Goal: Task Accomplishment & Management: Manage account settings

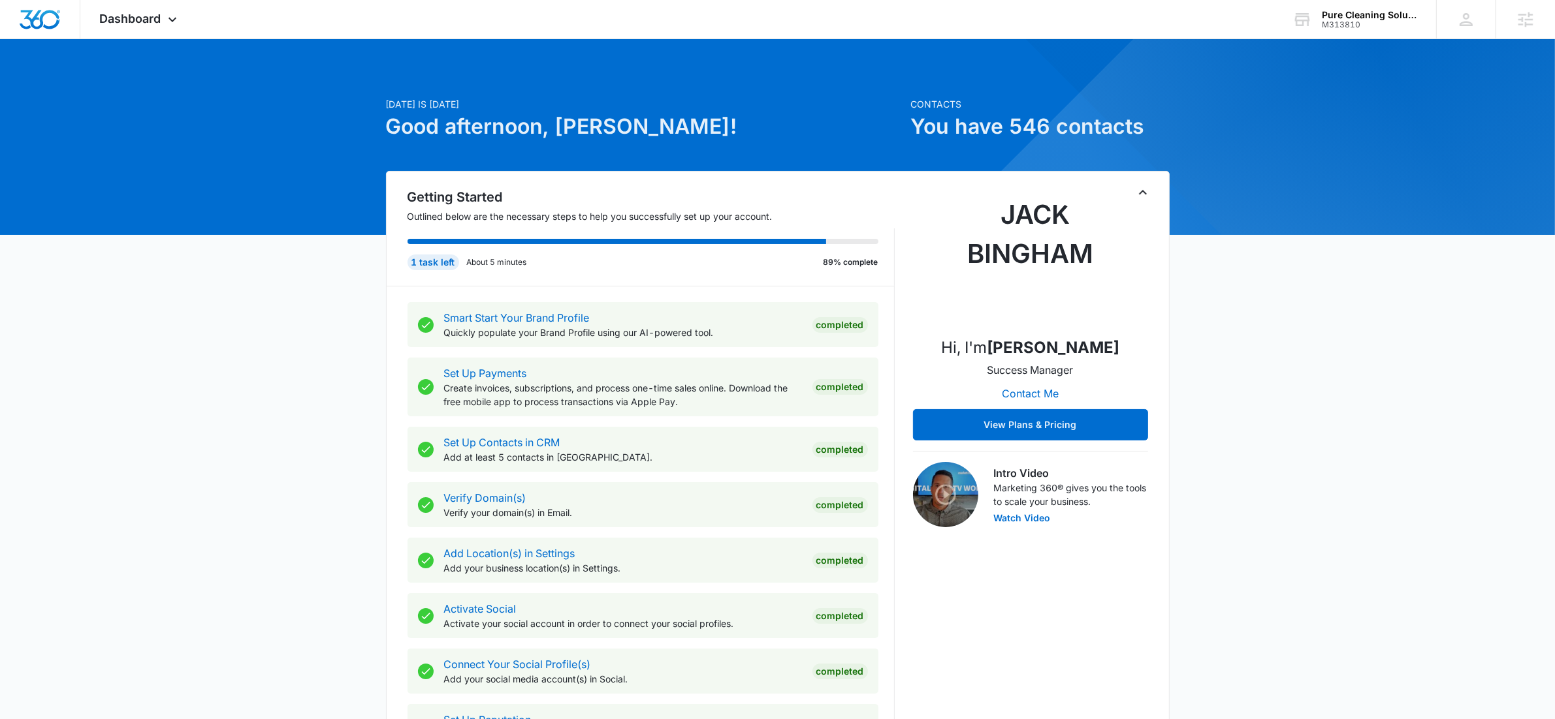
click at [172, 15] on icon at bounding box center [173, 23] width 16 height 16
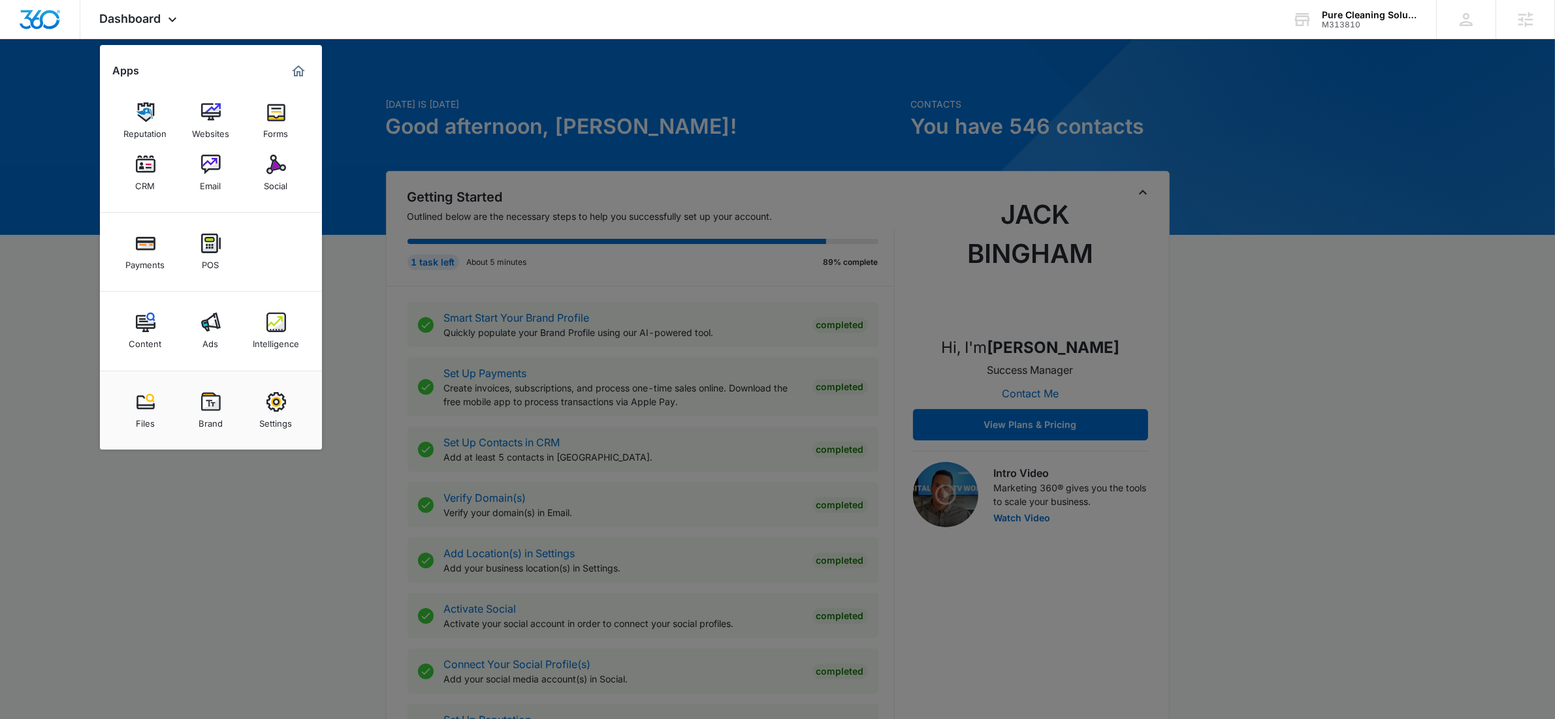
click at [284, 321] on img at bounding box center [276, 323] width 20 height 20
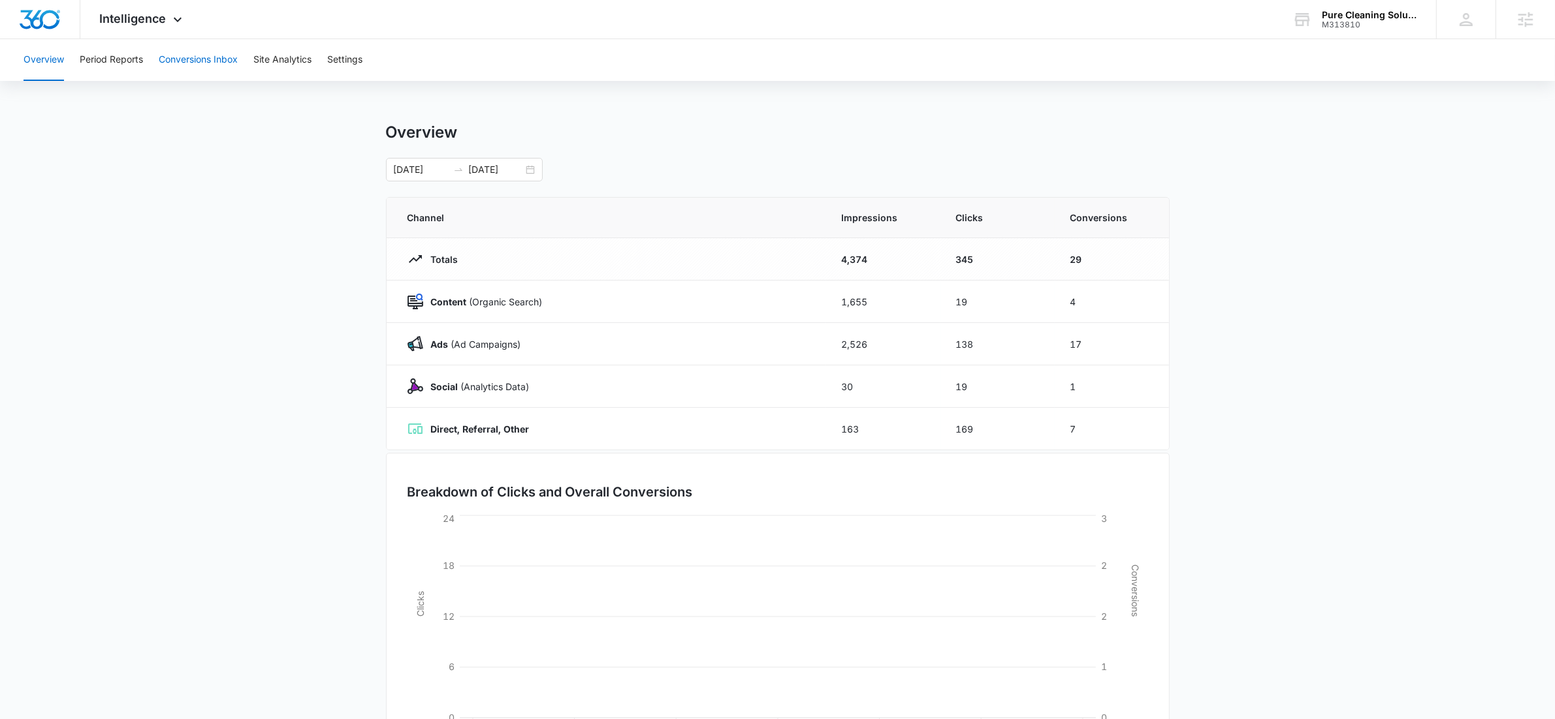
click at [204, 68] on button "Conversions Inbox" at bounding box center [198, 60] width 79 height 42
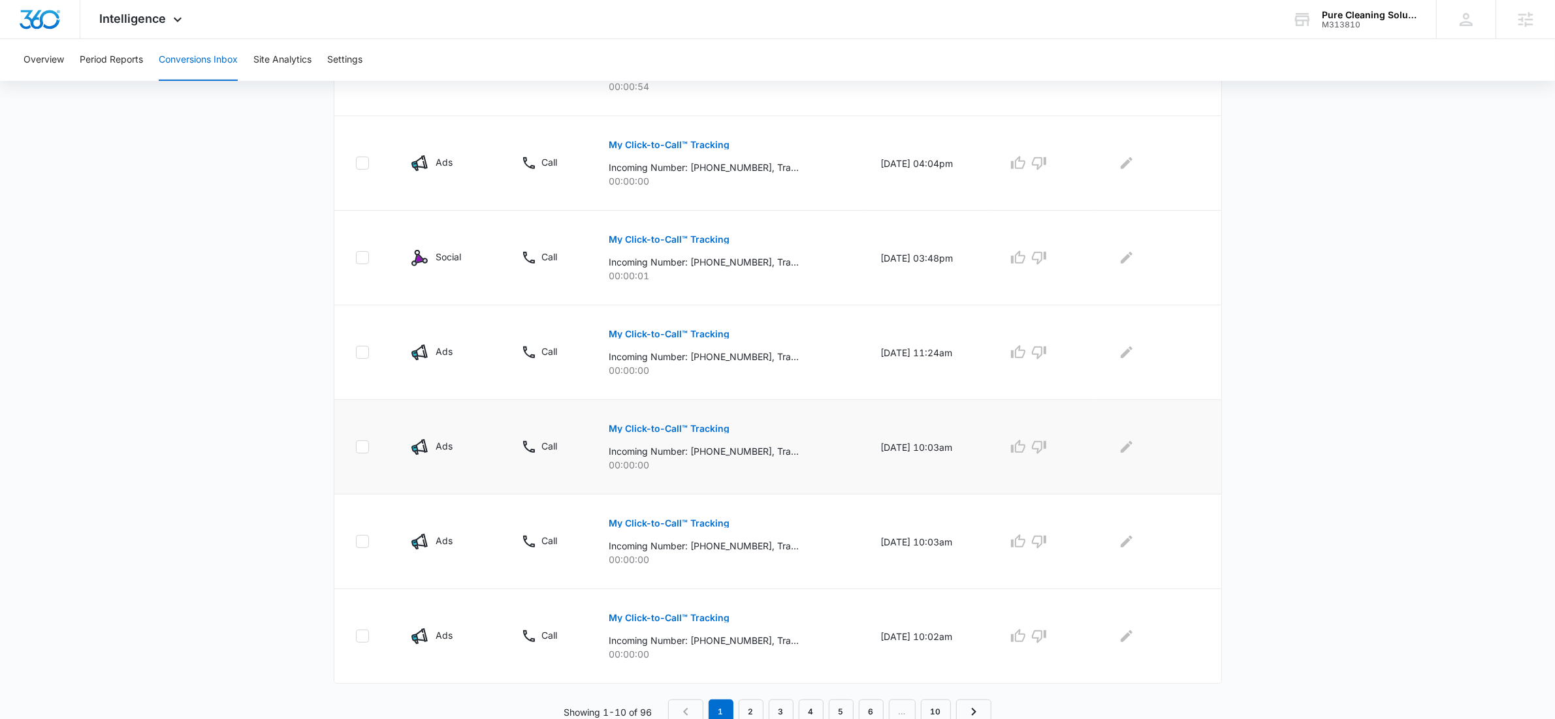
scroll to position [657, 0]
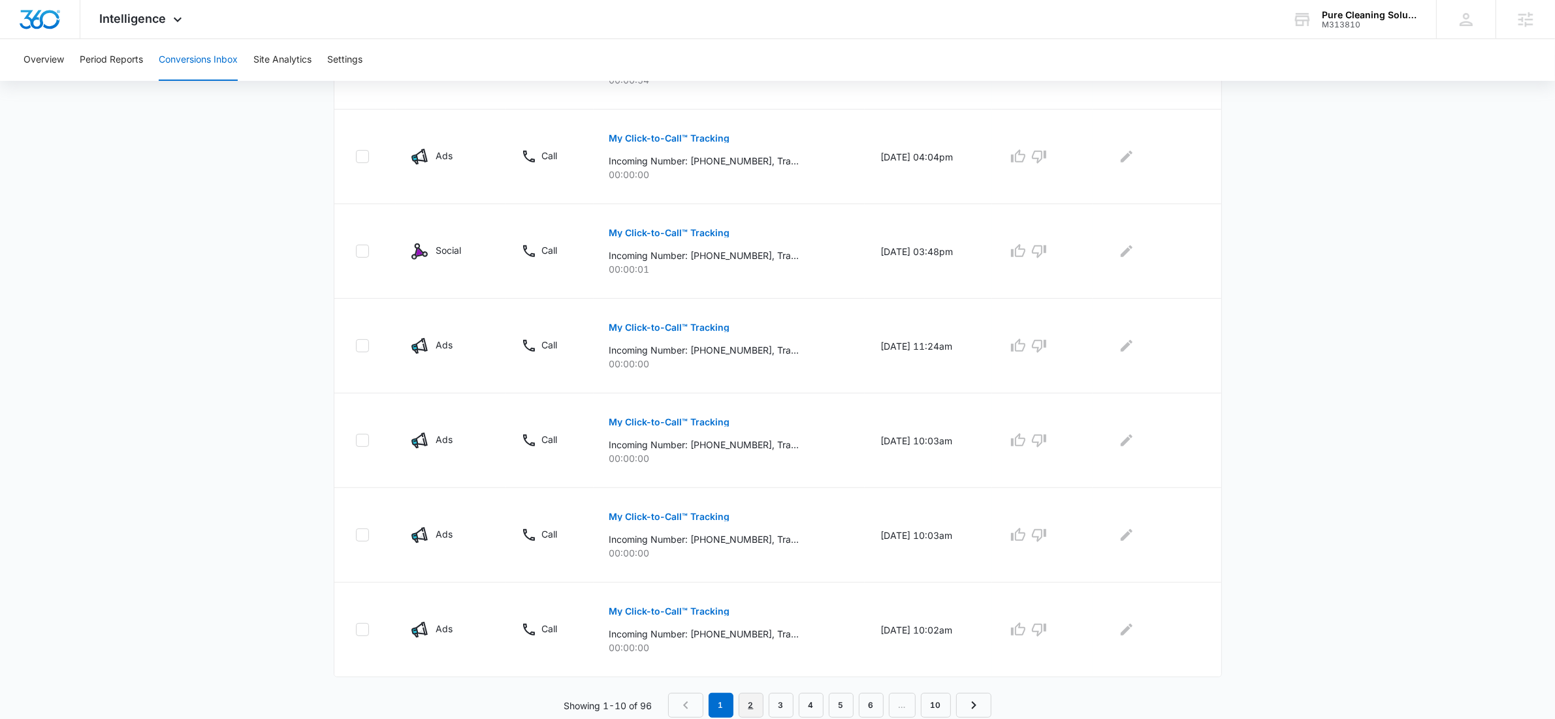
click at [756, 702] on link "2" at bounding box center [750, 705] width 25 height 25
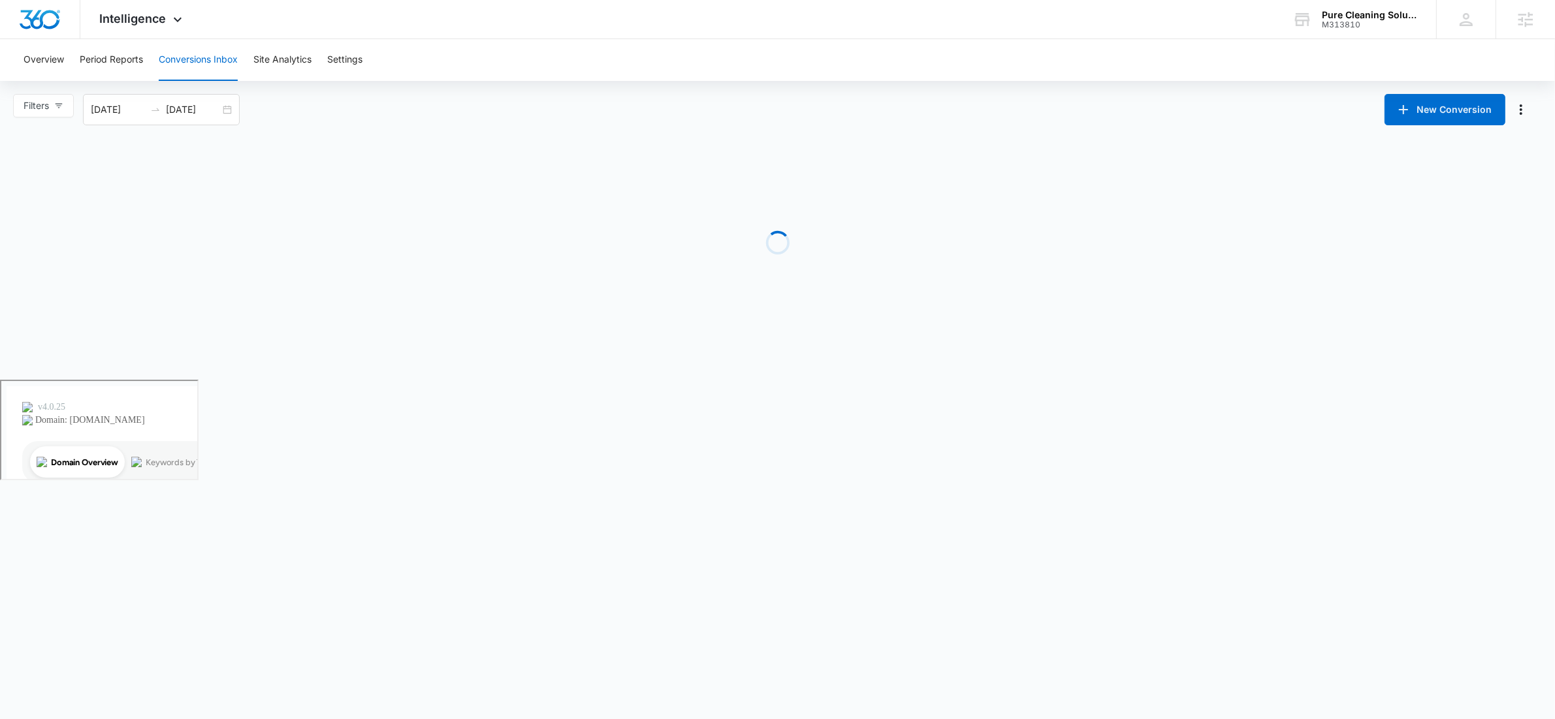
scroll to position [0, 0]
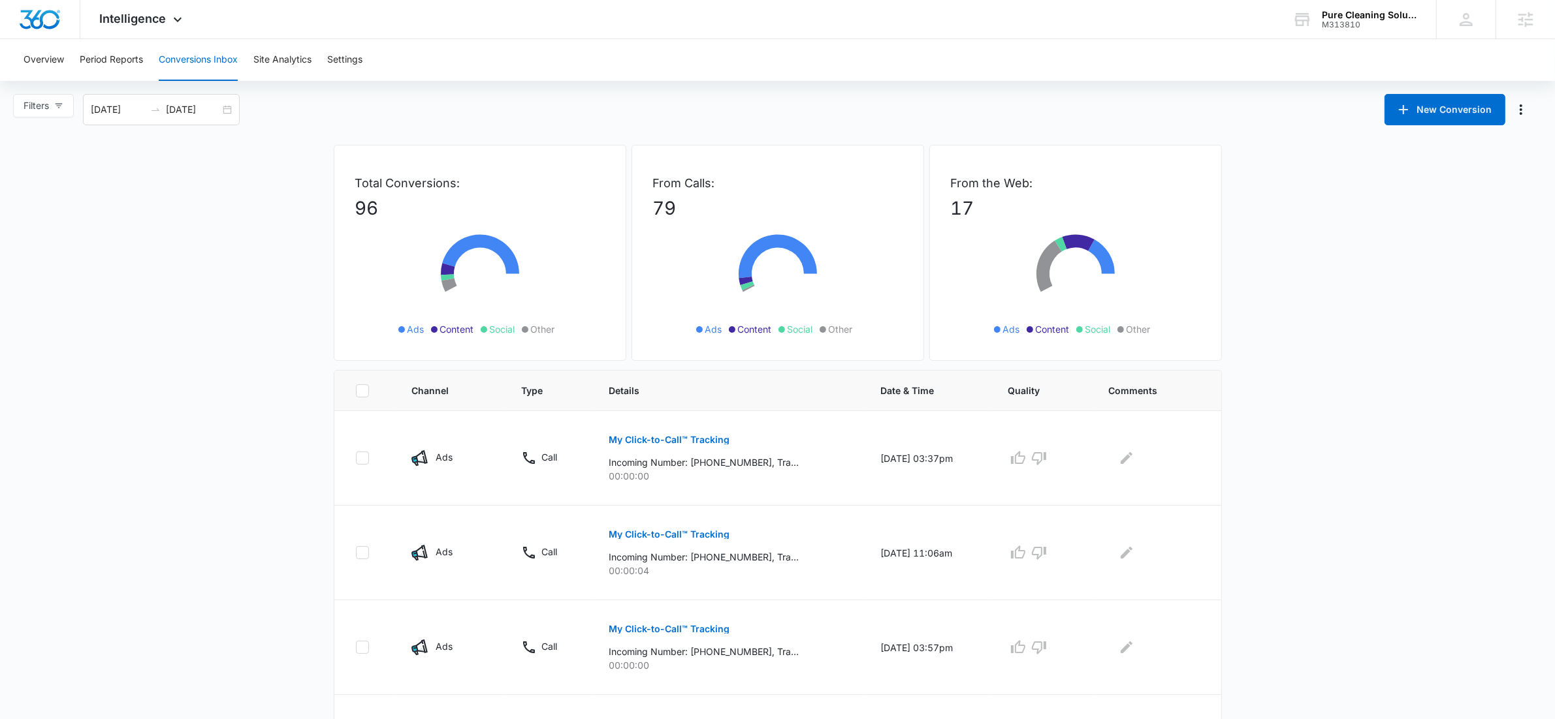
click at [281, 414] on main "Filters 09/14/2025 10/14/2025 New Conversion Total Conversions: 96 Ads Content …" at bounding box center [777, 723] width 1555 height 1259
click at [568, 55] on div "Overview Period Reports Conversions Inbox Site Analytics Settings" at bounding box center [777, 60] width 1523 height 42
click at [221, 346] on main "Filters 09/14/2025 10/14/2025 New Conversion Total Conversions: 96 Ads Content …" at bounding box center [777, 723] width 1555 height 1259
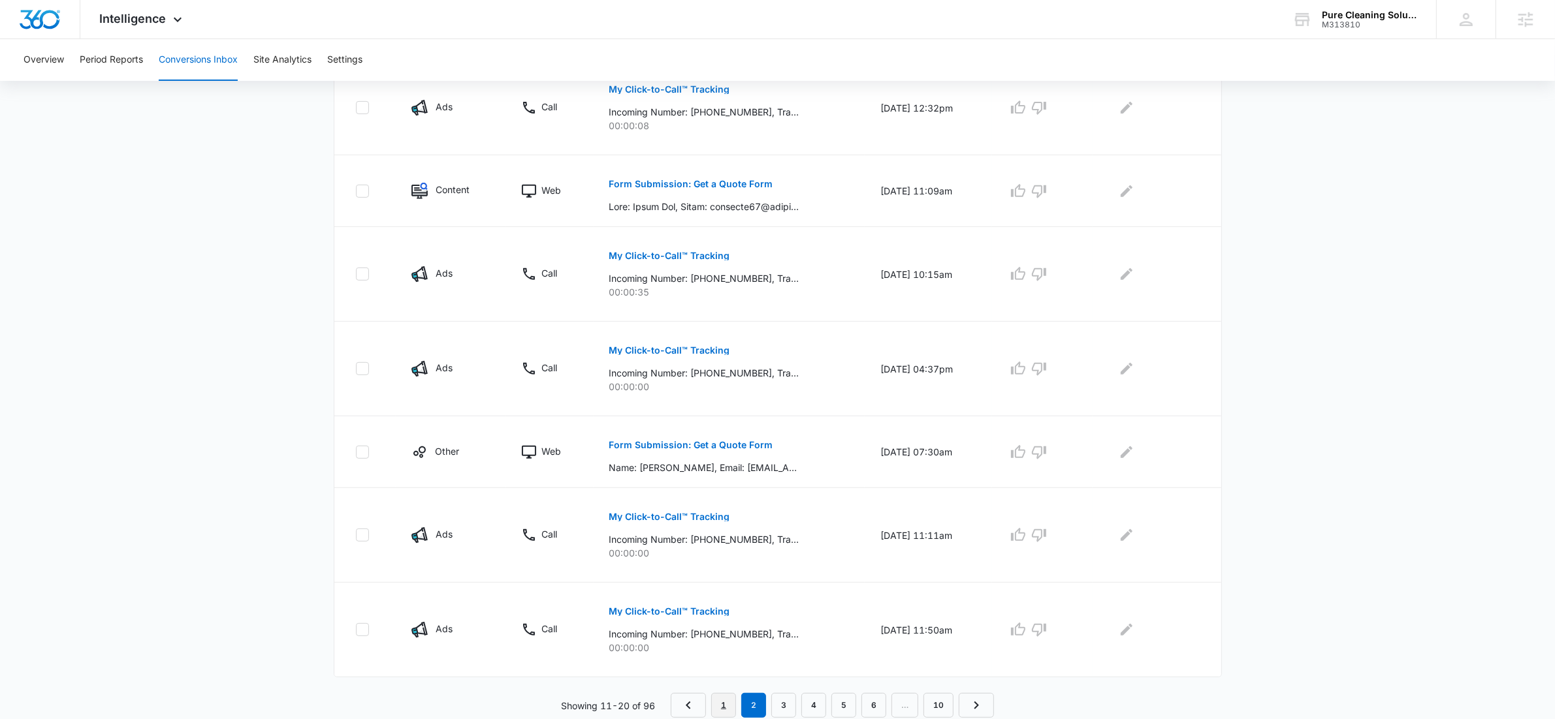
click at [728, 710] on link "1" at bounding box center [723, 705] width 25 height 25
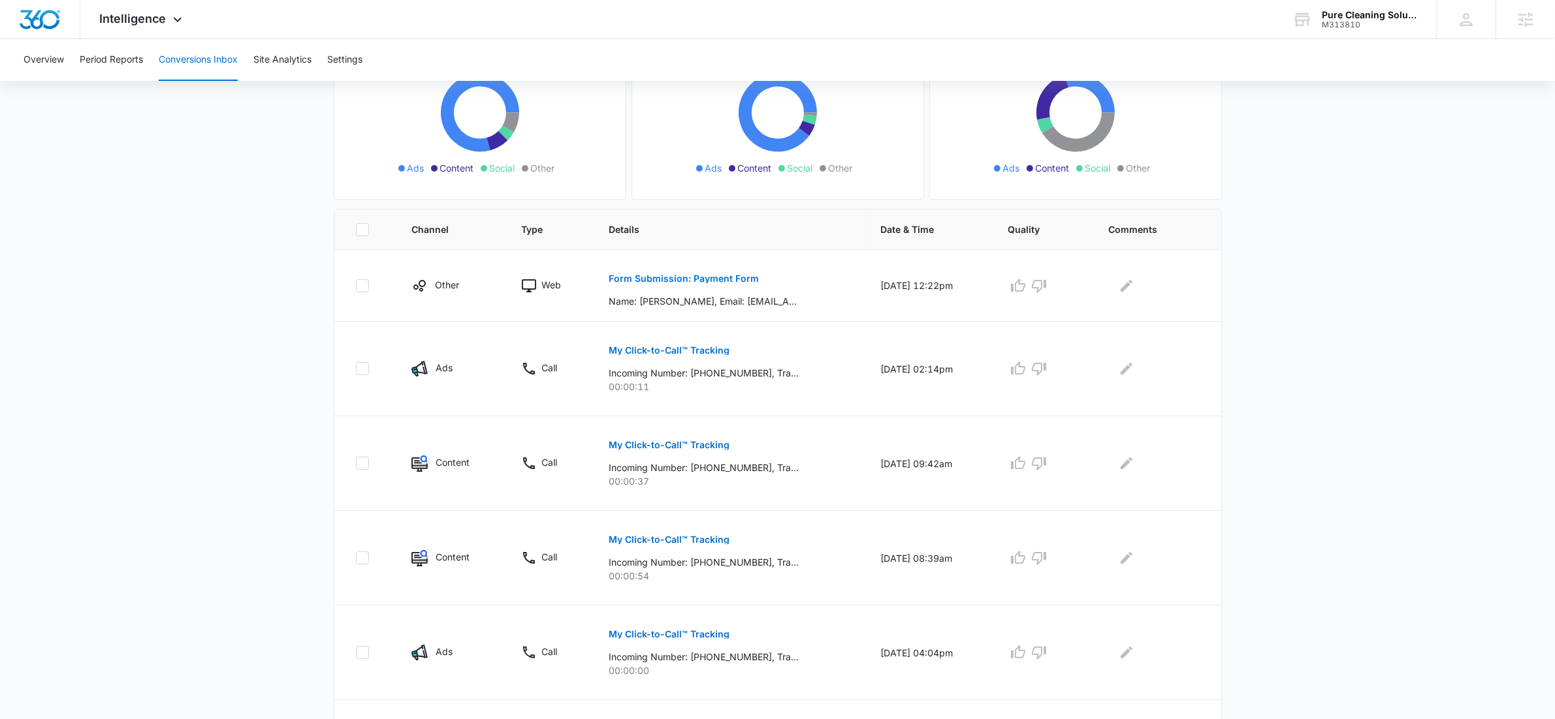
scroll to position [0, 0]
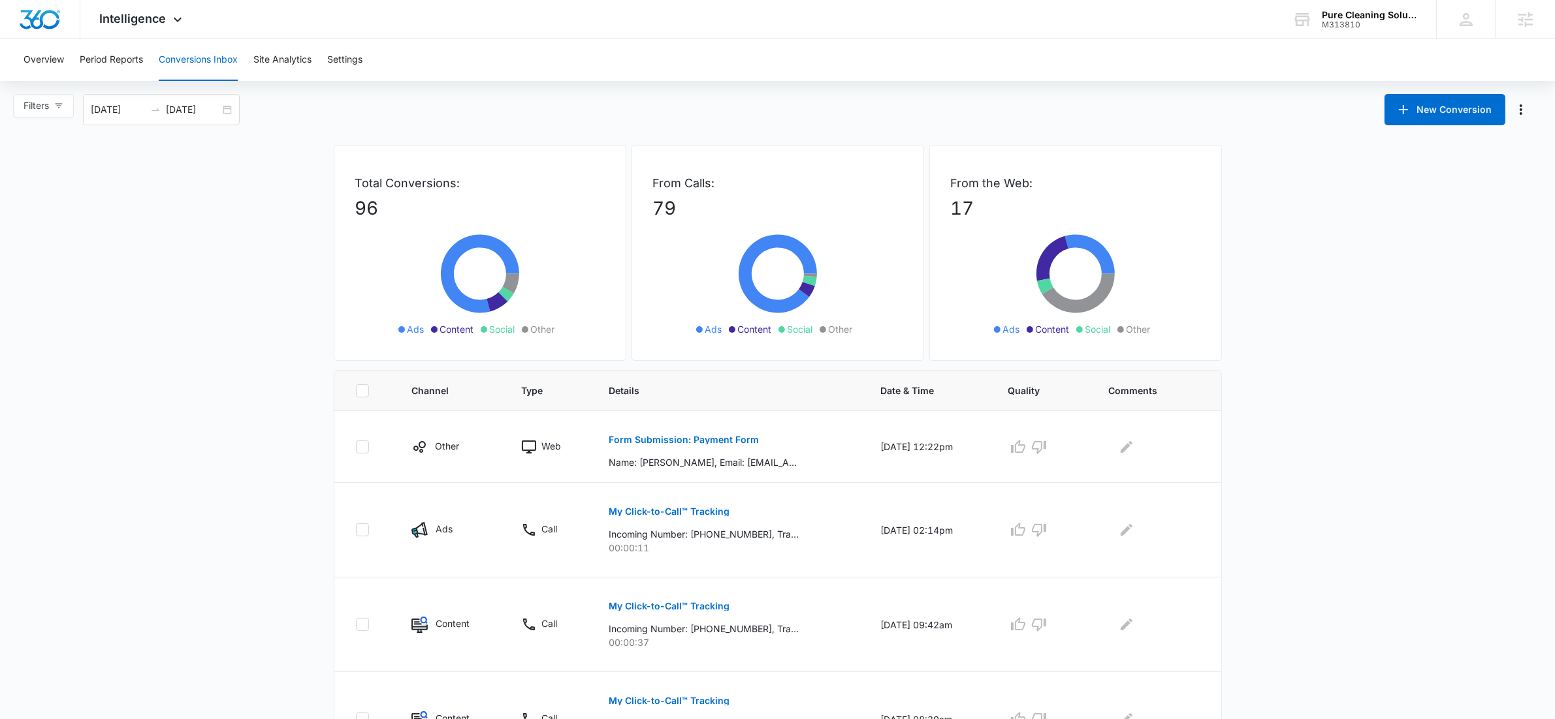
click at [526, 99] on div "Filters 09/14/2025 10/14/2025 New Conversion" at bounding box center [777, 109] width 1555 height 31
click at [180, 22] on icon at bounding box center [178, 23] width 16 height 16
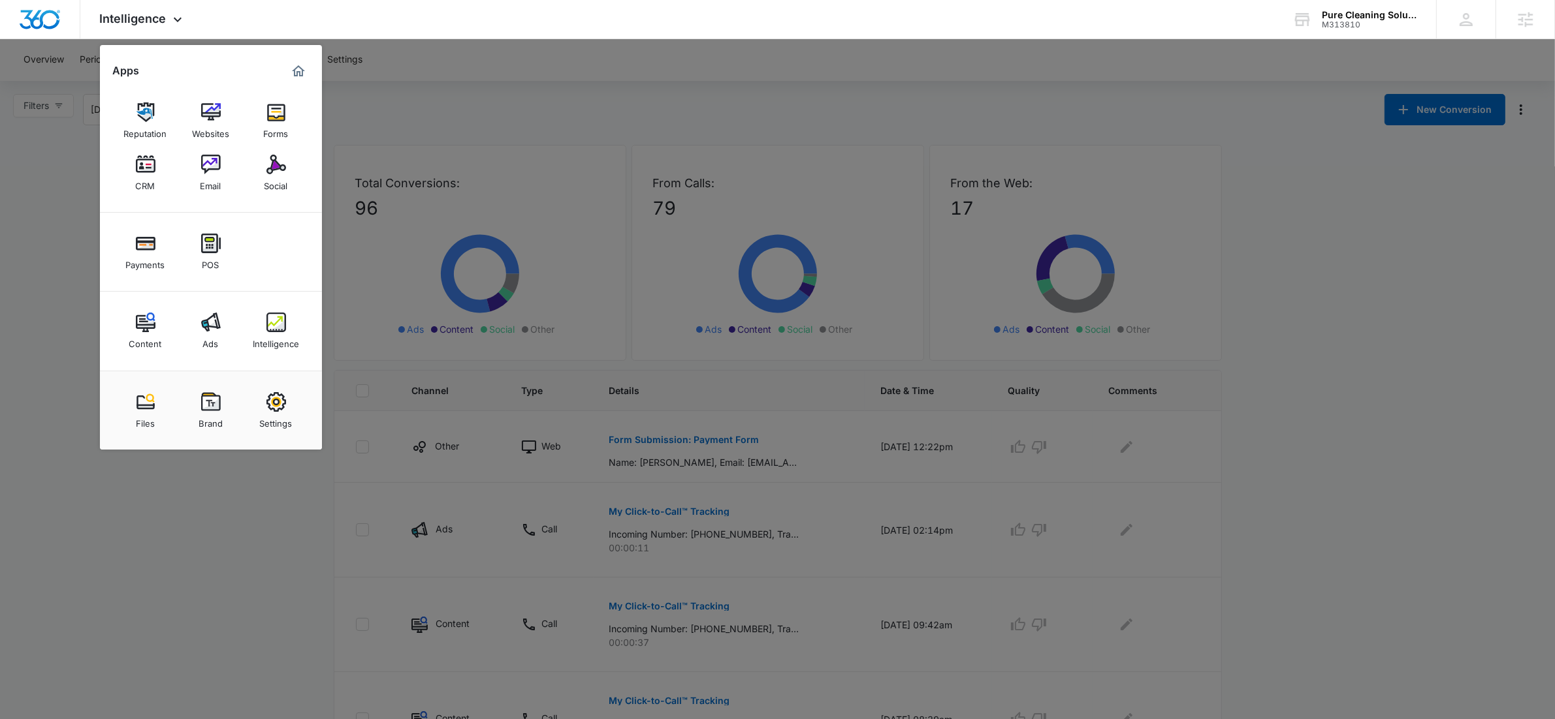
click at [215, 323] on img at bounding box center [211, 323] width 20 height 20
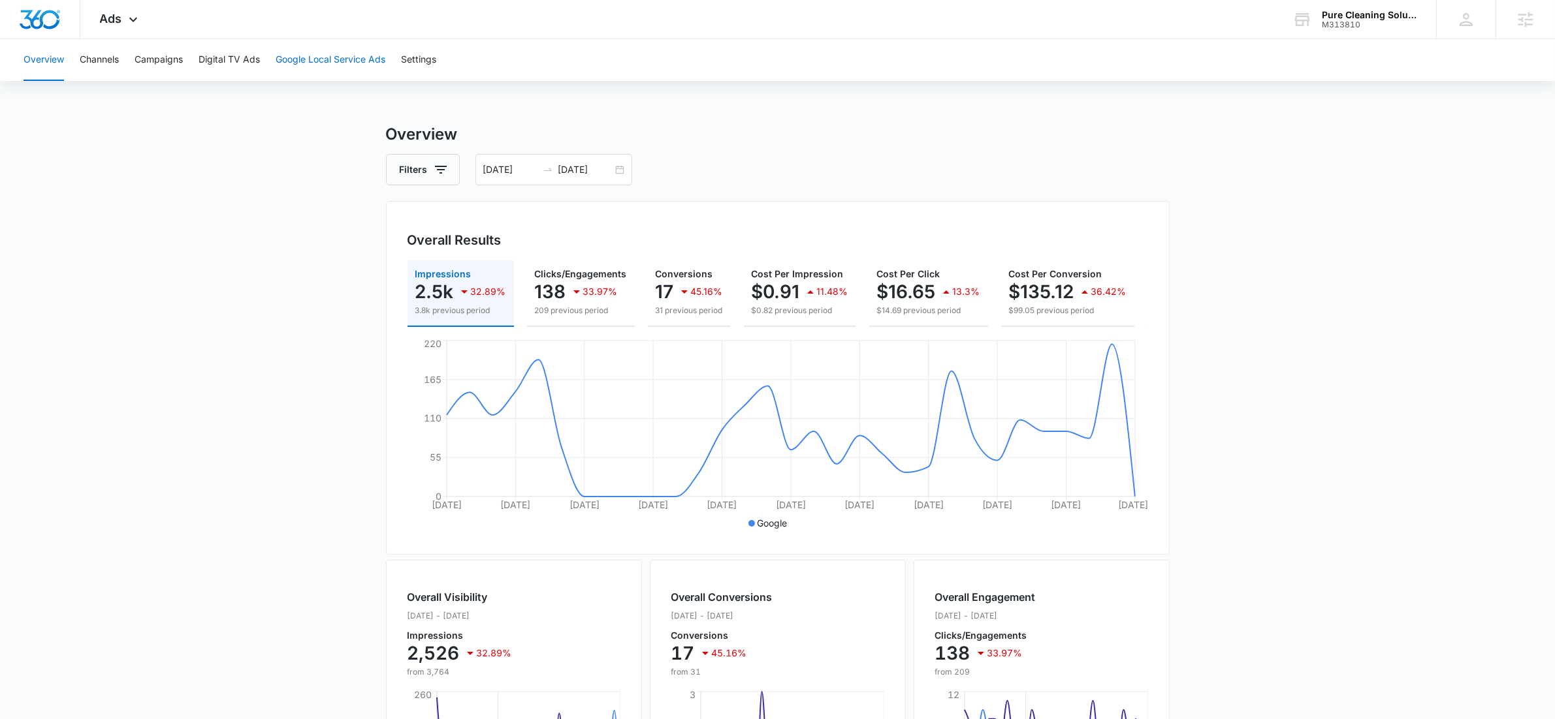
click at [331, 64] on button "Google Local Service Ads" at bounding box center [331, 60] width 110 height 42
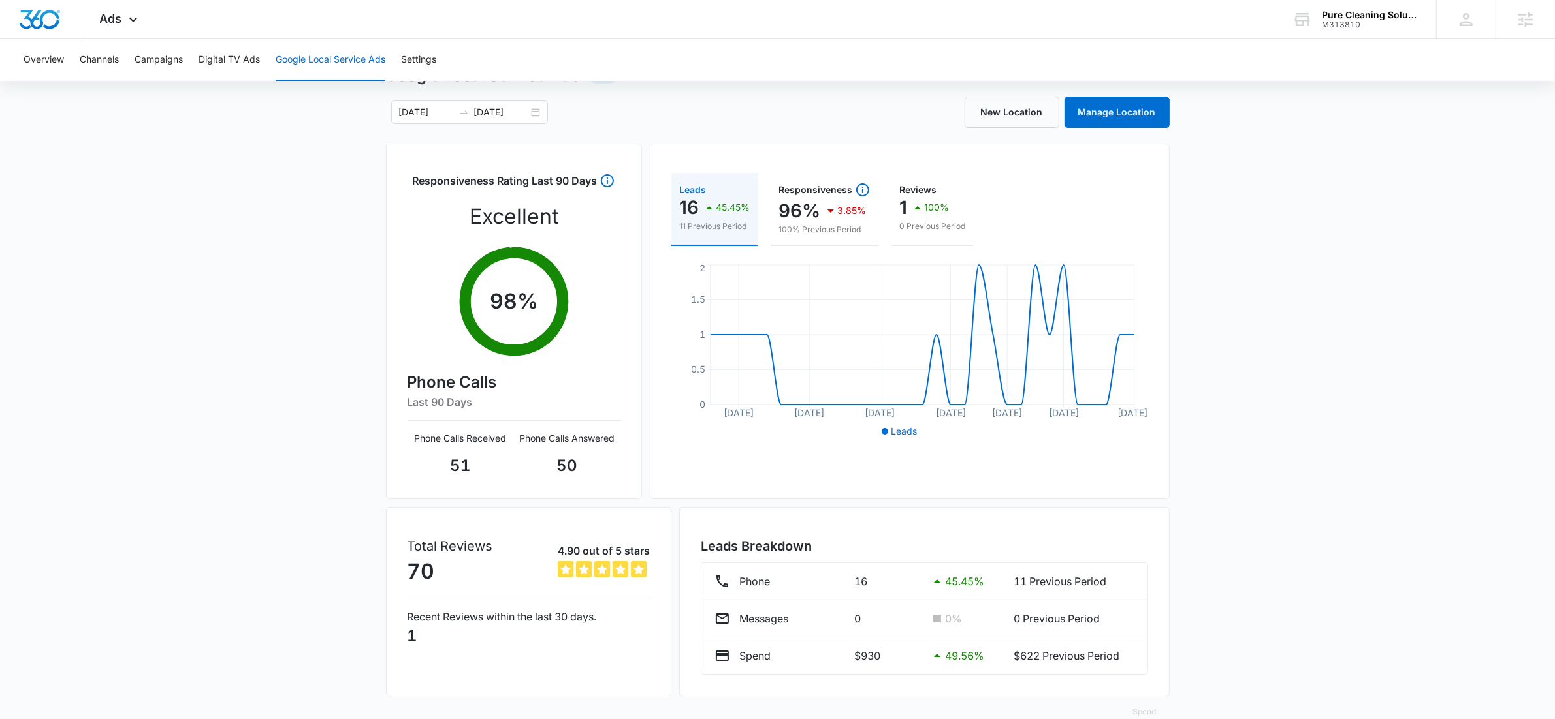
scroll to position [85, 0]
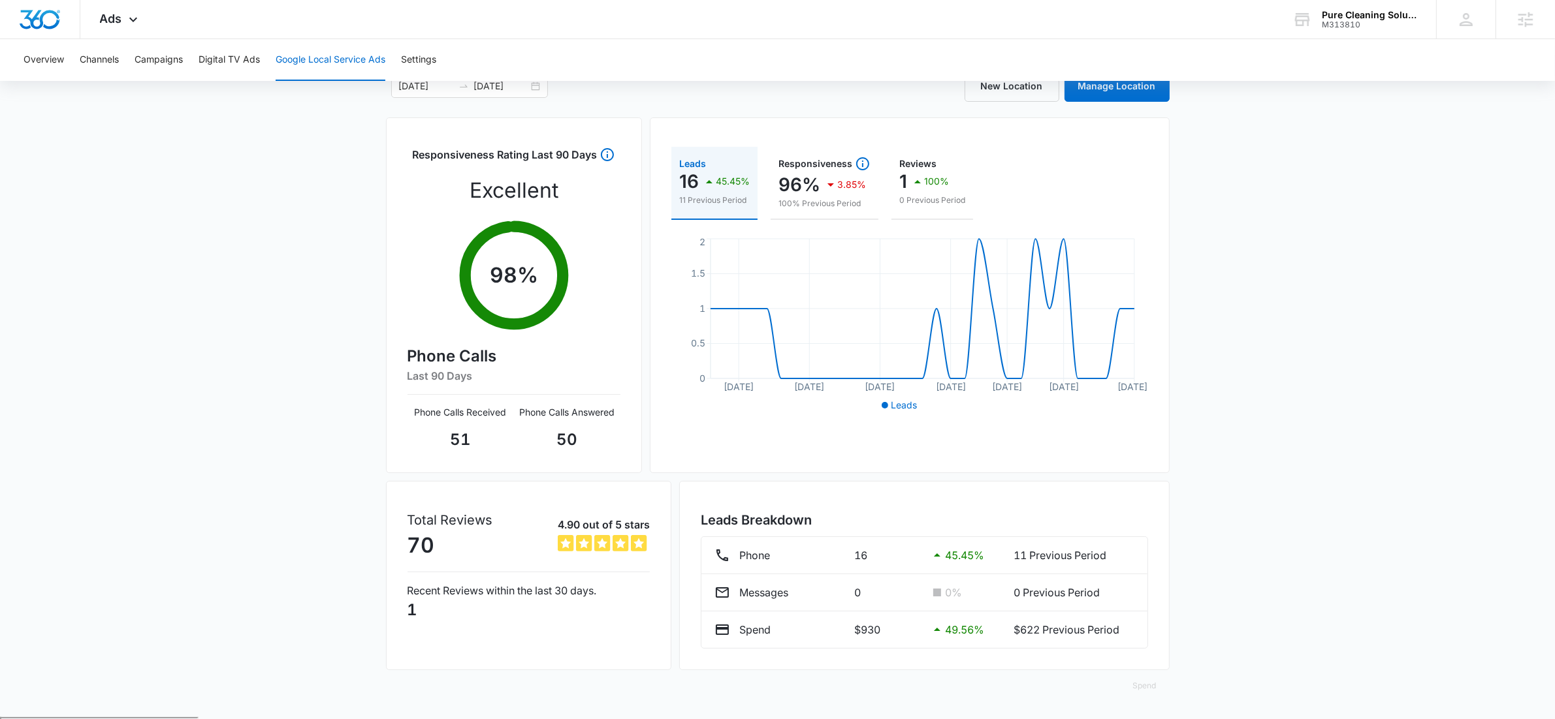
click at [977, 428] on div "Leads 16 45.45% 11 Previous Period Responsiveness 96% 3.85% 100% Previous Perio…" at bounding box center [910, 296] width 520 height 356
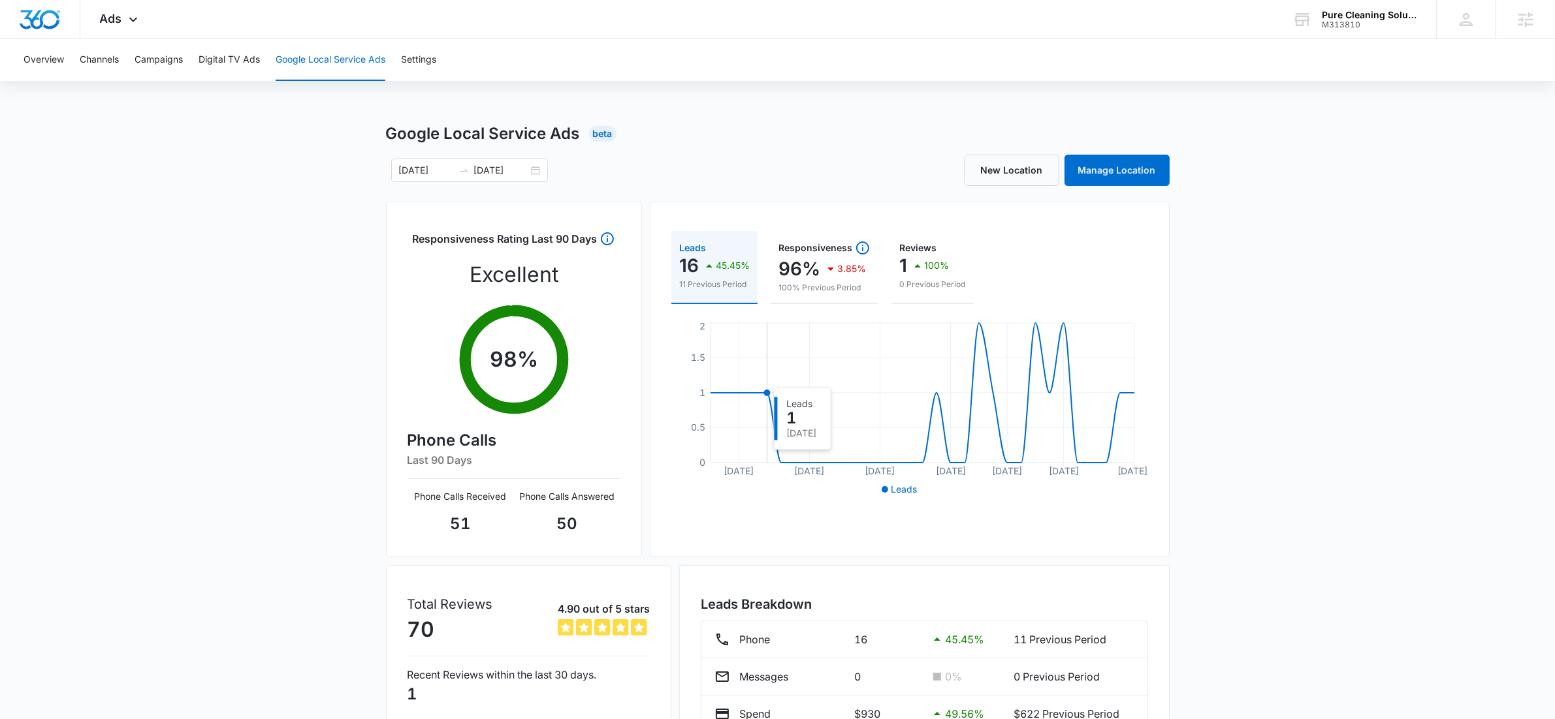
scroll to position [0, 0]
click at [533, 165] on div "09/14/2025 10/14/2025" at bounding box center [469, 171] width 157 height 24
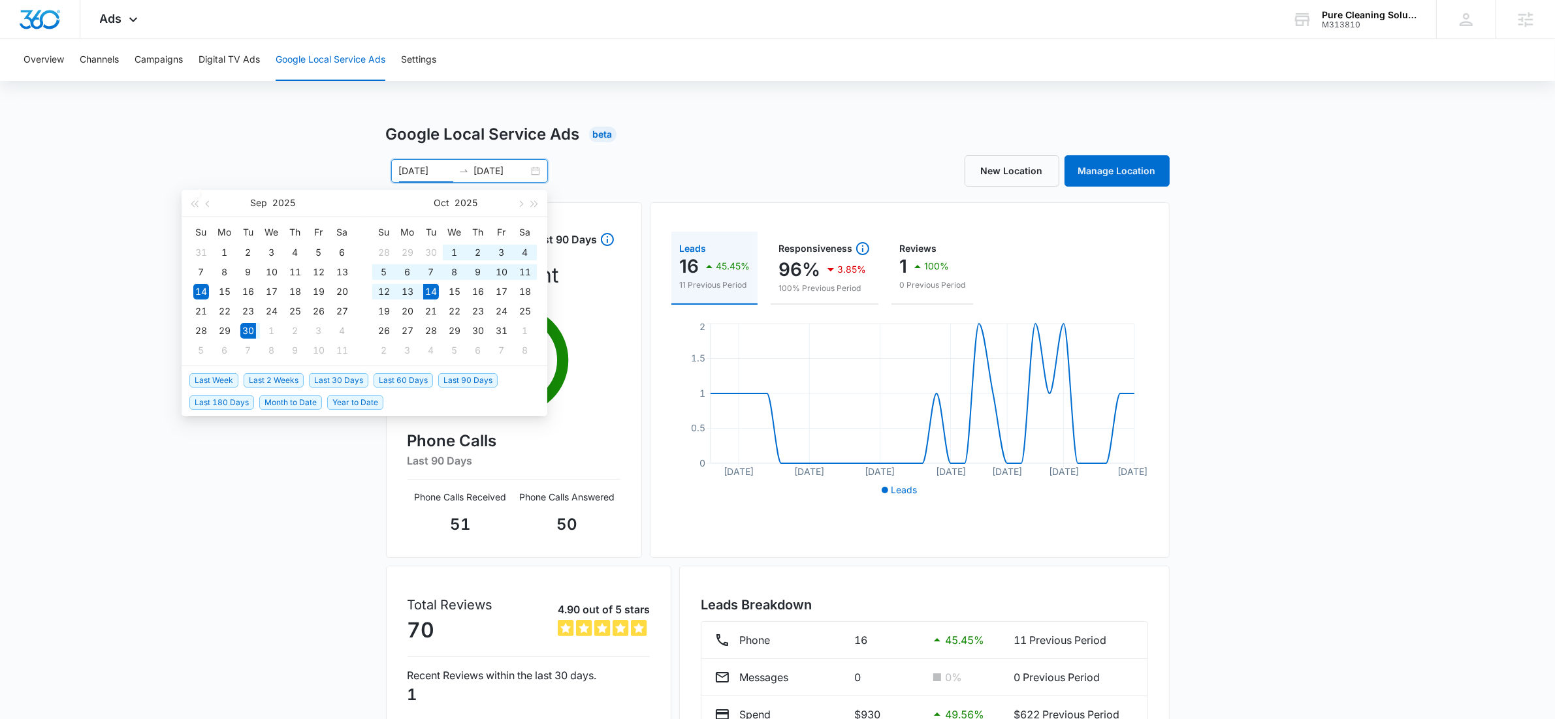
click at [296, 384] on span "Last 2 Weeks" at bounding box center [274, 380] width 60 height 14
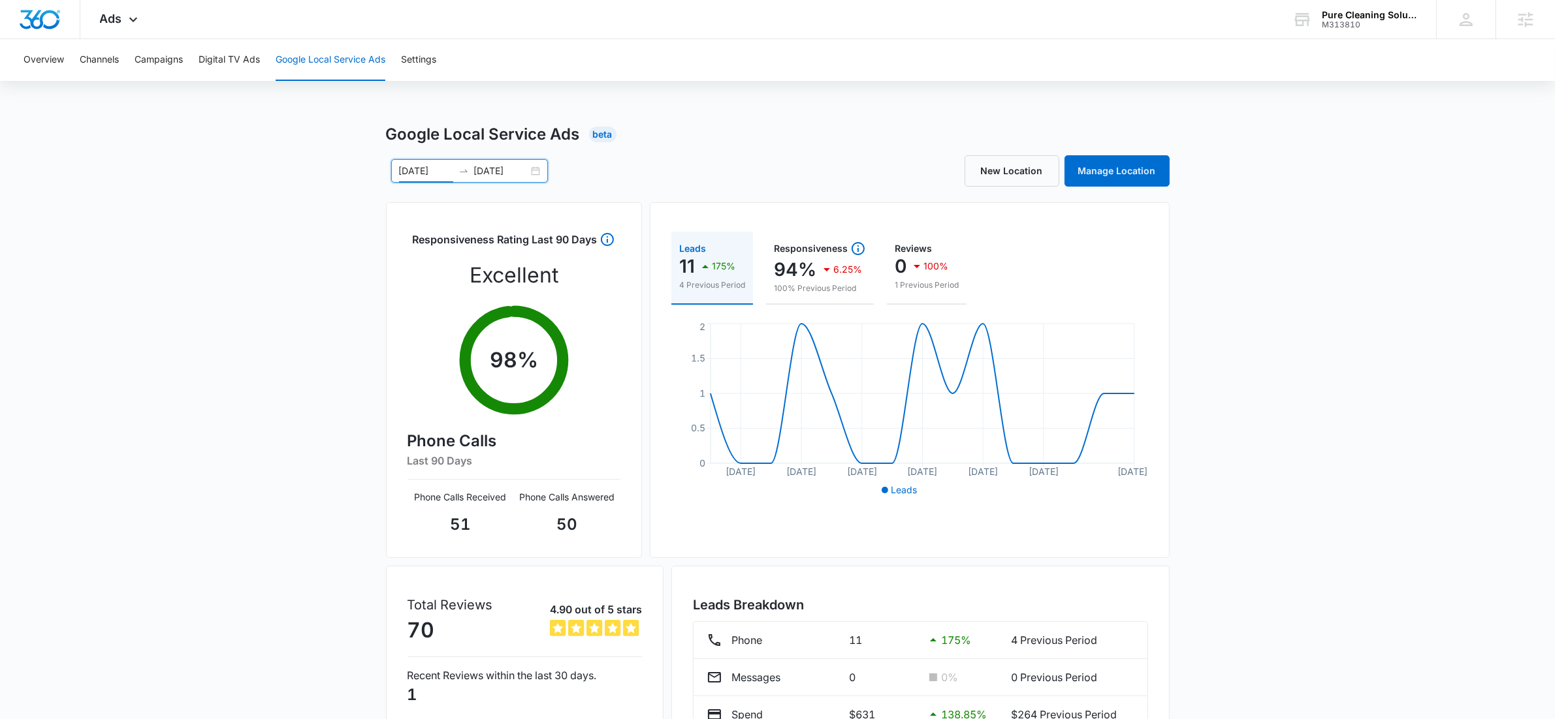
click at [211, 427] on div "Google Local Service Ads Beta 09/30/2025 10/14/2025 Sep 2025 Su Mo Tu We Th Fr …" at bounding box center [777, 463] width 1555 height 680
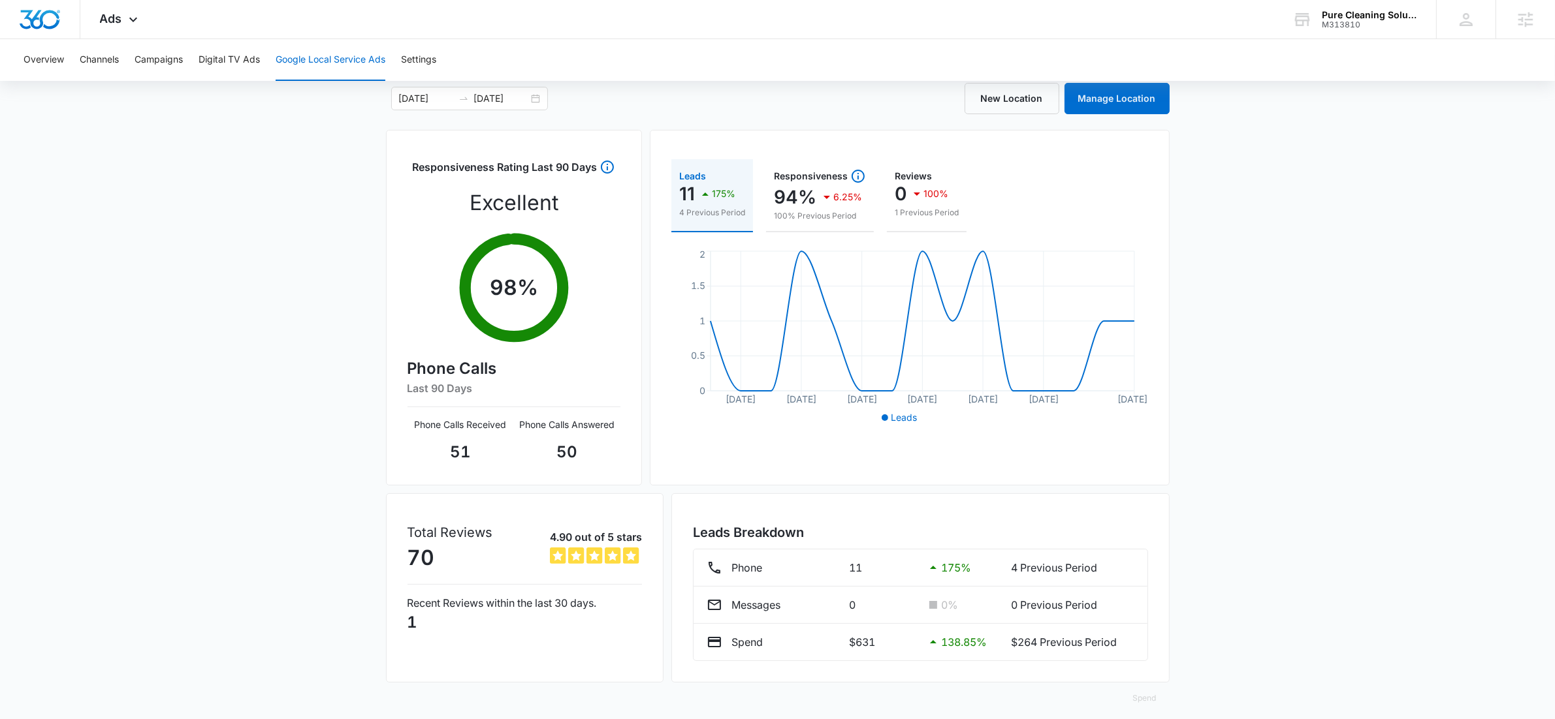
scroll to position [85, 0]
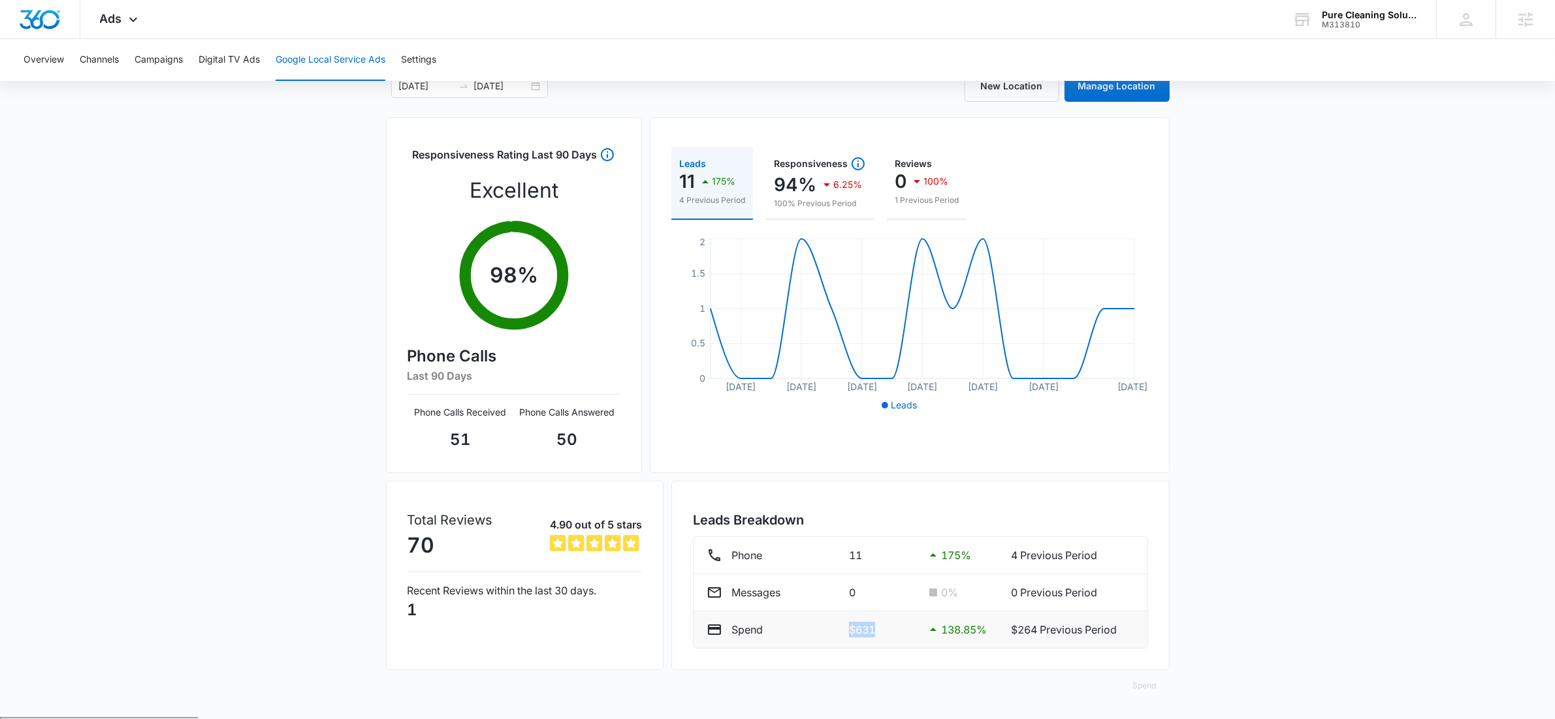
drag, startPoint x: 847, startPoint y: 631, endPoint x: 904, endPoint y: 630, distance: 56.8
click at [904, 630] on p "$631" at bounding box center [882, 630] width 66 height 16
click at [872, 640] on li "Spend $631 138.85 % $264 Previous Period" at bounding box center [920, 630] width 454 height 37
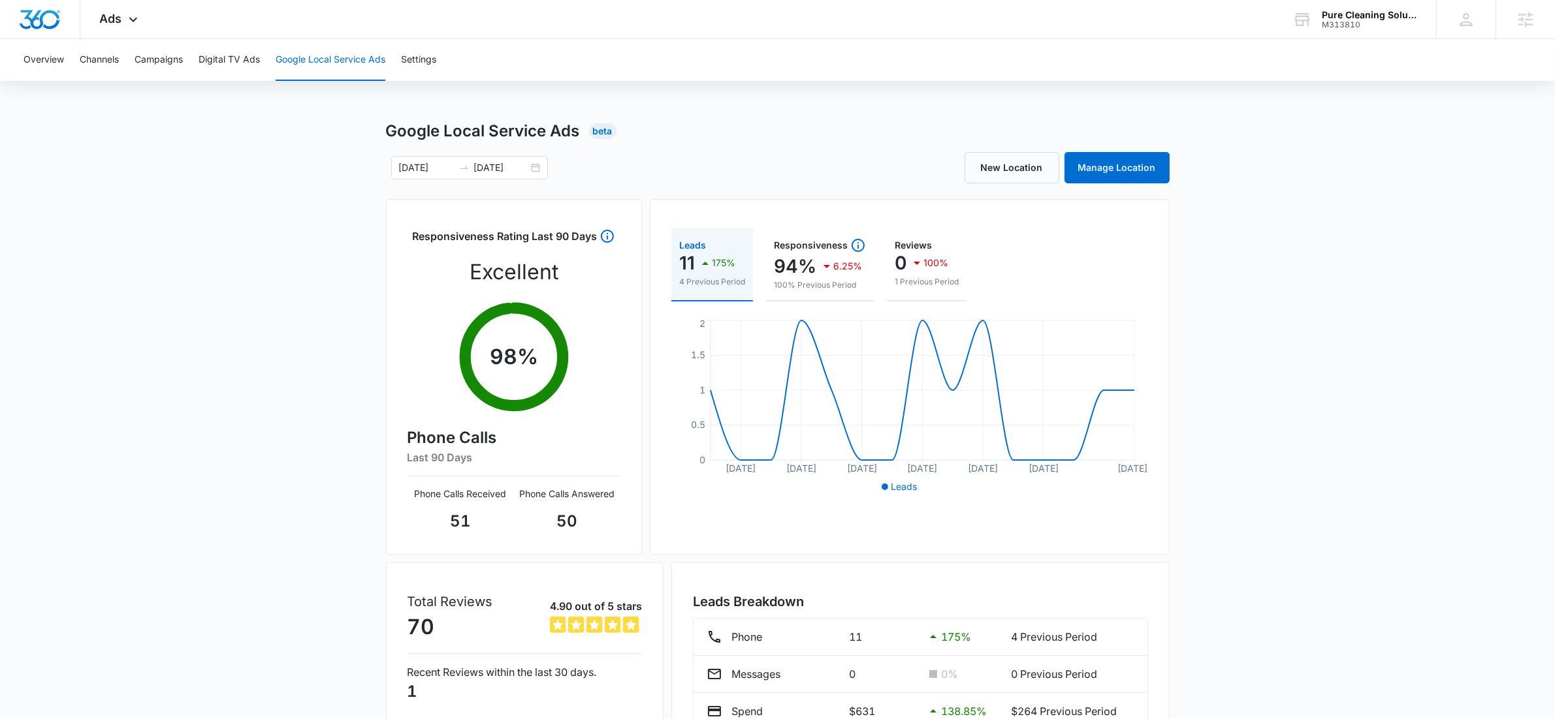
scroll to position [0, 0]
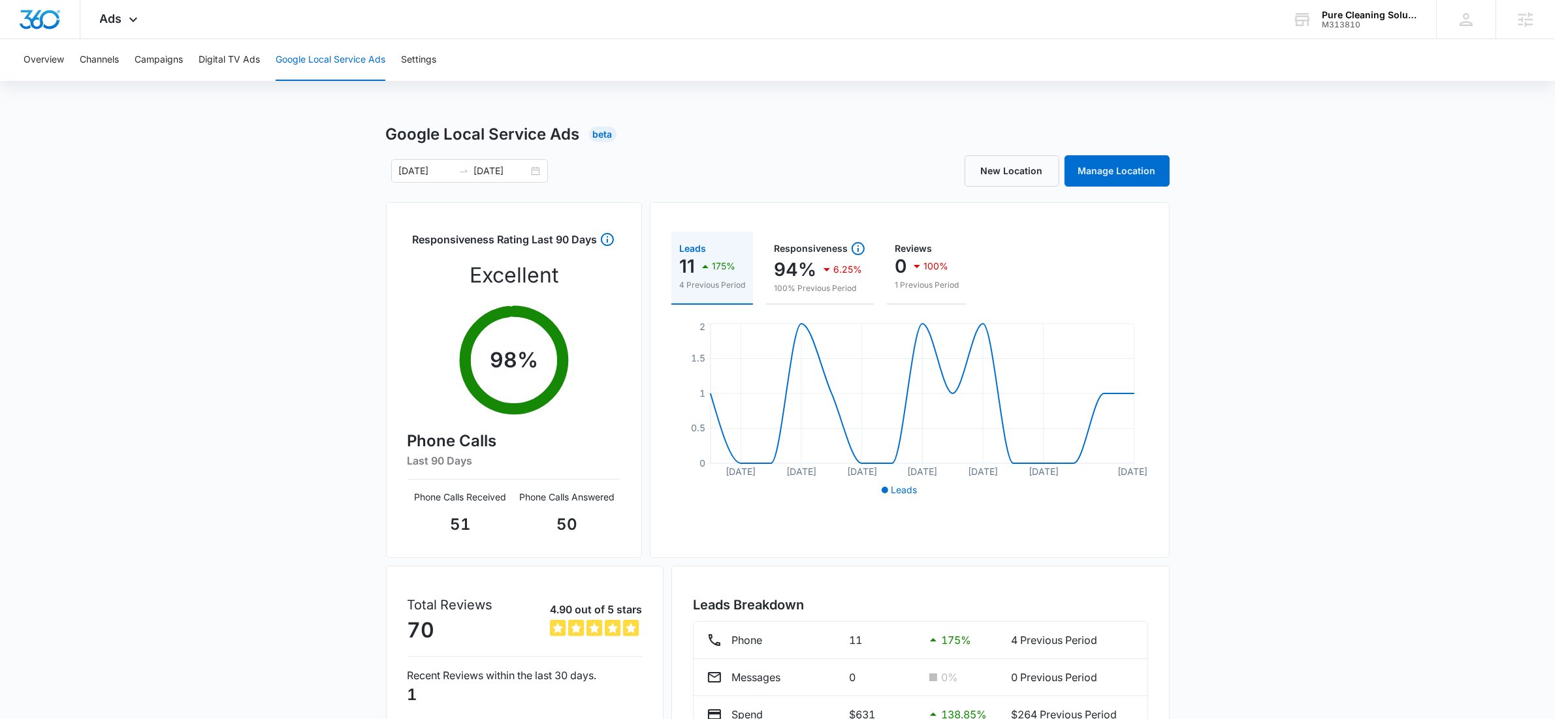
click at [235, 297] on div "Google Local Service Ads Beta 09/30/2025 10/14/2025 Sep 2025 Su Mo Tu We Th Fr …" at bounding box center [777, 463] width 1555 height 680
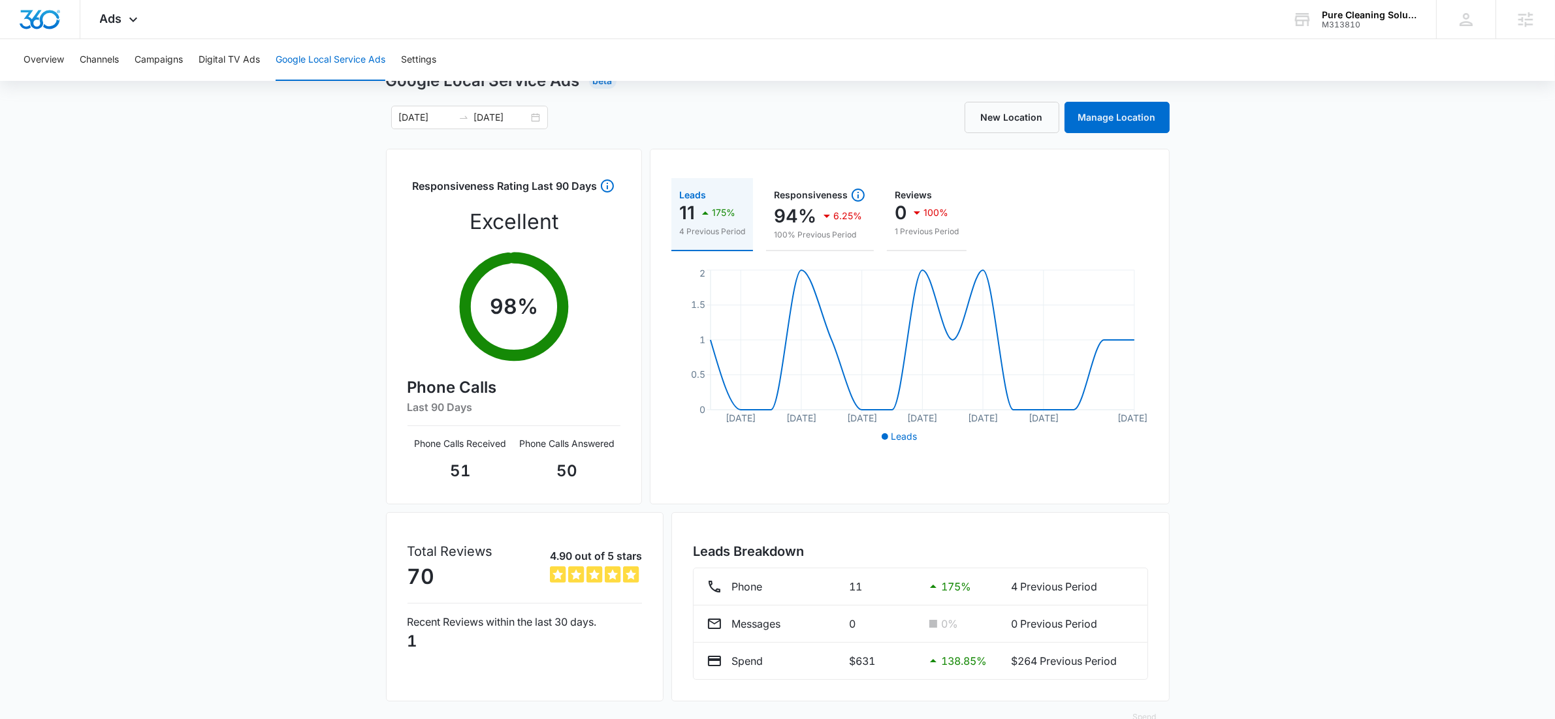
scroll to position [85, 0]
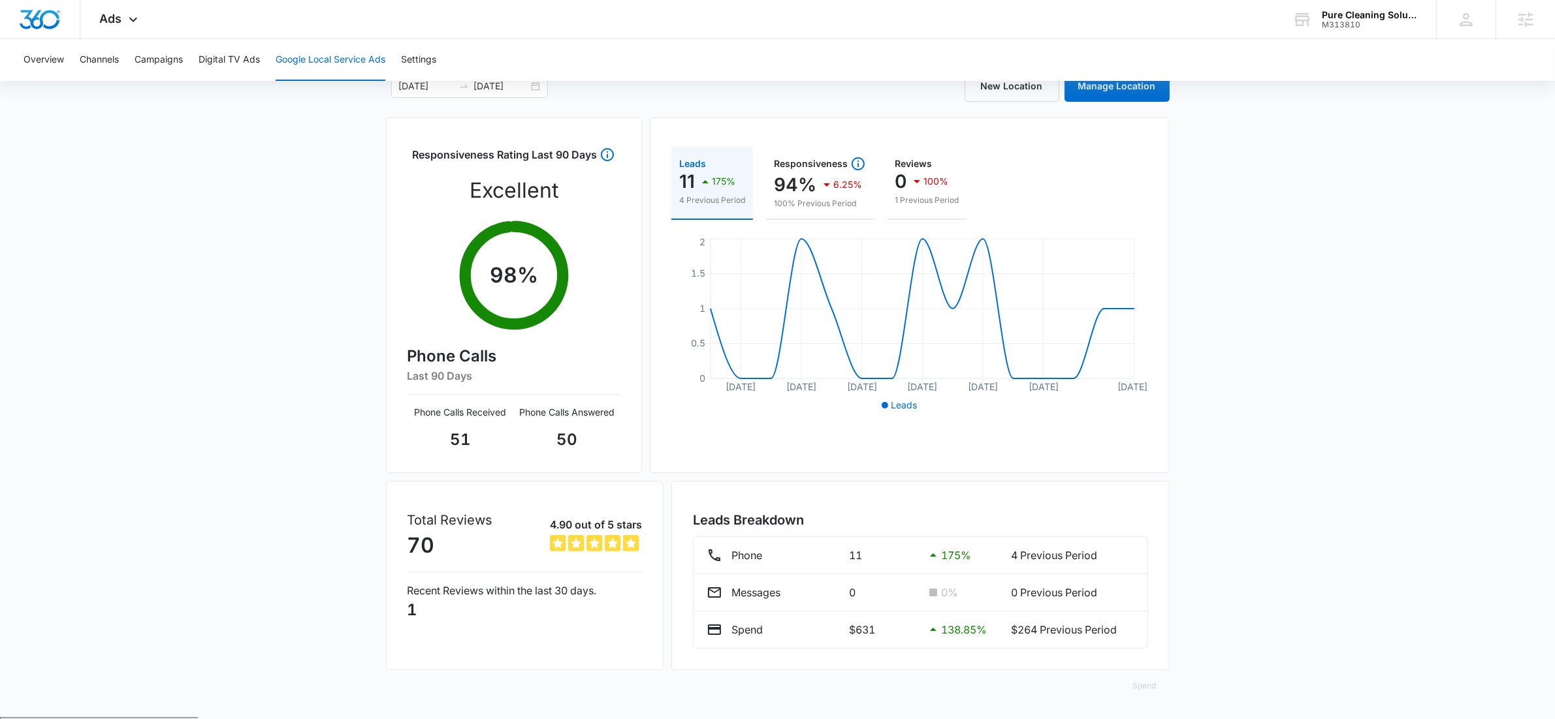
click at [279, 488] on div "Google Local Service Ads Beta 09/30/2025 10/14/2025 Sep 2025 Su Mo Tu We Th Fr …" at bounding box center [777, 378] width 1555 height 680
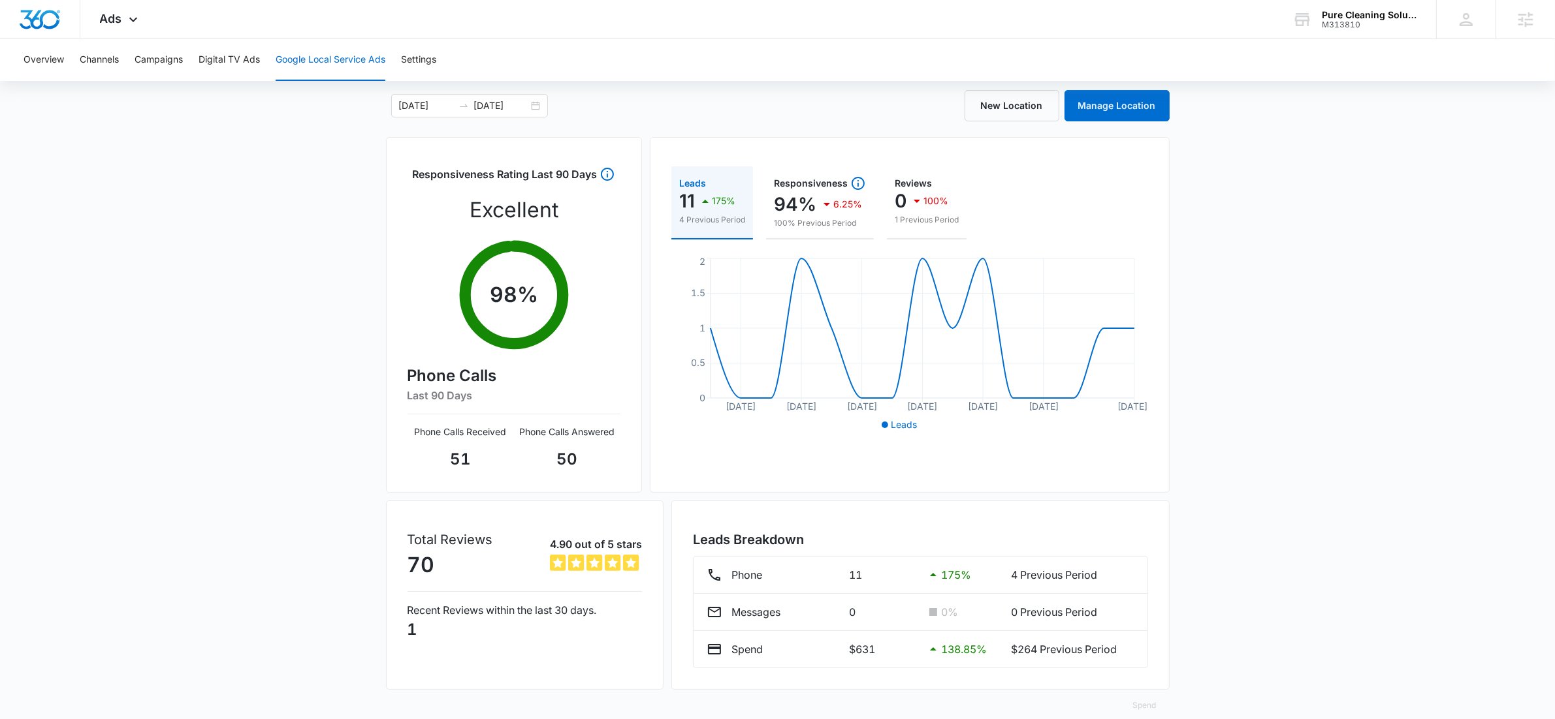
scroll to position [0, 0]
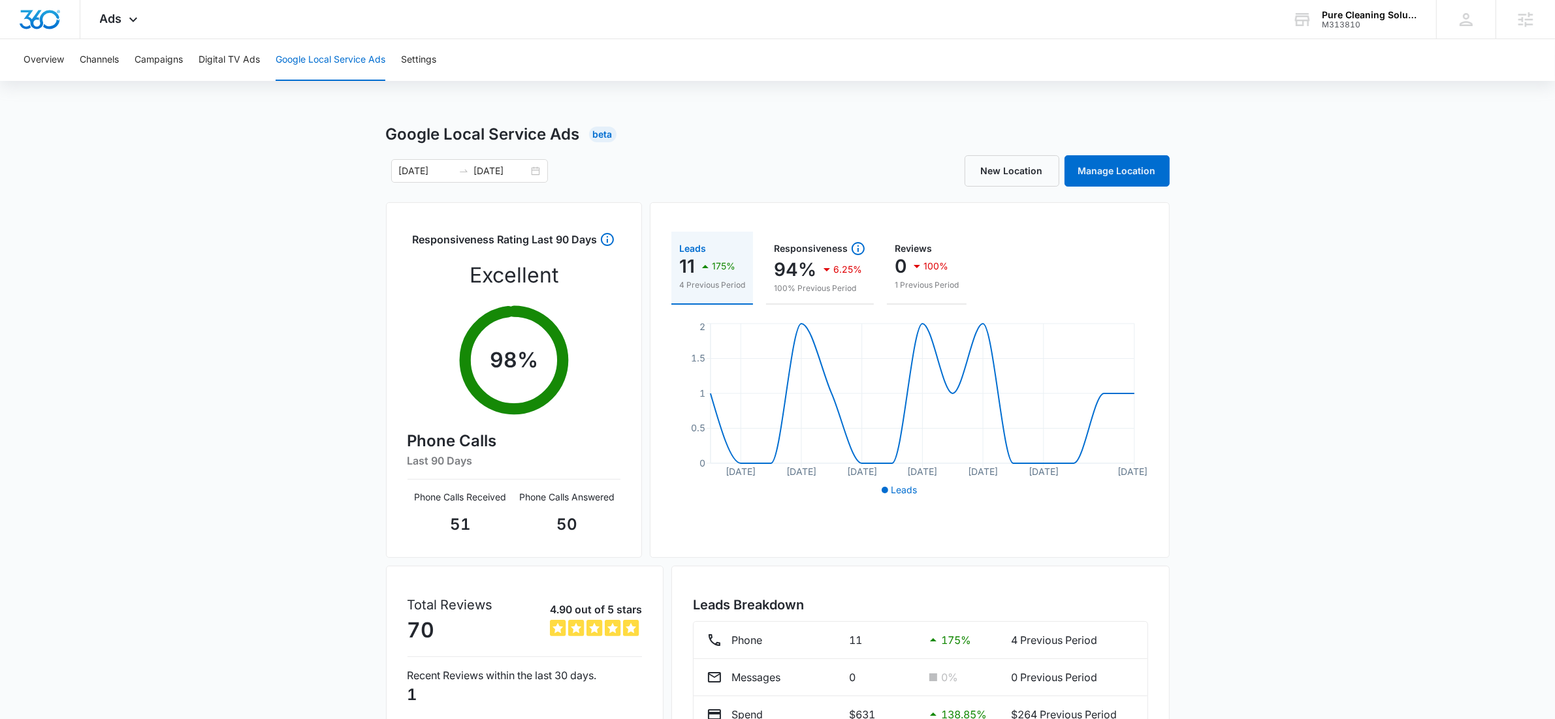
click at [554, 176] on div "09/30/2025 10/14/2025 Sep 2025 Su Mo Tu We Th Fr Sa 31 1 2 3 4 5 6 7 8 9 10 11 …" at bounding box center [582, 171] width 392 height 24
click at [535, 172] on div "09/30/2025 10/14/2025" at bounding box center [469, 171] width 157 height 24
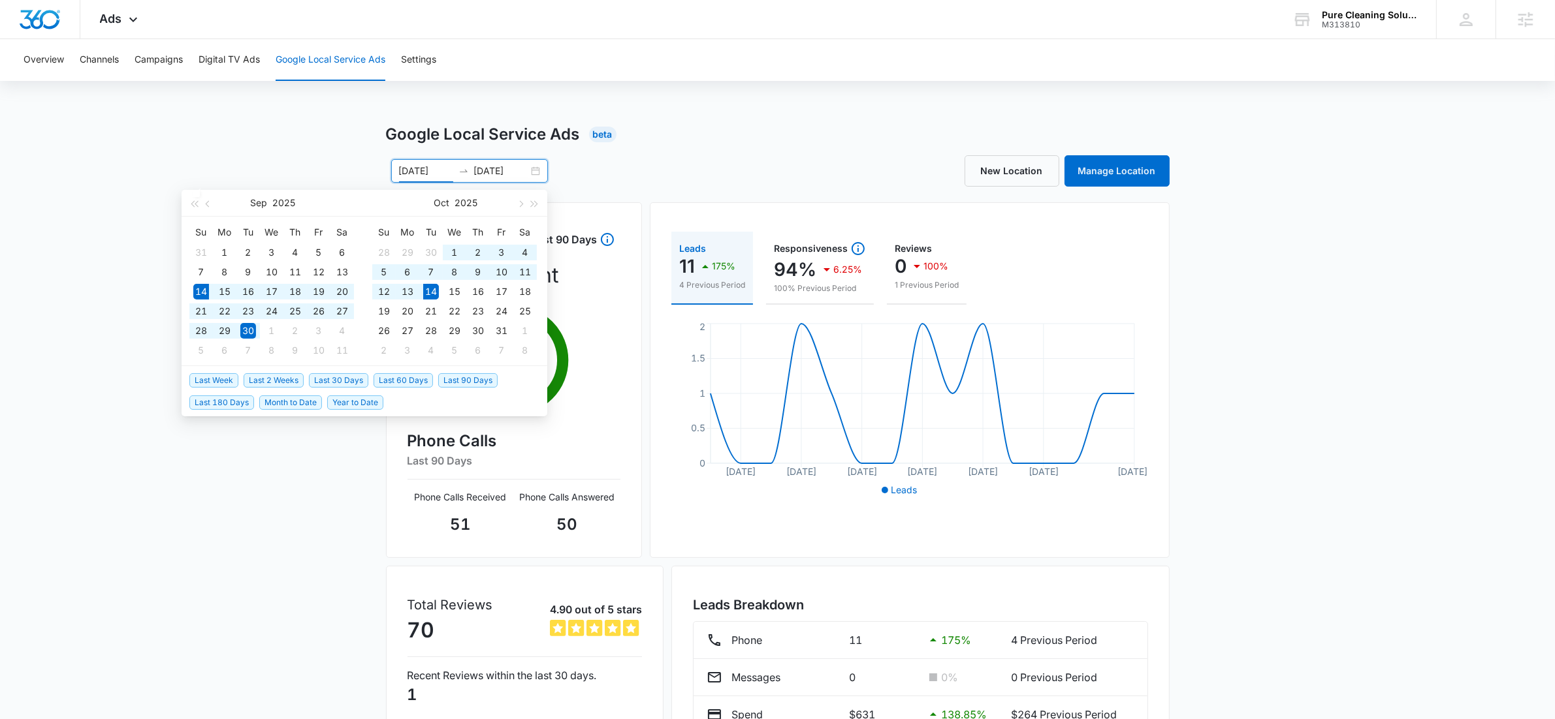
click at [342, 377] on span "Last 30 Days" at bounding box center [338, 380] width 59 height 14
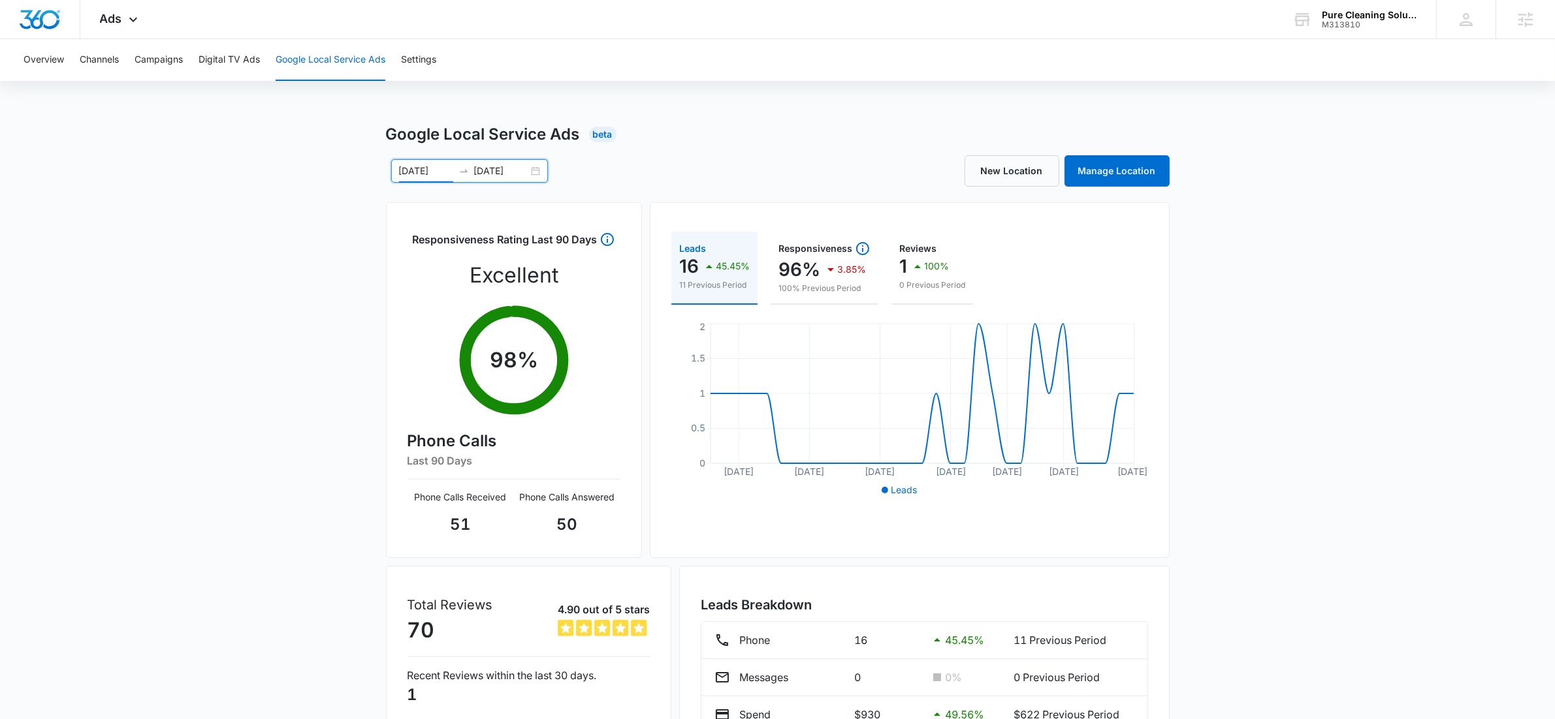
click at [221, 451] on div "Google Local Service Ads Beta 09/14/2025 10/14/2025 Sep 2025 Su Mo Tu We Th Fr …" at bounding box center [777, 463] width 1555 height 680
click at [535, 171] on div "09/14/2025 10/14/2025" at bounding box center [469, 171] width 157 height 24
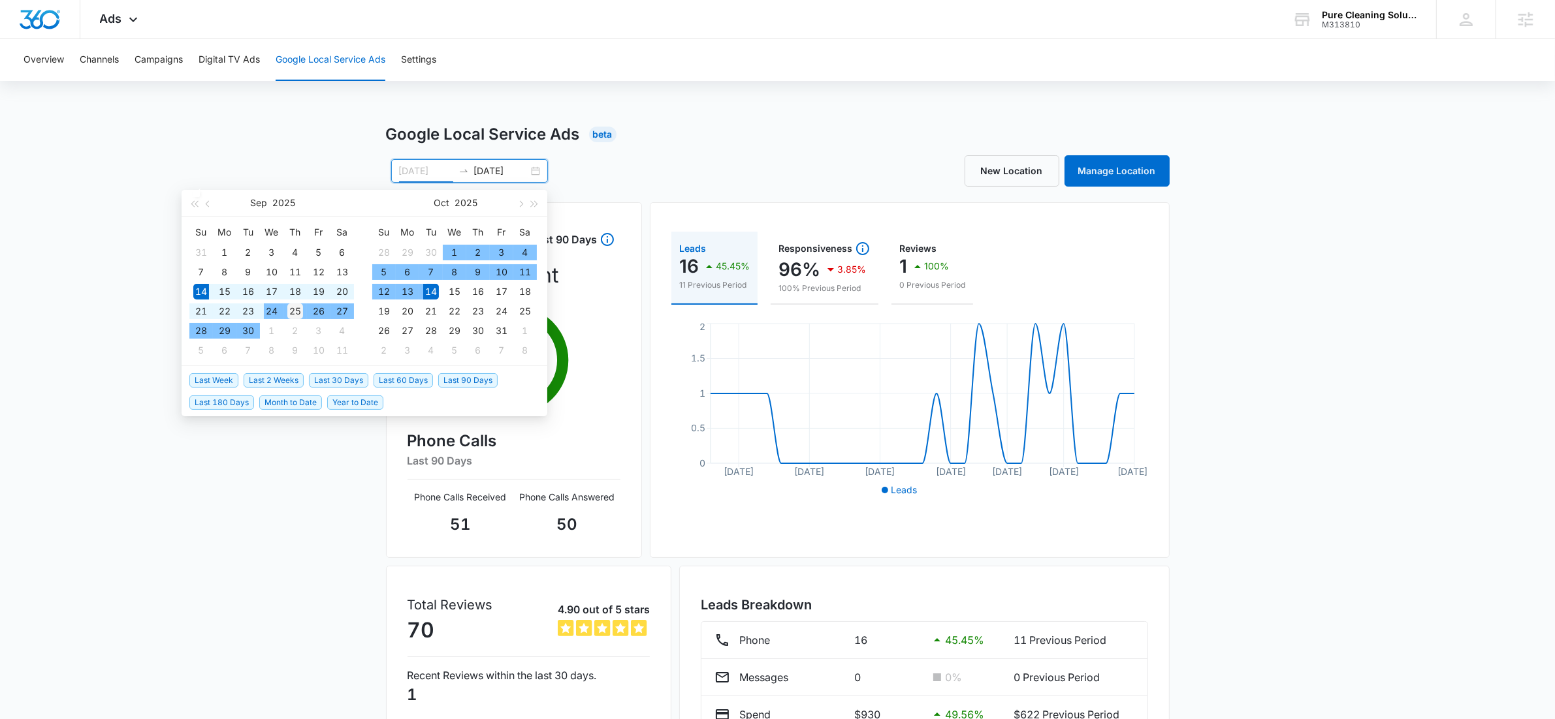
type input "09/25/2025"
click at [293, 311] on div "25" at bounding box center [295, 312] width 16 height 16
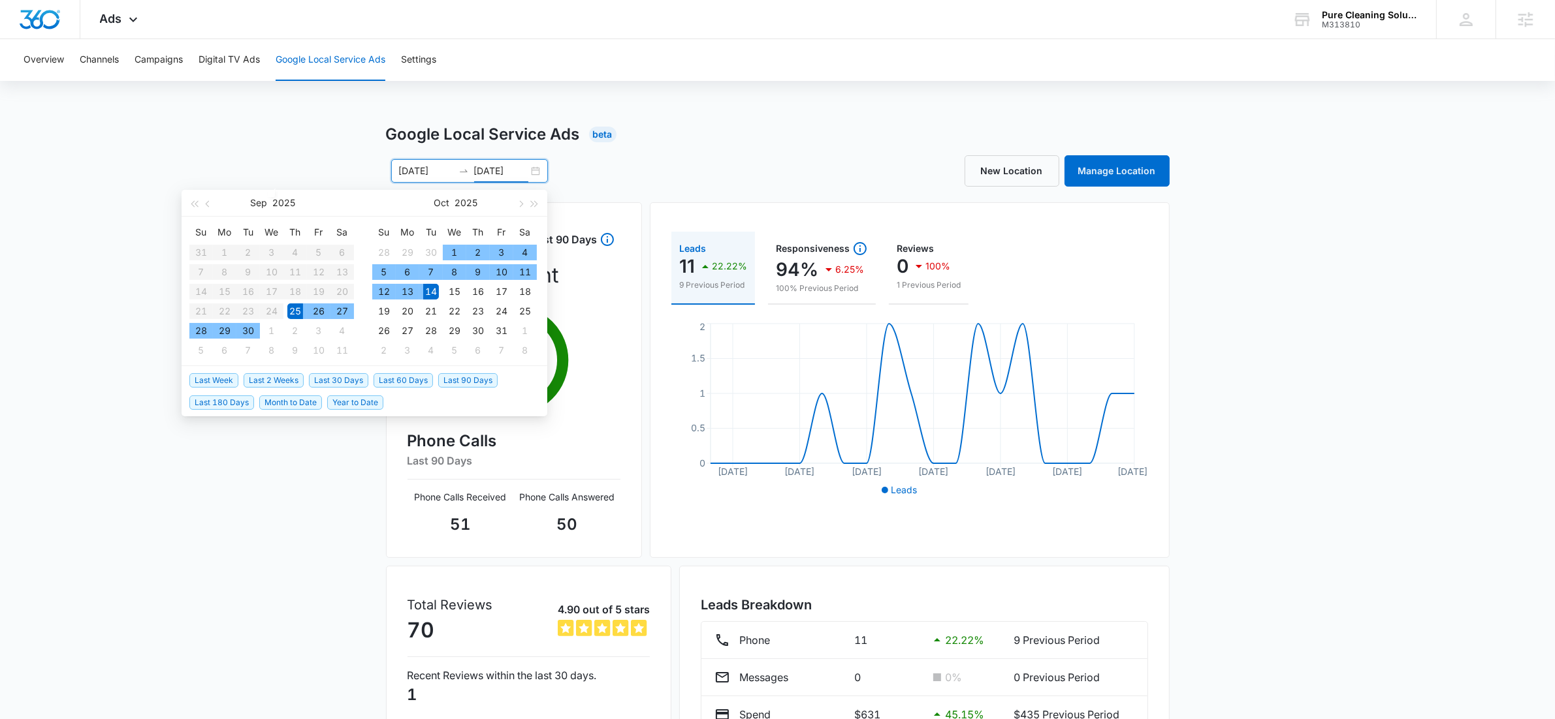
type input "10/14/2025"
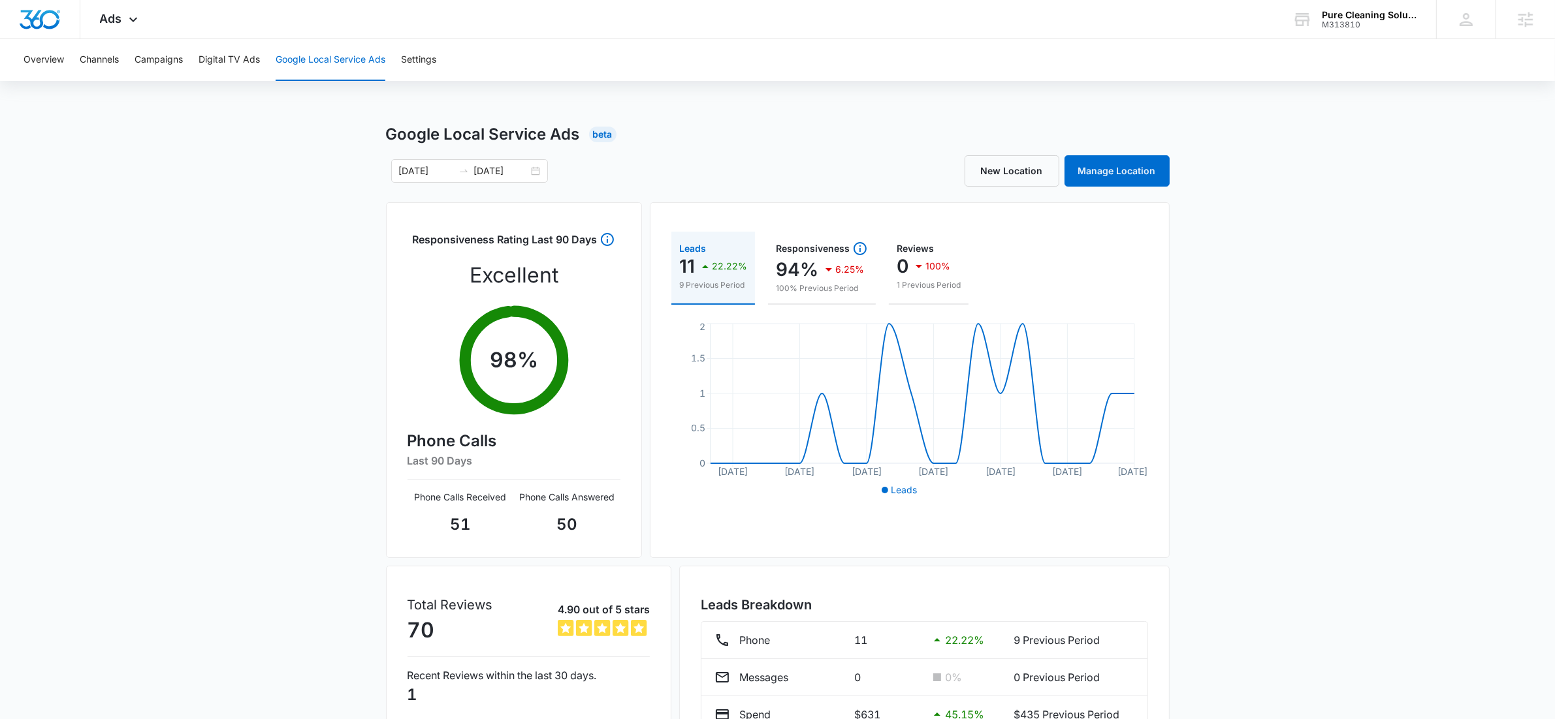
click at [230, 483] on div "Google Local Service Ads Beta 09/25/2025 10/14/2025 Sep 2025 Su Mo Tu We Th Fr …" at bounding box center [777, 463] width 1555 height 680
click at [932, 101] on div "Overview Channels Campaigns Digital TV Ads Google Local Service Ads Settings Go…" at bounding box center [777, 420] width 1555 height 763
click at [159, 54] on button "Campaigns" at bounding box center [158, 60] width 48 height 42
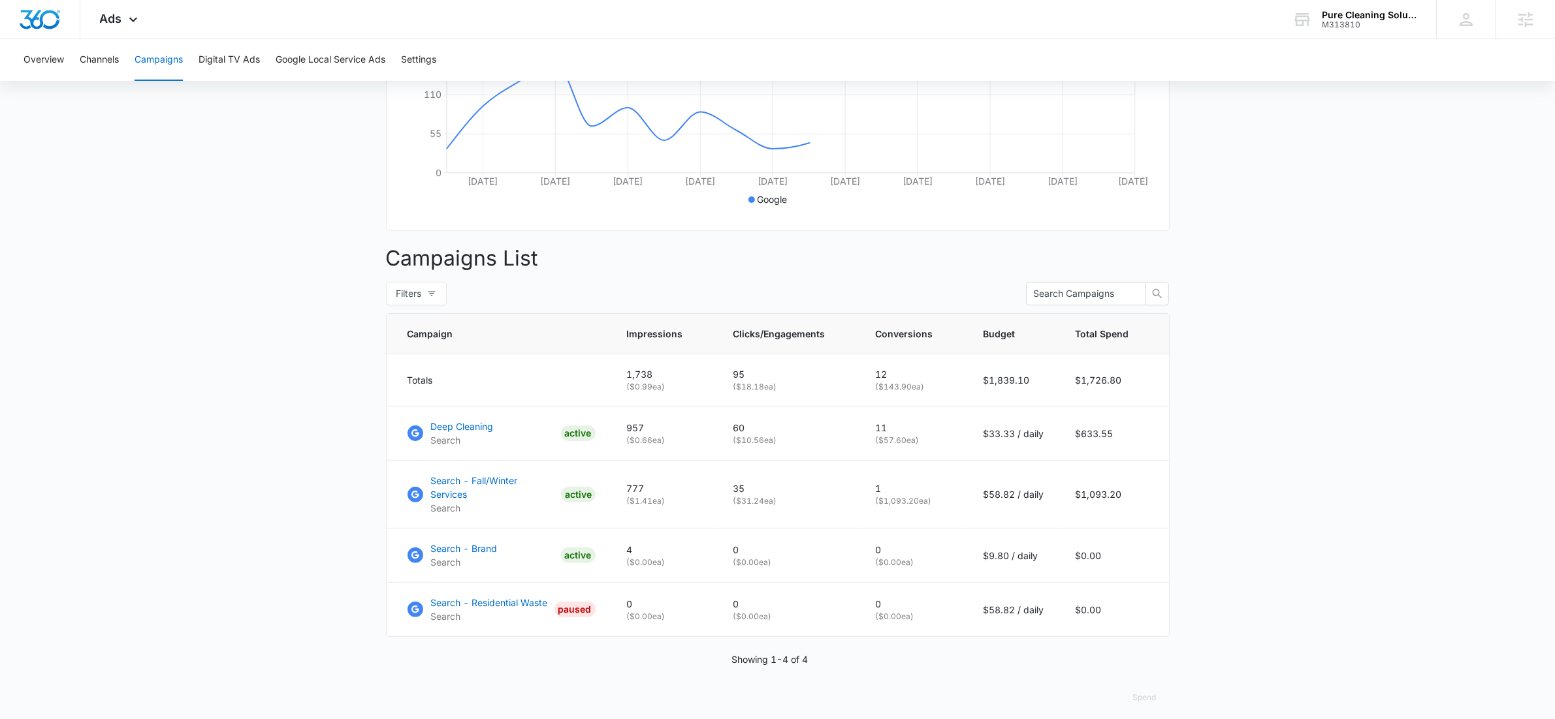
scroll to position [333, 0]
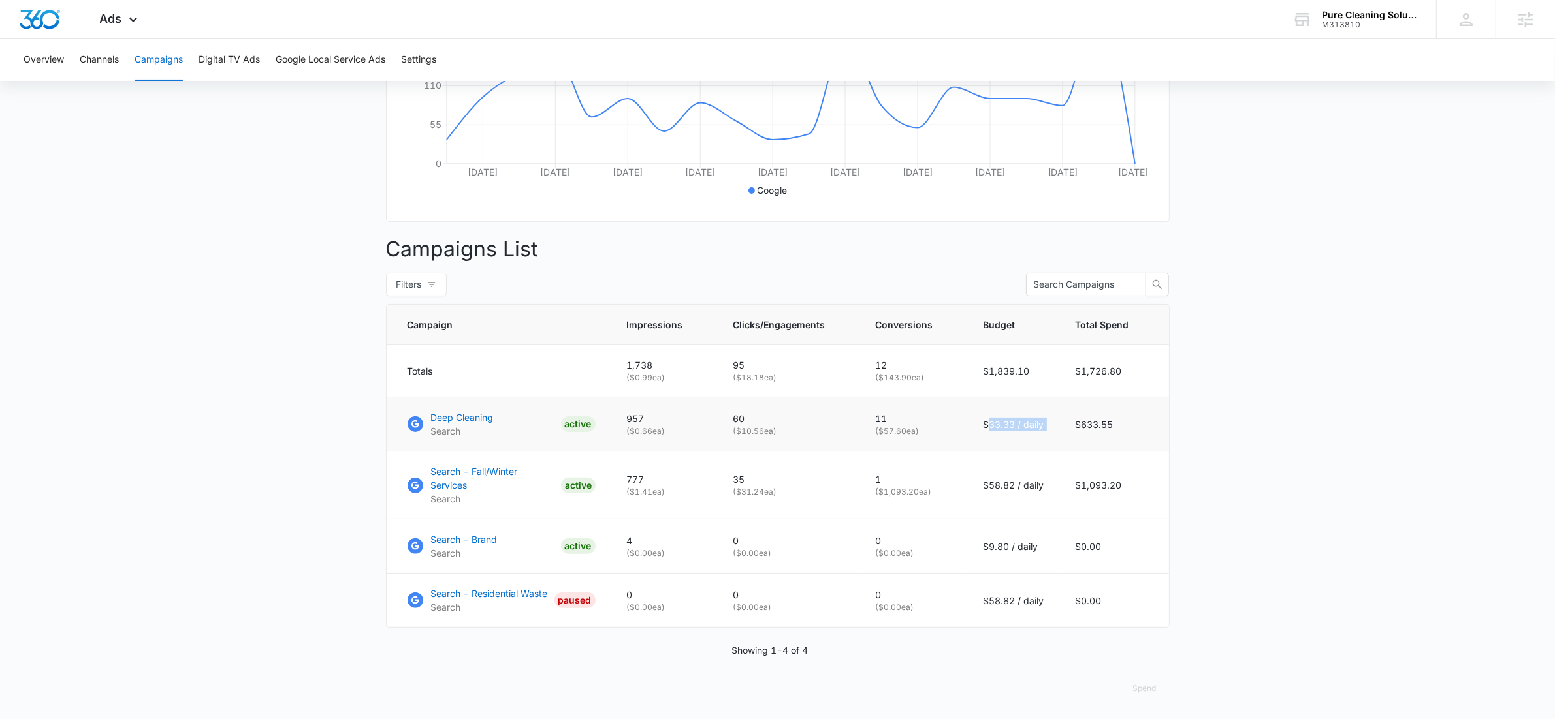
drag, startPoint x: 991, startPoint y: 437, endPoint x: 1064, endPoint y: 437, distance: 73.1
click at [1064, 437] on tr "Deep Cleaning Search ACTIVE 957 ( $0.66 ea) 60 ( $10.56 ea) 11 ( $57.60 ea) $33…" at bounding box center [778, 425] width 782 height 54
click at [1034, 446] on td "$33.33 / daily" at bounding box center [1014, 425] width 92 height 54
drag, startPoint x: 989, startPoint y: 439, endPoint x: 1079, endPoint y: 432, distance: 90.3
click at [1079, 432] on tr "Deep Cleaning Search ACTIVE 957 ( $0.66 ea) 60 ( $10.56 ea) 11 ( $57.60 ea) $33…" at bounding box center [778, 425] width 782 height 54
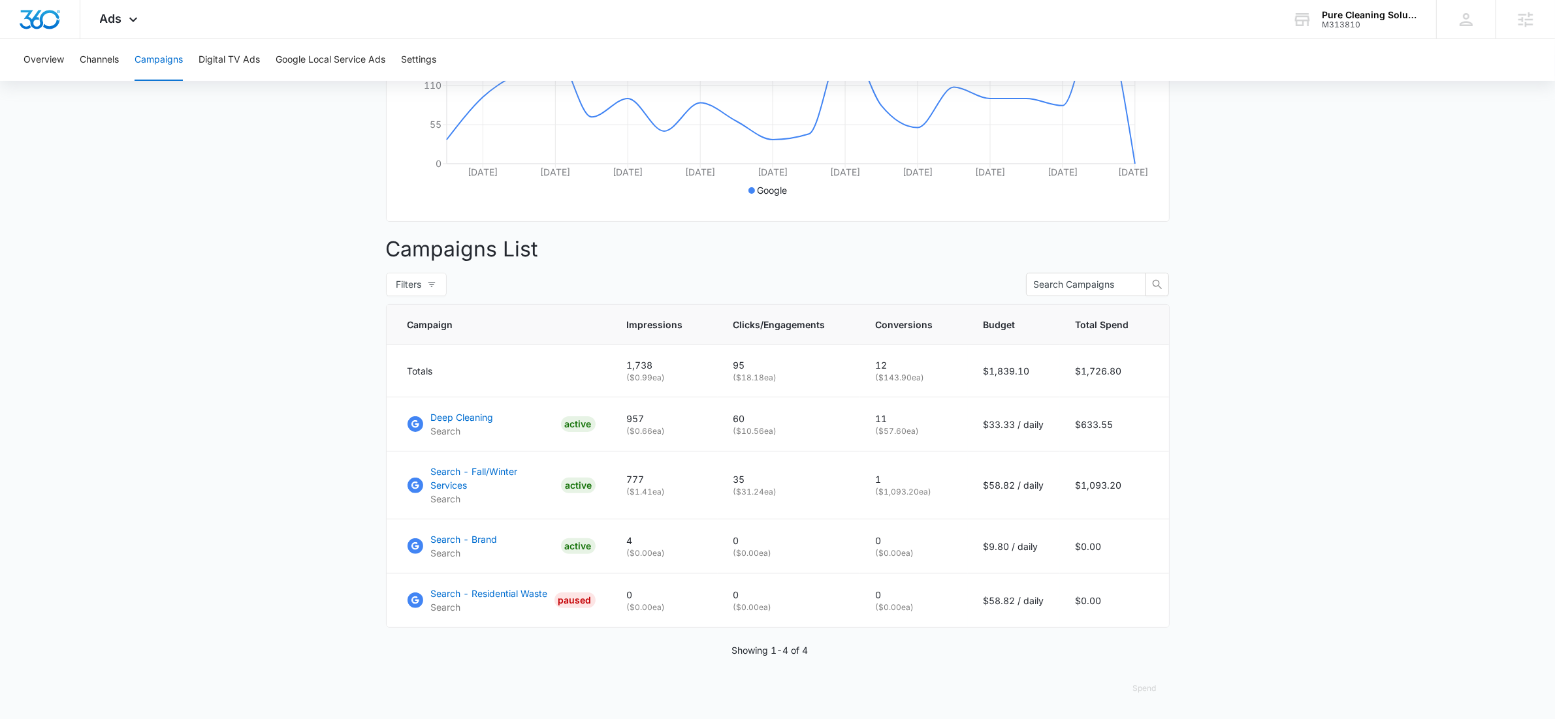
click at [1209, 428] on main "Campaigns Filters 09/25/2025 10/14/2025 Overall Results Impressions 1.7k 5.85% …" at bounding box center [777, 255] width 1555 height 930
click at [505, 482] on p "Search - Fall/Winter Services" at bounding box center [493, 478] width 125 height 27
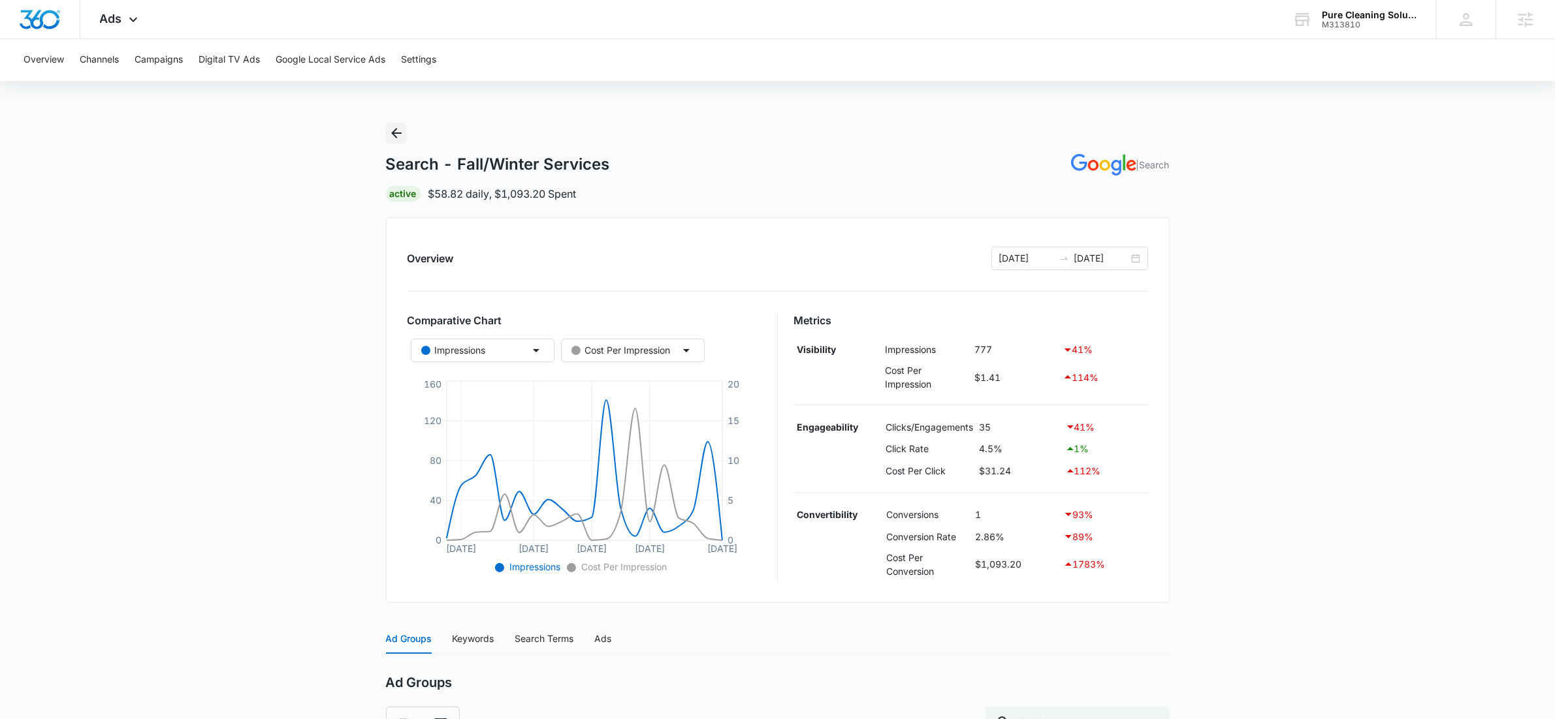
click at [395, 139] on icon "Back" at bounding box center [396, 133] width 16 height 16
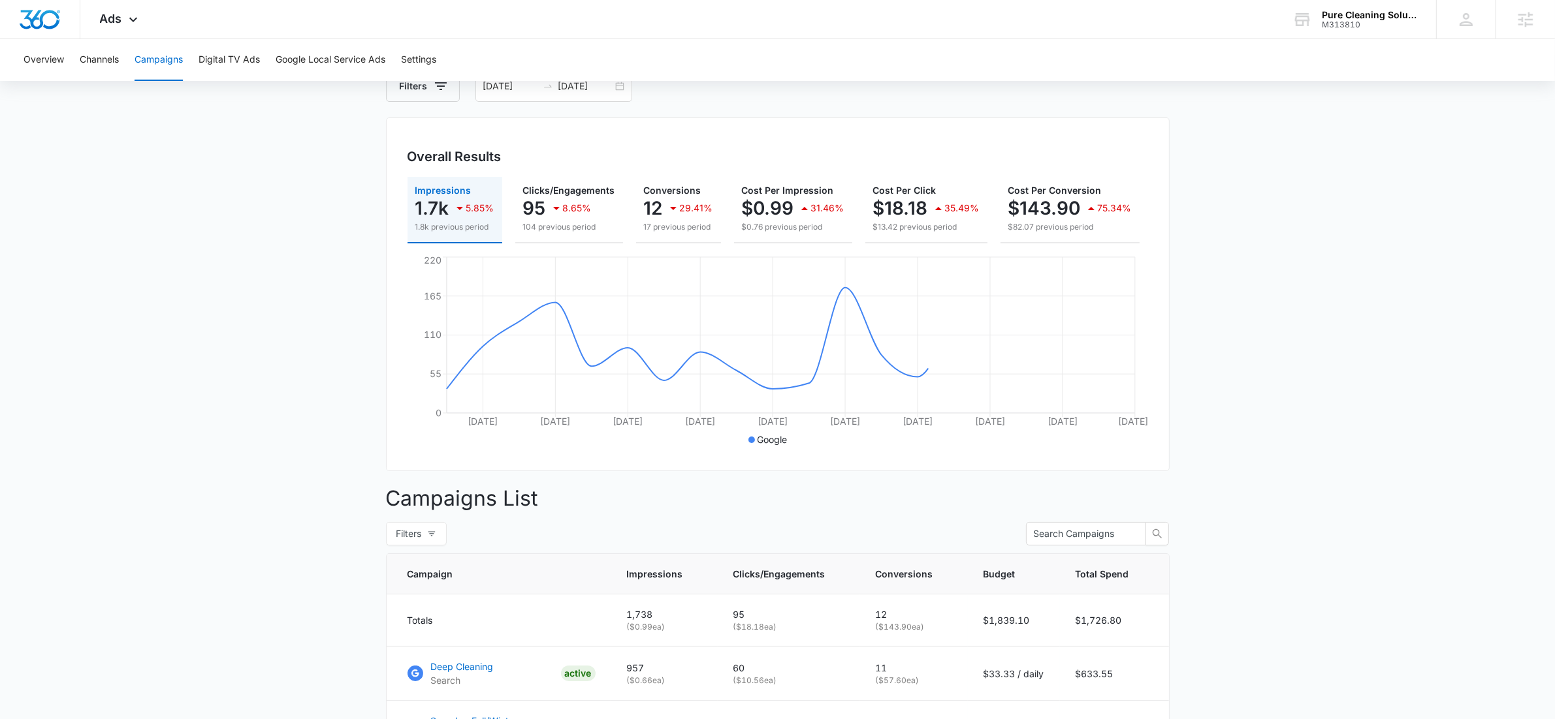
scroll to position [286, 0]
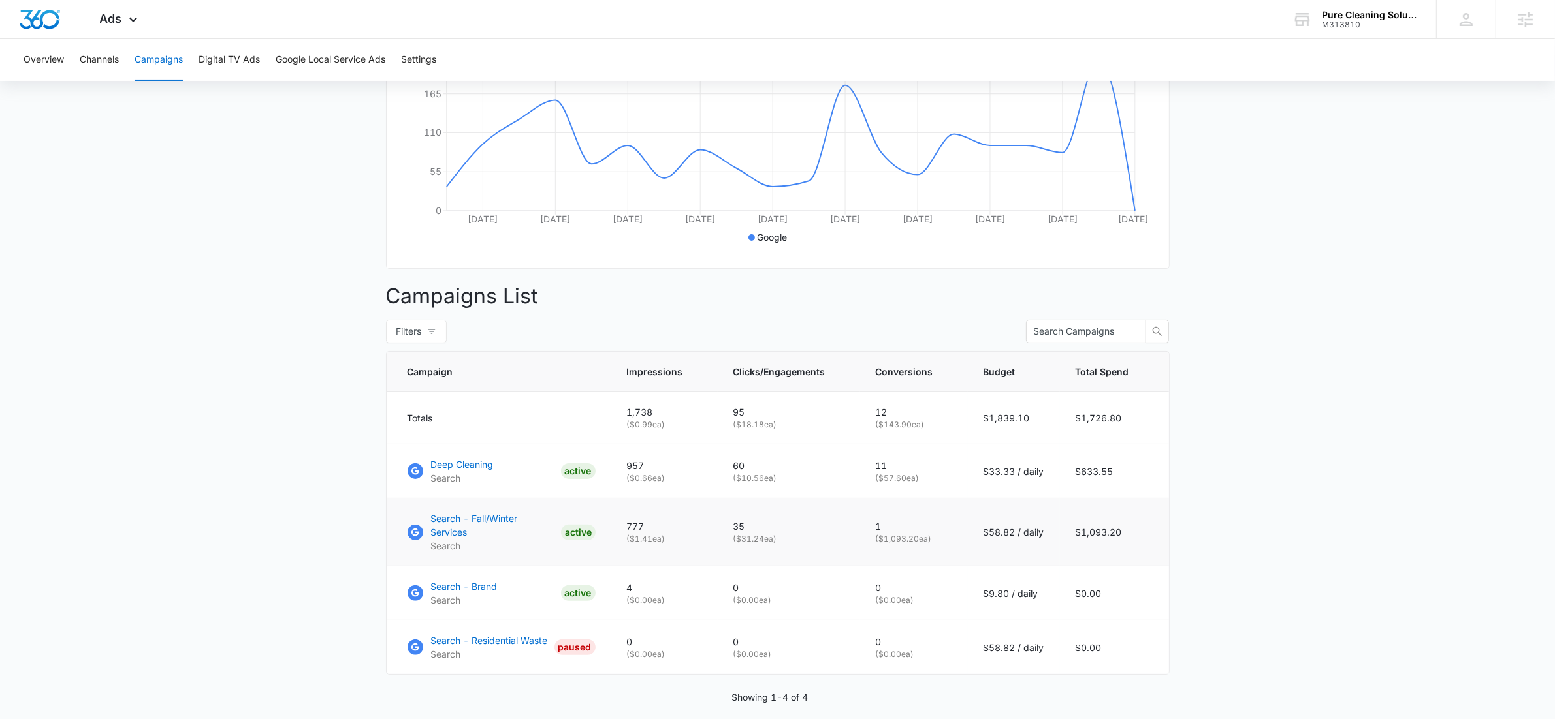
drag, startPoint x: 743, startPoint y: 543, endPoint x: 789, endPoint y: 544, distance: 46.4
click at [789, 544] on p "( $31.24 ea)" at bounding box center [788, 539] width 111 height 12
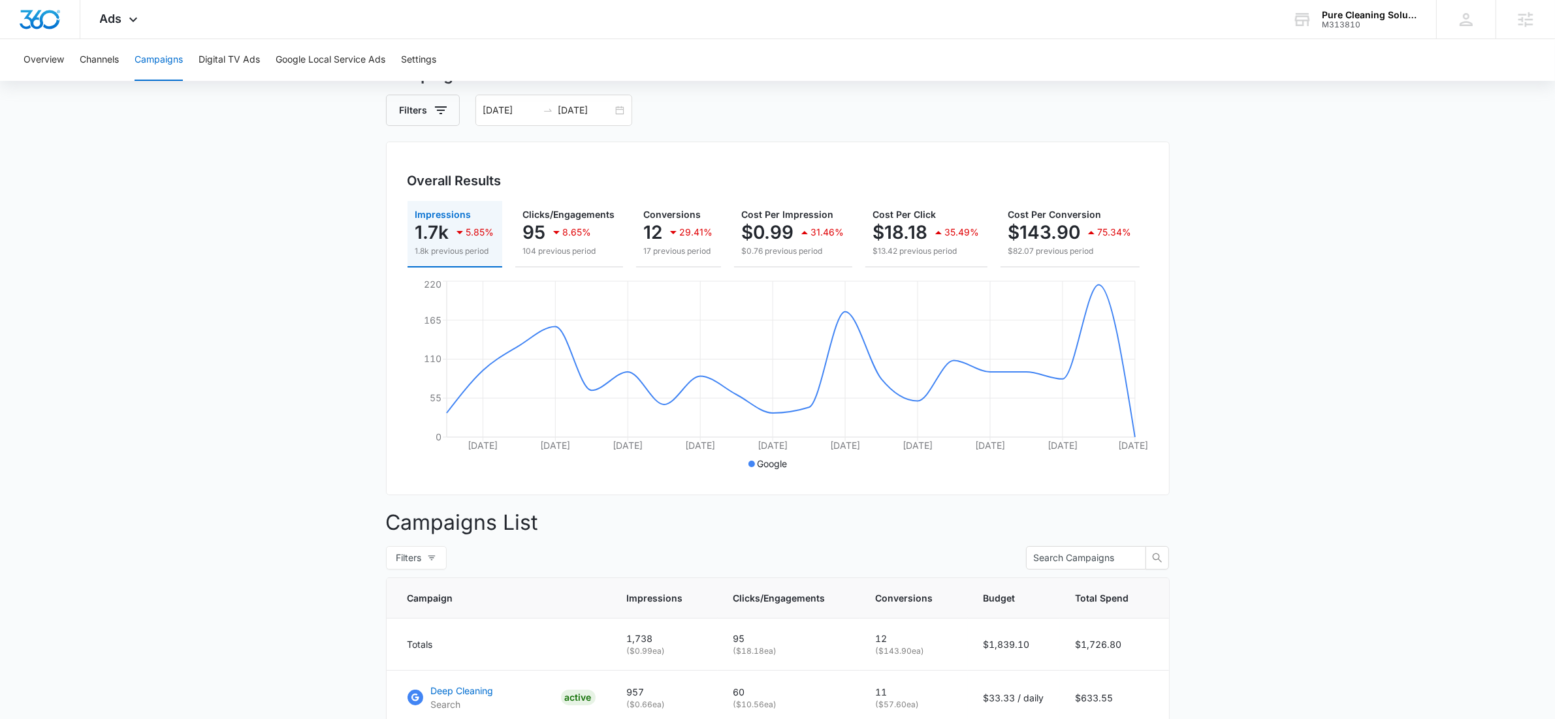
scroll to position [0, 0]
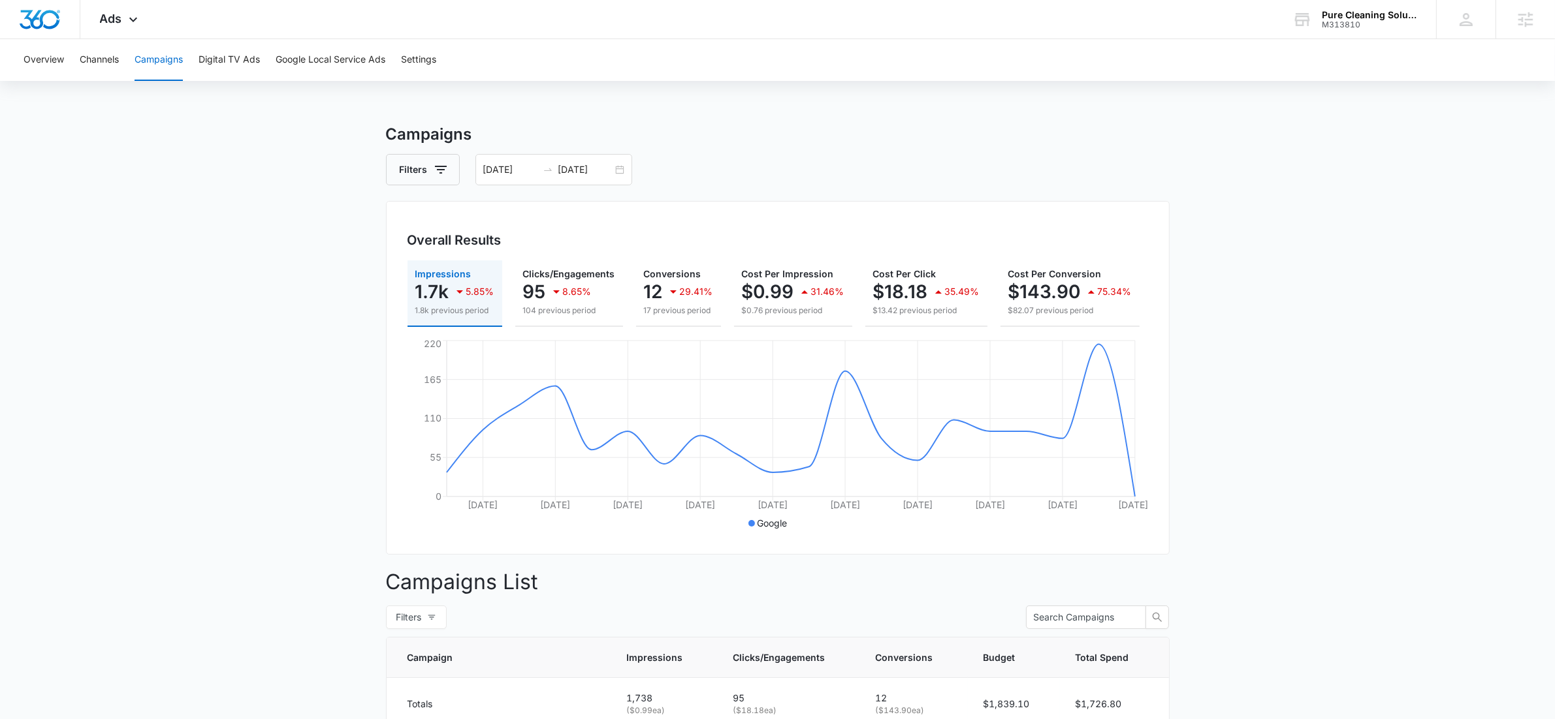
click at [725, 42] on div "Overview Channels Campaigns Digital TV Ads Google Local Service Ads Settings" at bounding box center [777, 60] width 1523 height 42
click at [130, 429] on main "Campaigns Filters 09/25/2025 10/14/2025 Overall Results Impressions 1.7k 5.85% …" at bounding box center [777, 588] width 1555 height 930
click at [189, 414] on main "Campaigns Filters 09/25/2025 10/14/2025 Overall Results Impressions 1.7k 5.85% …" at bounding box center [777, 588] width 1555 height 930
click at [1219, 171] on main "Campaigns Filters 09/25/2025 10/14/2025 Overall Results Impressions 1.7k 5.85% …" at bounding box center [777, 588] width 1555 height 930
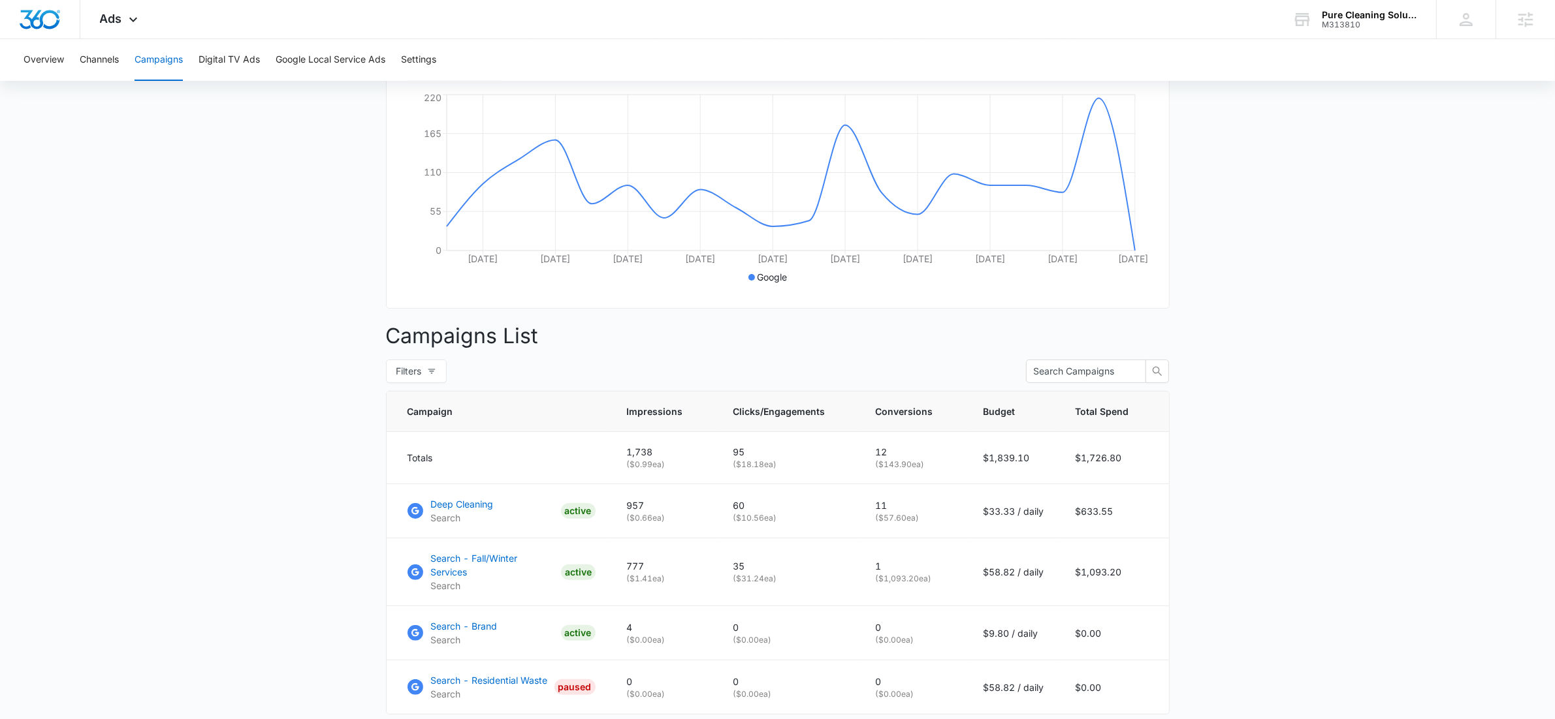
scroll to position [333, 0]
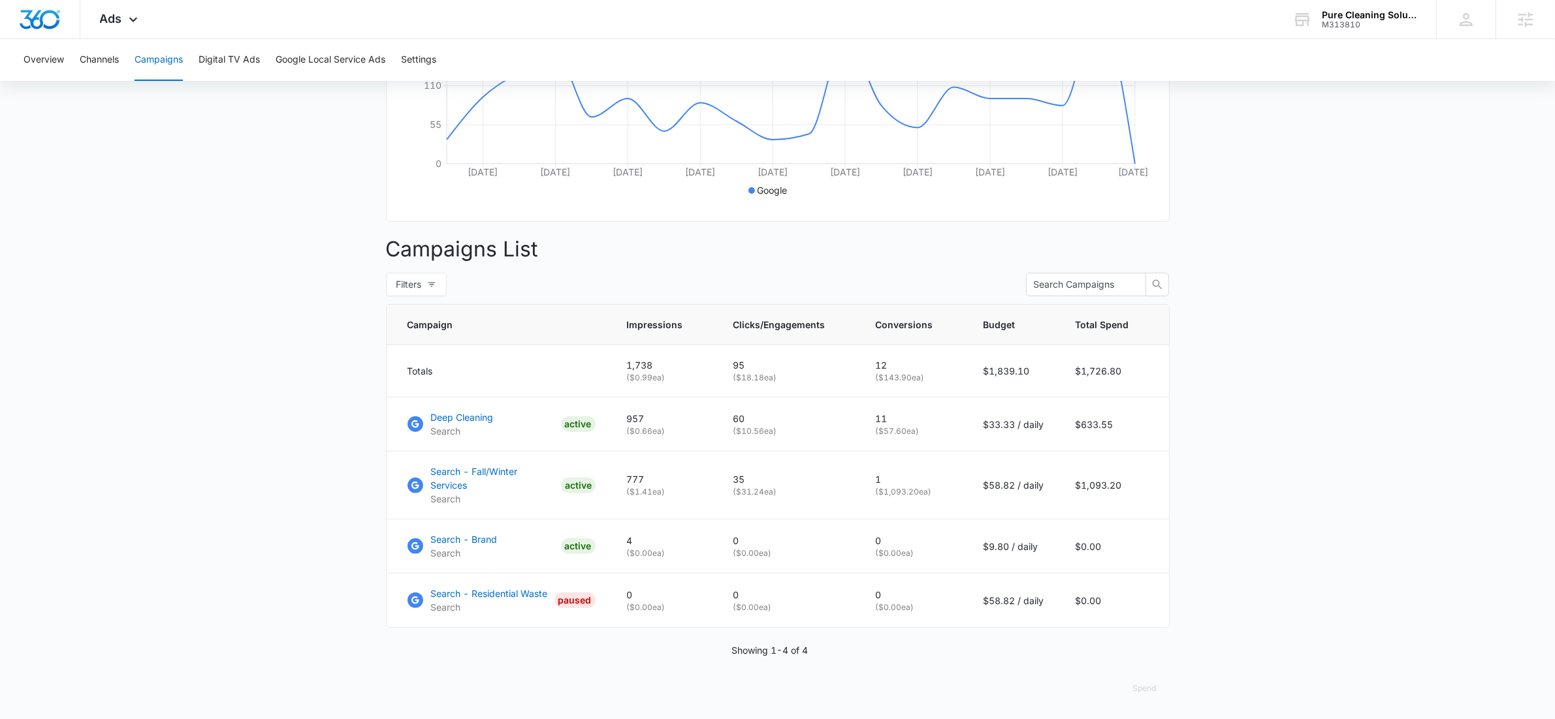
click at [165, 449] on main "Campaigns Filters 09/25/2025 10/14/2025 Overall Results Impressions 1.7k 5.85% …" at bounding box center [777, 255] width 1555 height 930
click at [480, 483] on p "Search - Fall/Winter Services" at bounding box center [493, 478] width 125 height 27
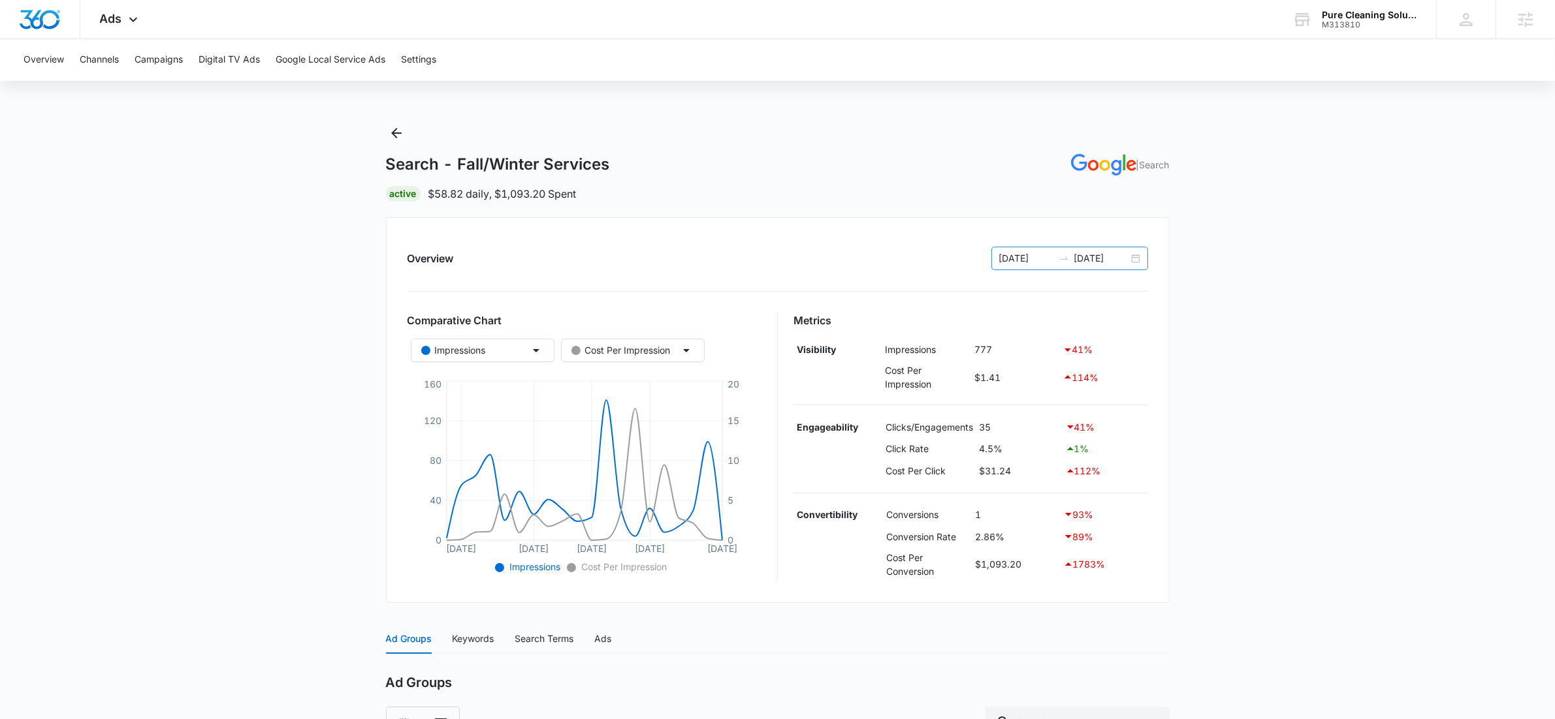
click at [1136, 257] on div "[DATE] [DATE]" at bounding box center [1069, 259] width 157 height 24
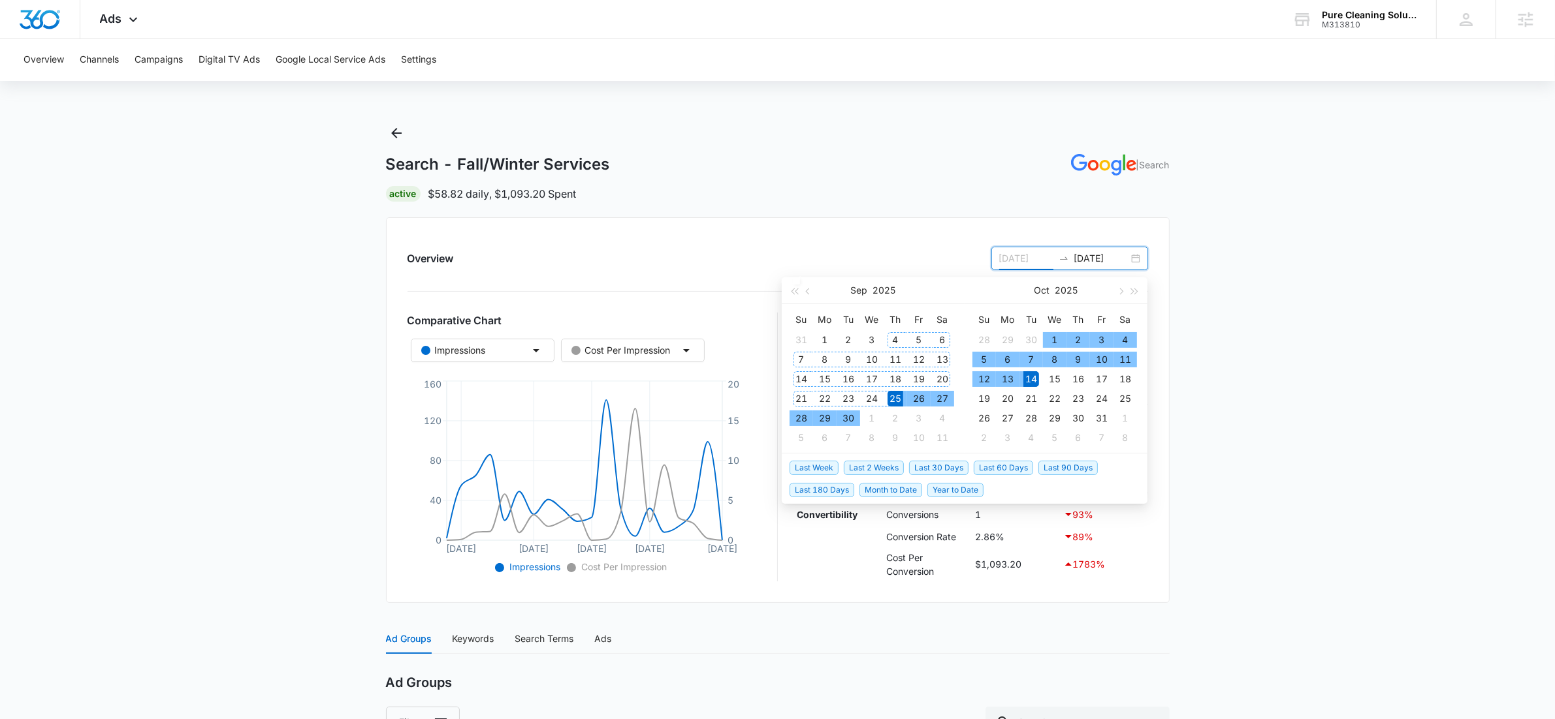
type input "[DATE]"
click at [949, 464] on span "Last 30 Days" at bounding box center [938, 468] width 59 height 14
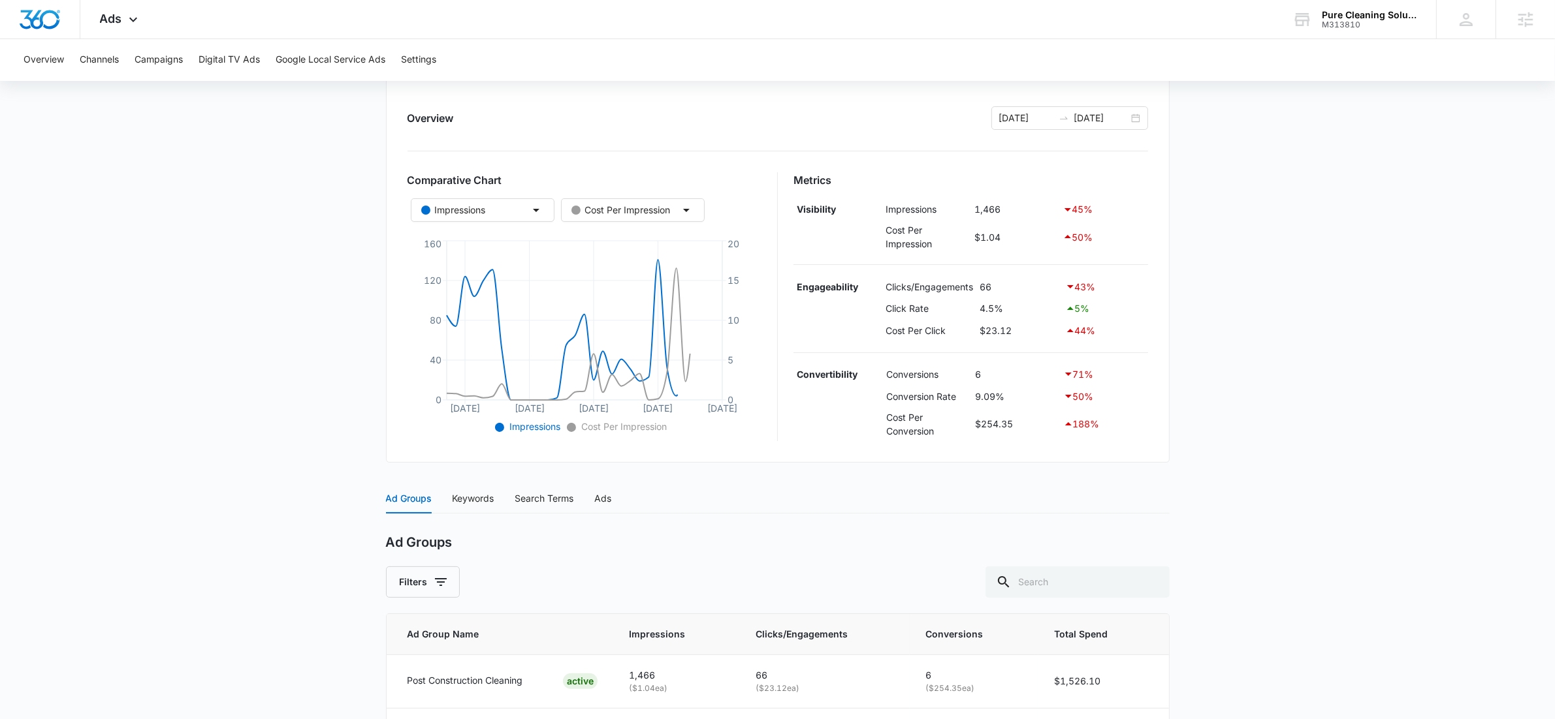
scroll to position [299, 0]
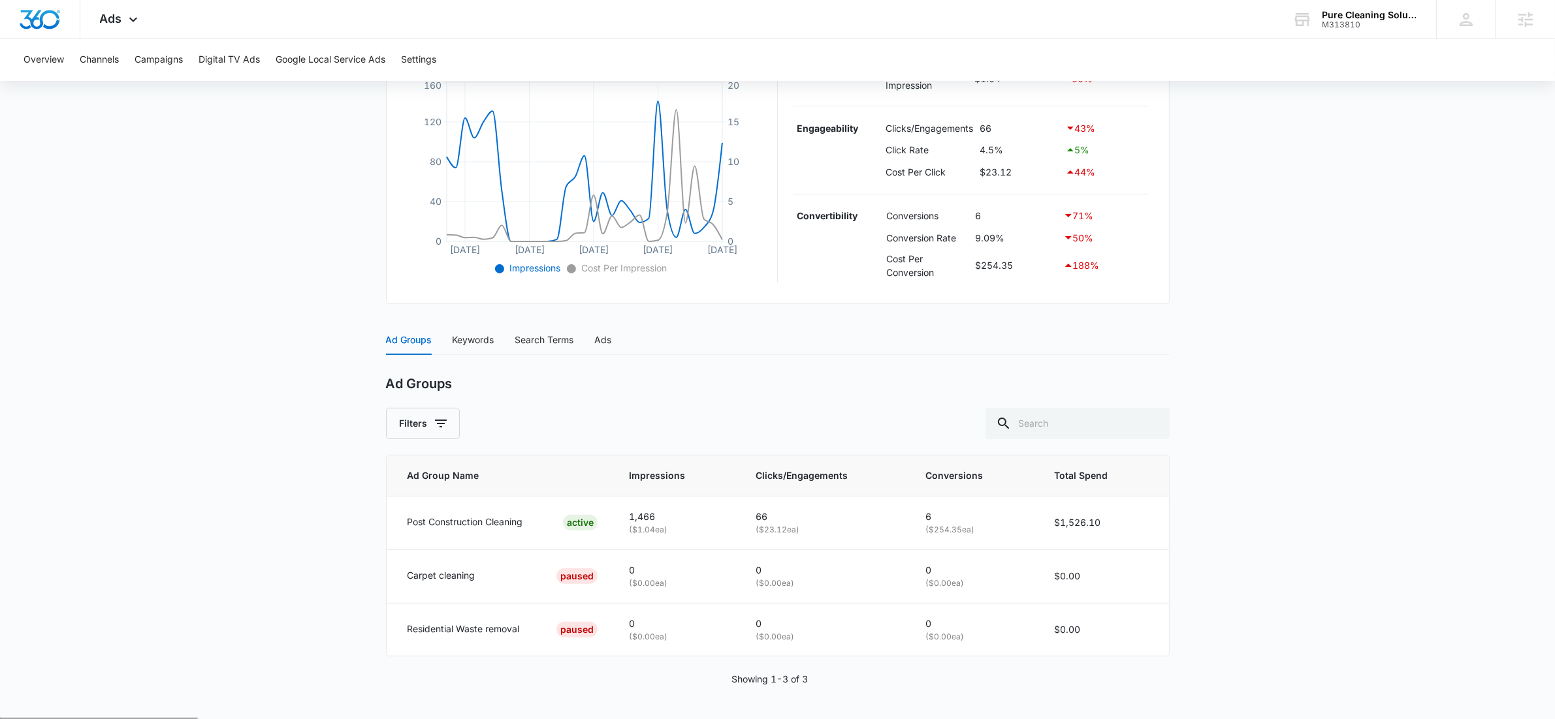
click at [1214, 542] on main "Search - Fall/Winter Services | Search Active $58.82 daily , $1,526.10 Spent Ov…" at bounding box center [777, 271] width 1555 height 894
click at [482, 338] on div "Keywords" at bounding box center [473, 340] width 42 height 14
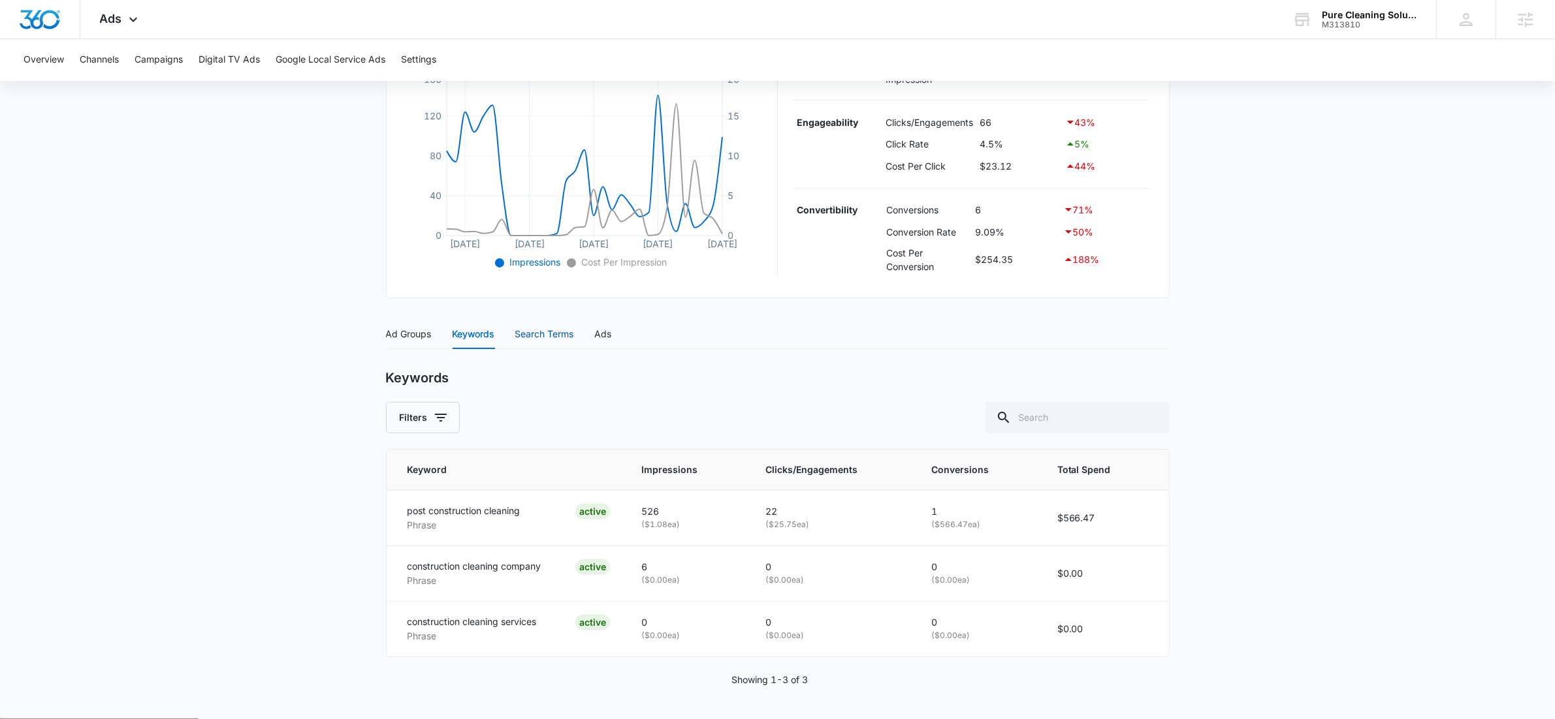
click at [552, 341] on div "Search Terms" at bounding box center [544, 334] width 59 height 14
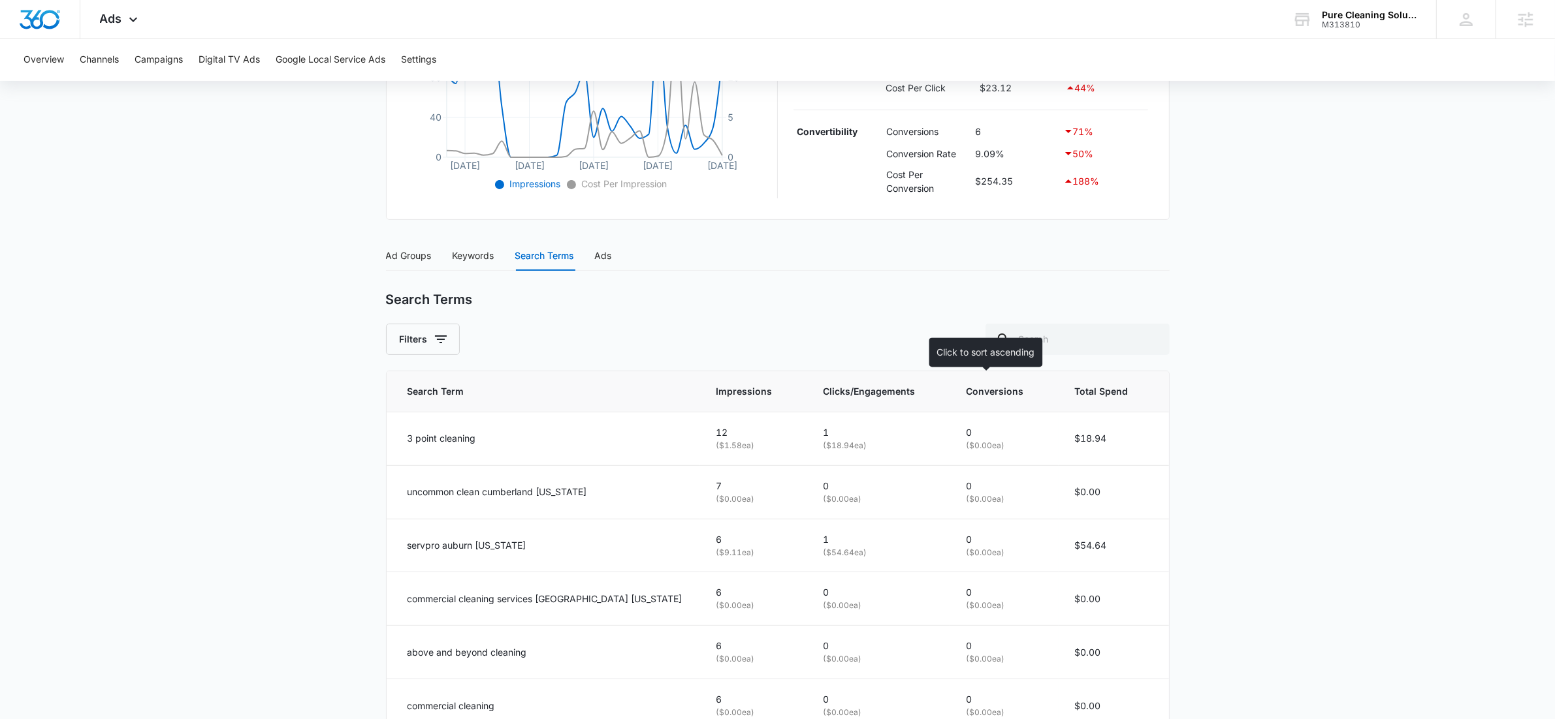
click at [968, 392] on span "Conversions" at bounding box center [995, 392] width 58 height 14
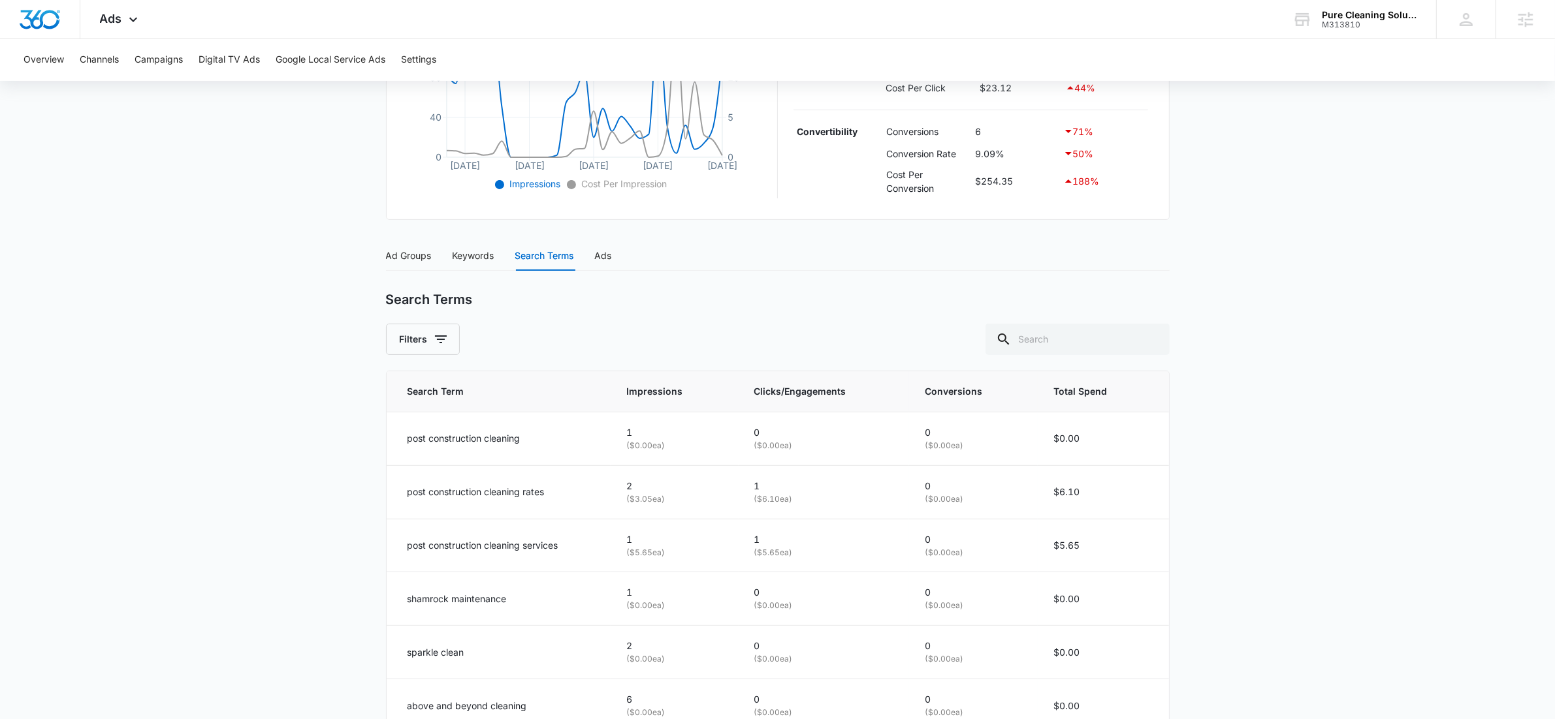
scroll to position [387, 0]
click at [958, 389] on span "Conversions" at bounding box center [964, 388] width 79 height 14
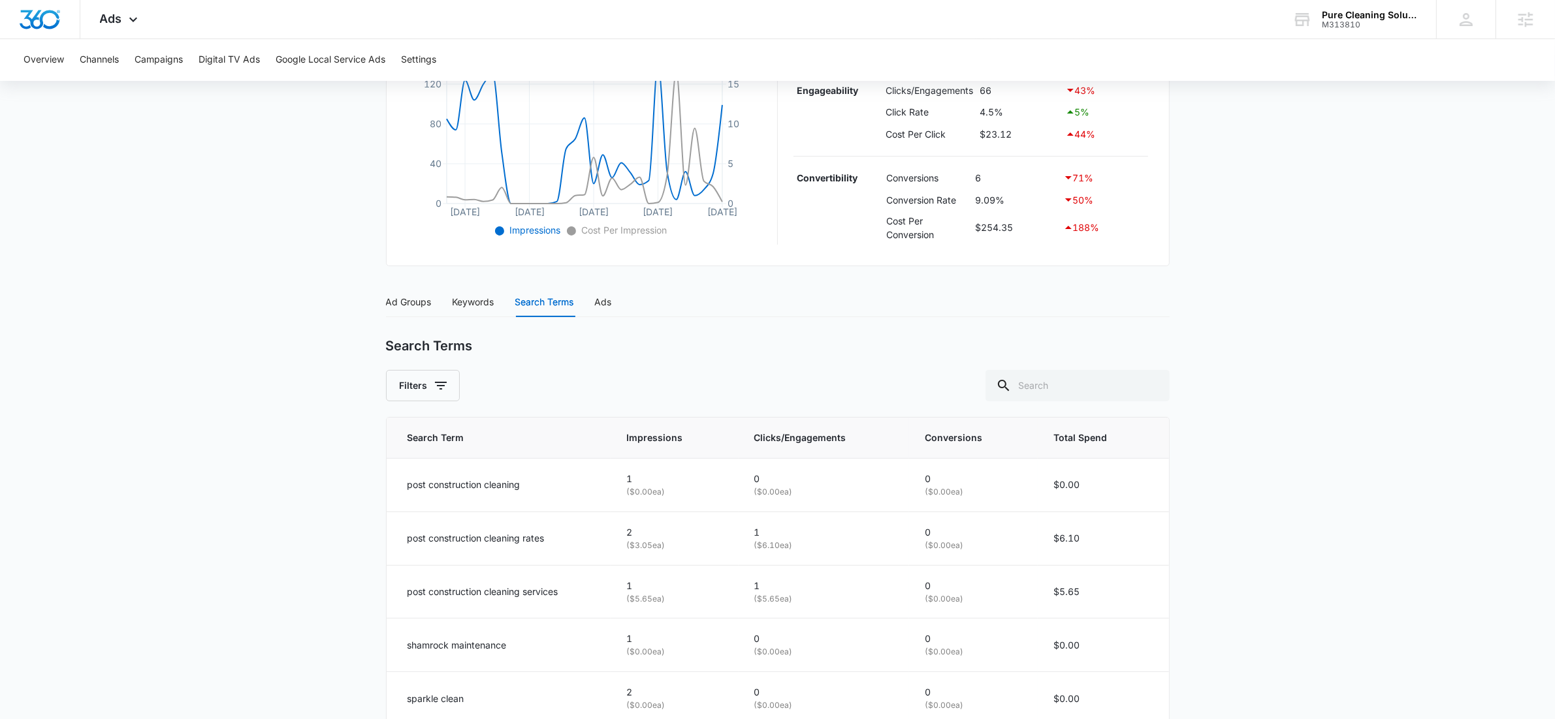
scroll to position [0, 0]
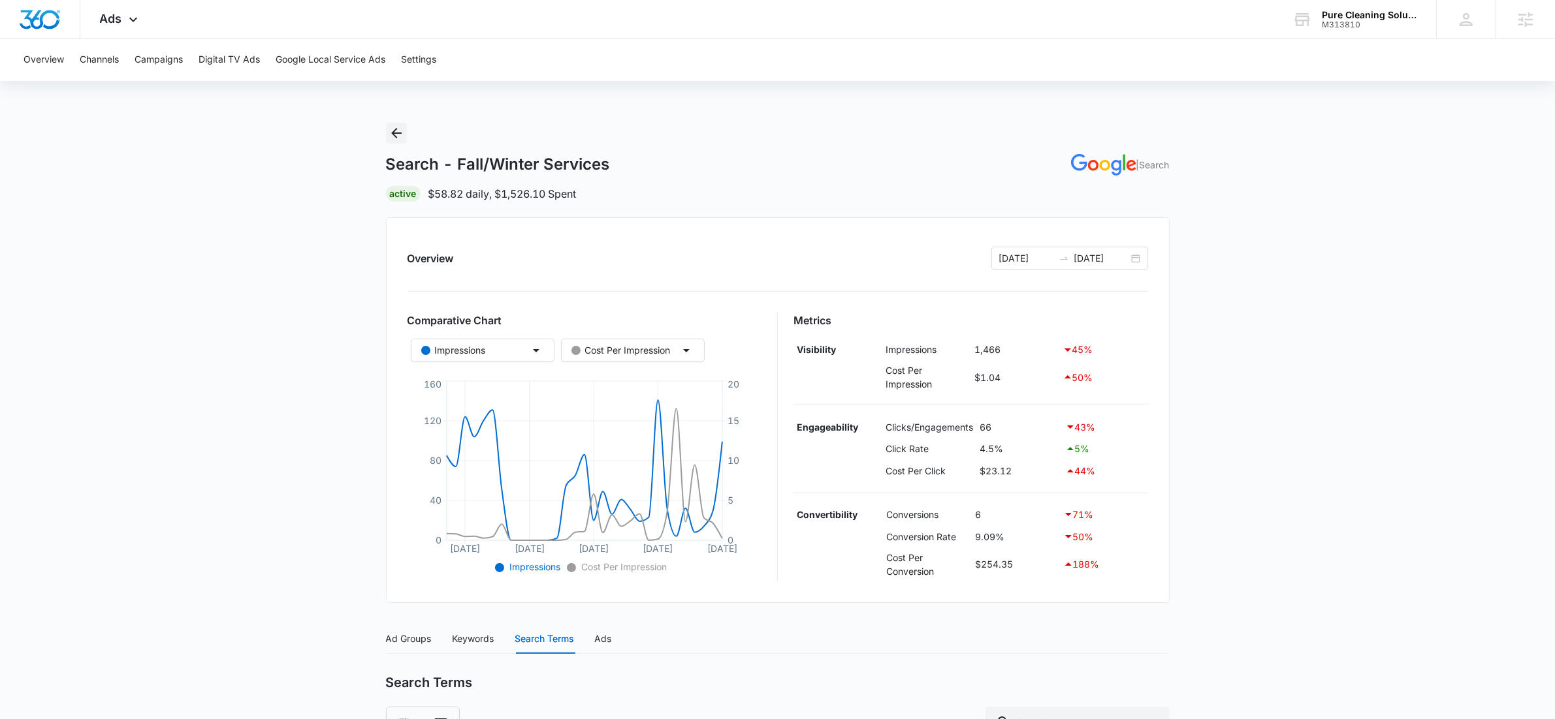
click at [406, 134] on button "Back" at bounding box center [396, 133] width 21 height 21
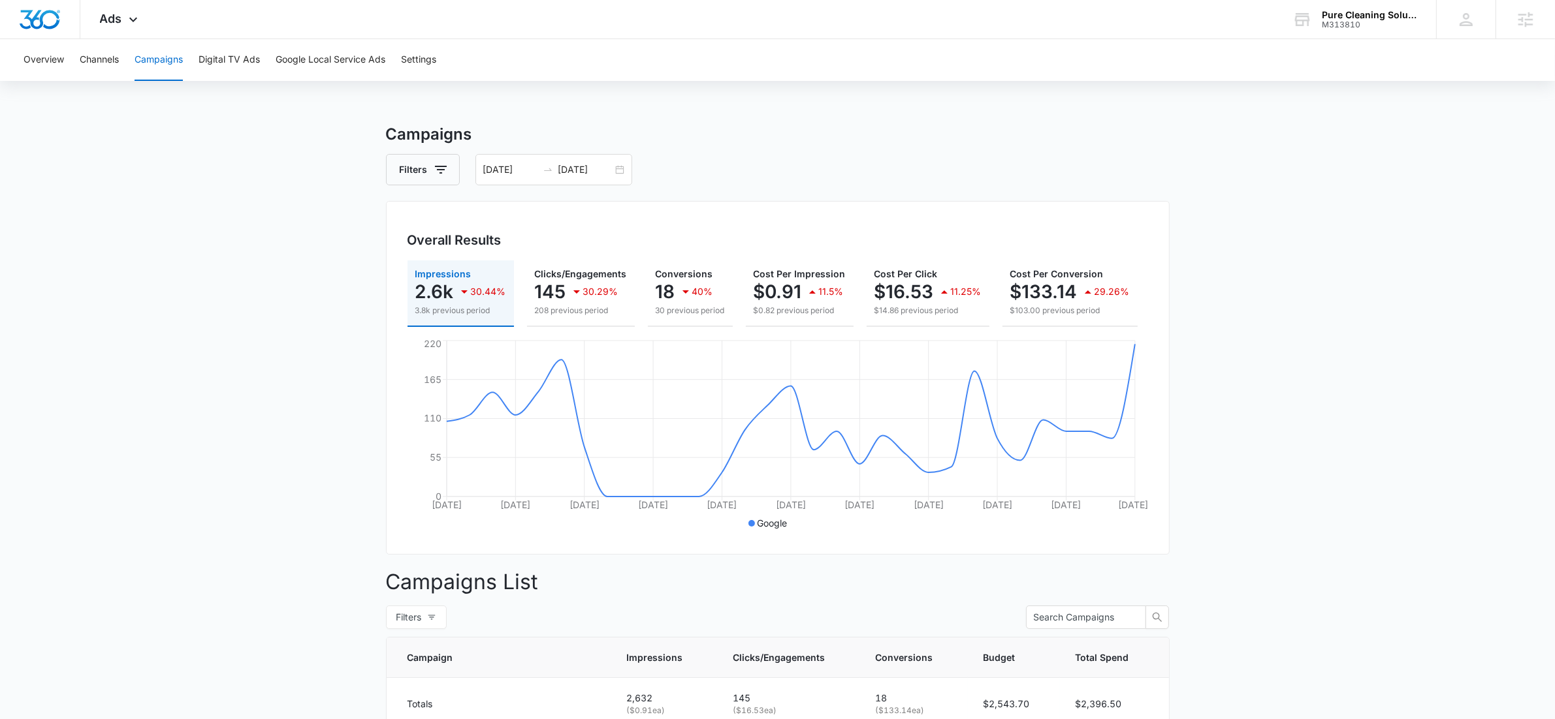
click at [256, 359] on main "Campaigns Filters 09/13/2025 10/13/2025 Overall Results Impressions 2.6k 30.44%…" at bounding box center [777, 615] width 1555 height 985
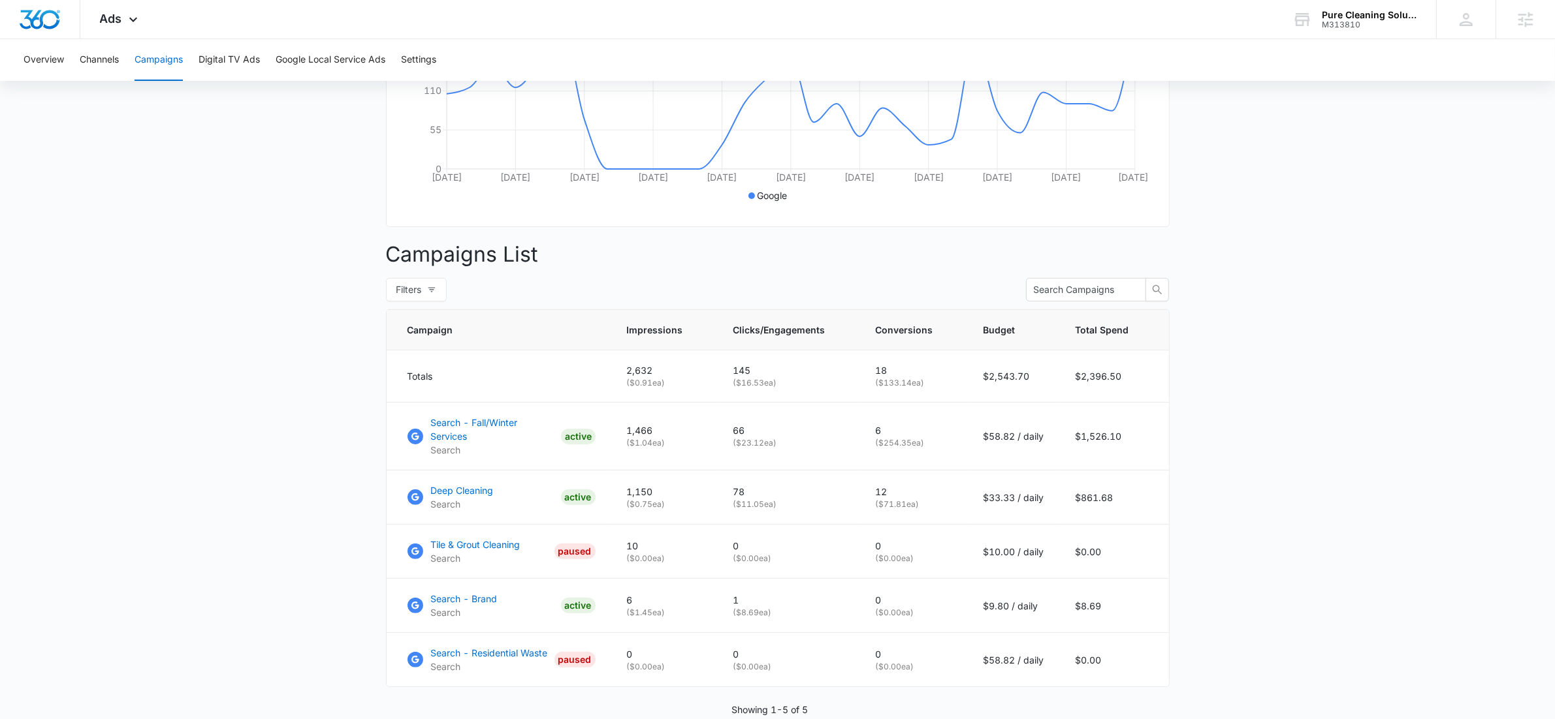
scroll to position [328, 0]
click at [1240, 464] on main "Campaigns Filters 09/13/2025 10/13/2025 Overall Results Impressions 2.6k 30.44%…" at bounding box center [777, 286] width 1555 height 985
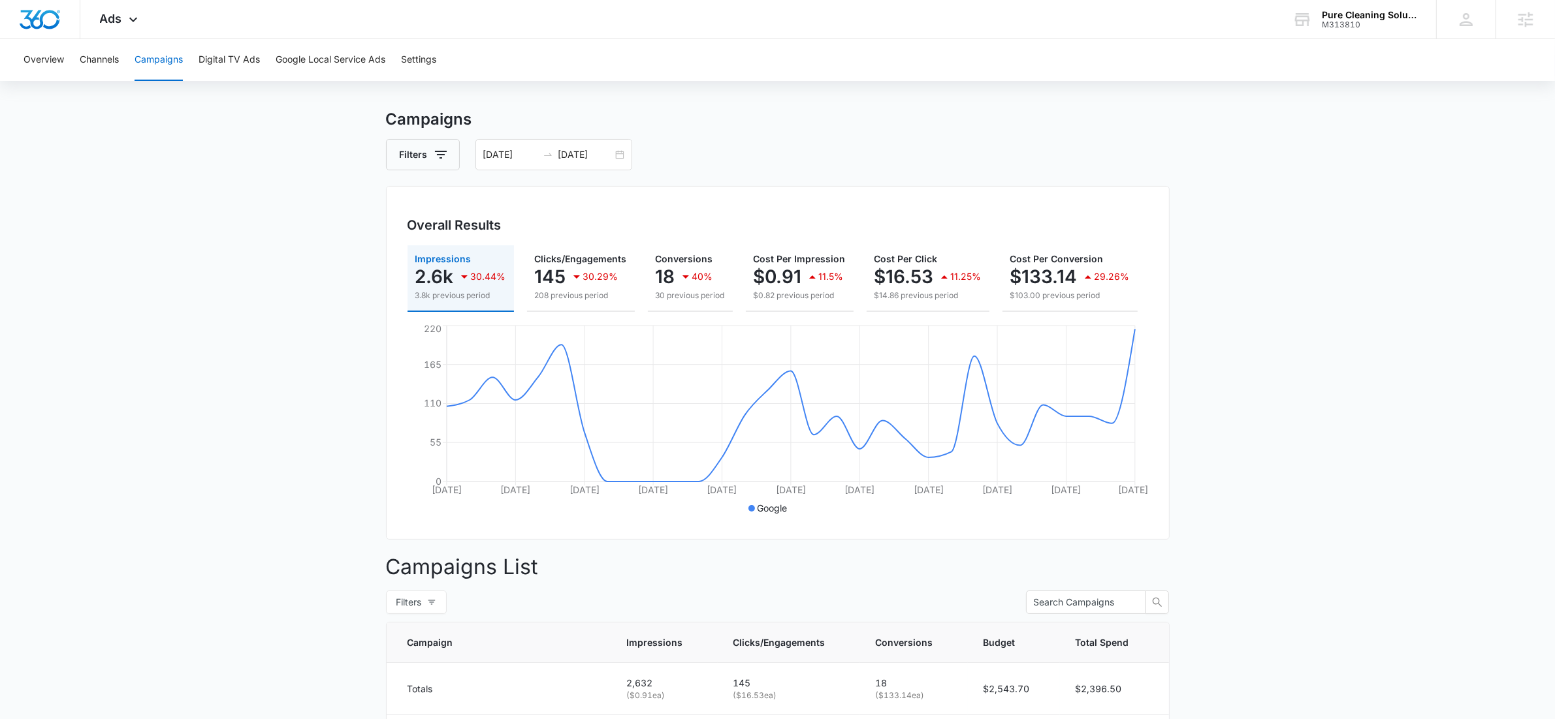
scroll to position [0, 0]
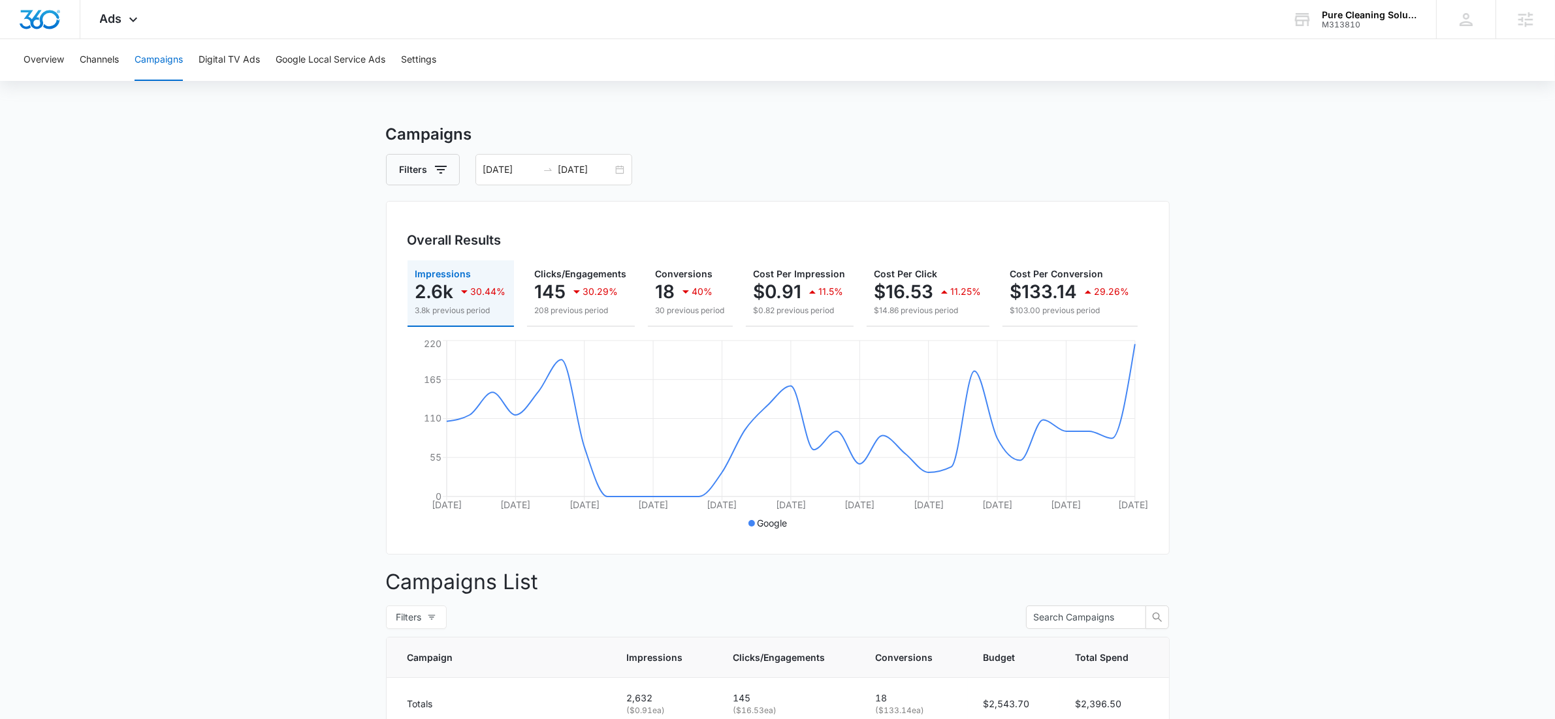
click at [737, 112] on div "Overview Channels Campaigns Digital TV Ads Google Local Service Ads Settings Ca…" at bounding box center [777, 573] width 1555 height 1068
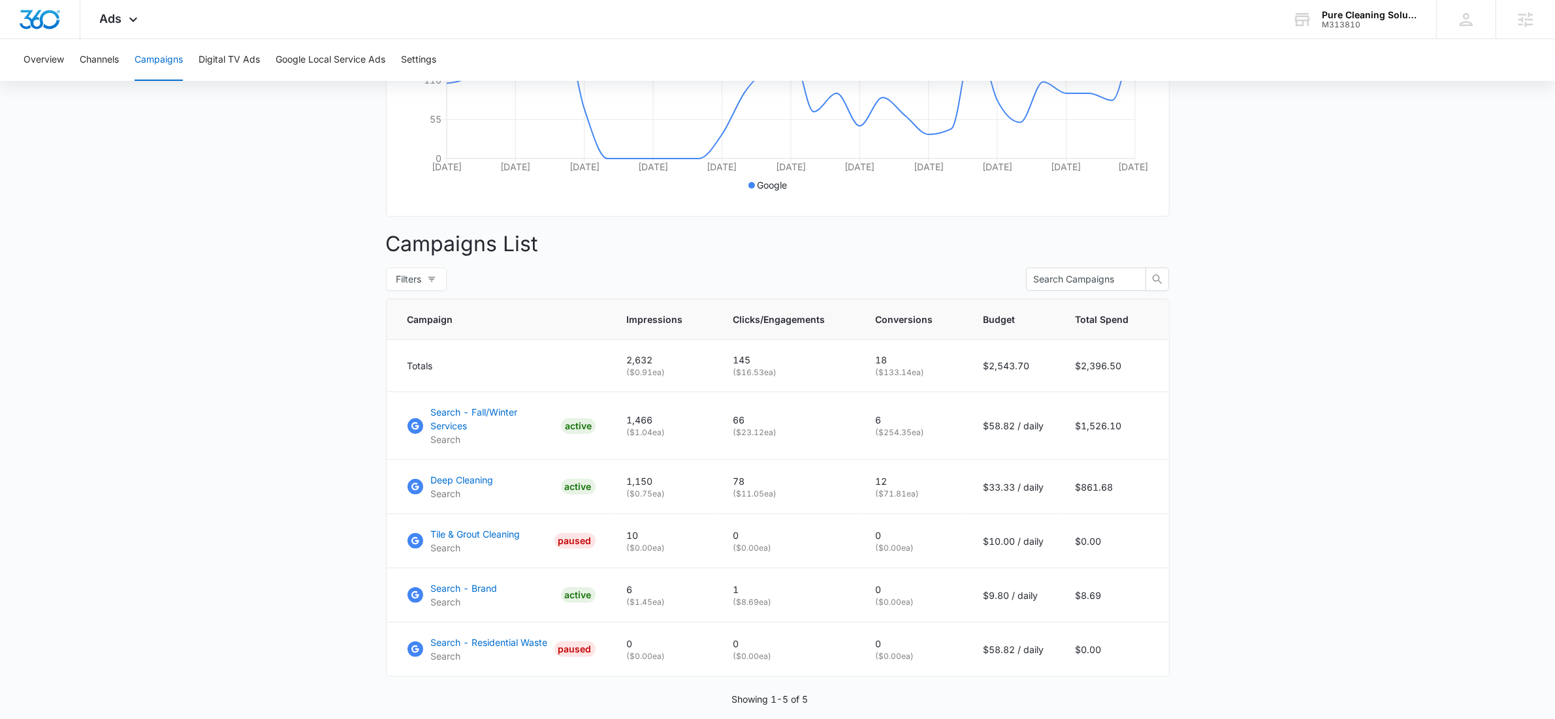
scroll to position [387, 0]
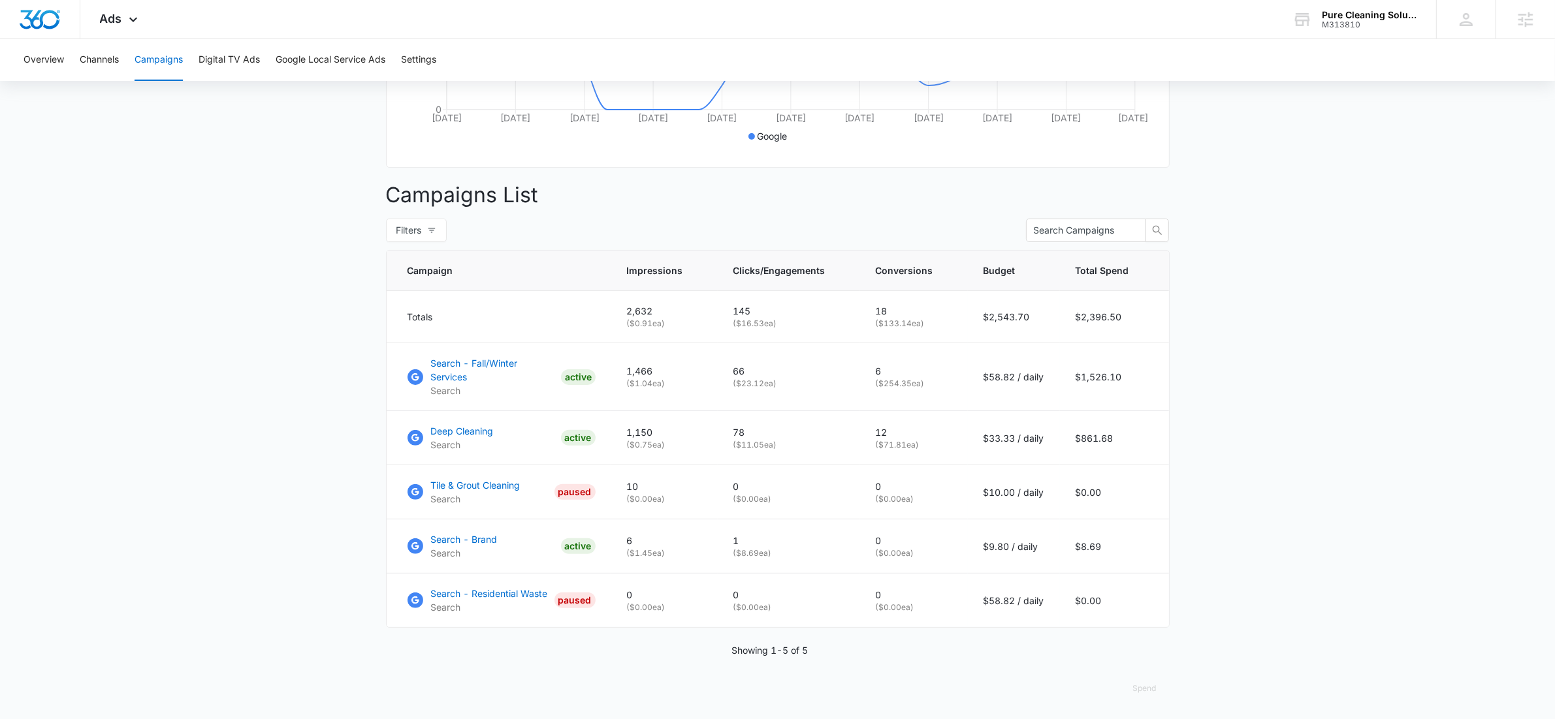
click at [1318, 441] on main "Campaigns Filters 09/13/2025 10/13/2025 Overall Results Impressions 2.6k 30.44%…" at bounding box center [777, 228] width 1555 height 985
click at [1276, 341] on main "Campaigns Filters 09/13/2025 10/13/2025 Overall Results Impressions 2.6k 30.44%…" at bounding box center [777, 228] width 1555 height 985
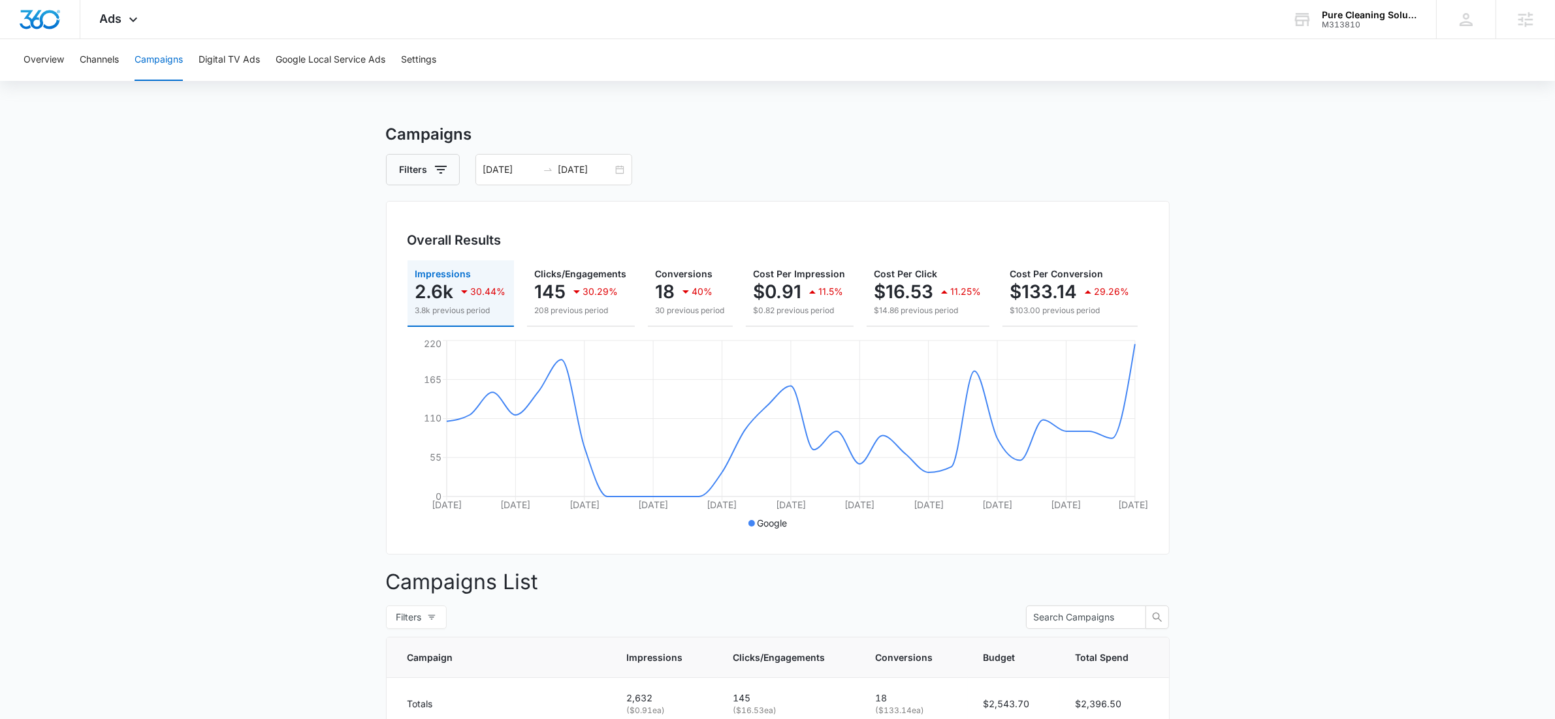
scroll to position [0, 163]
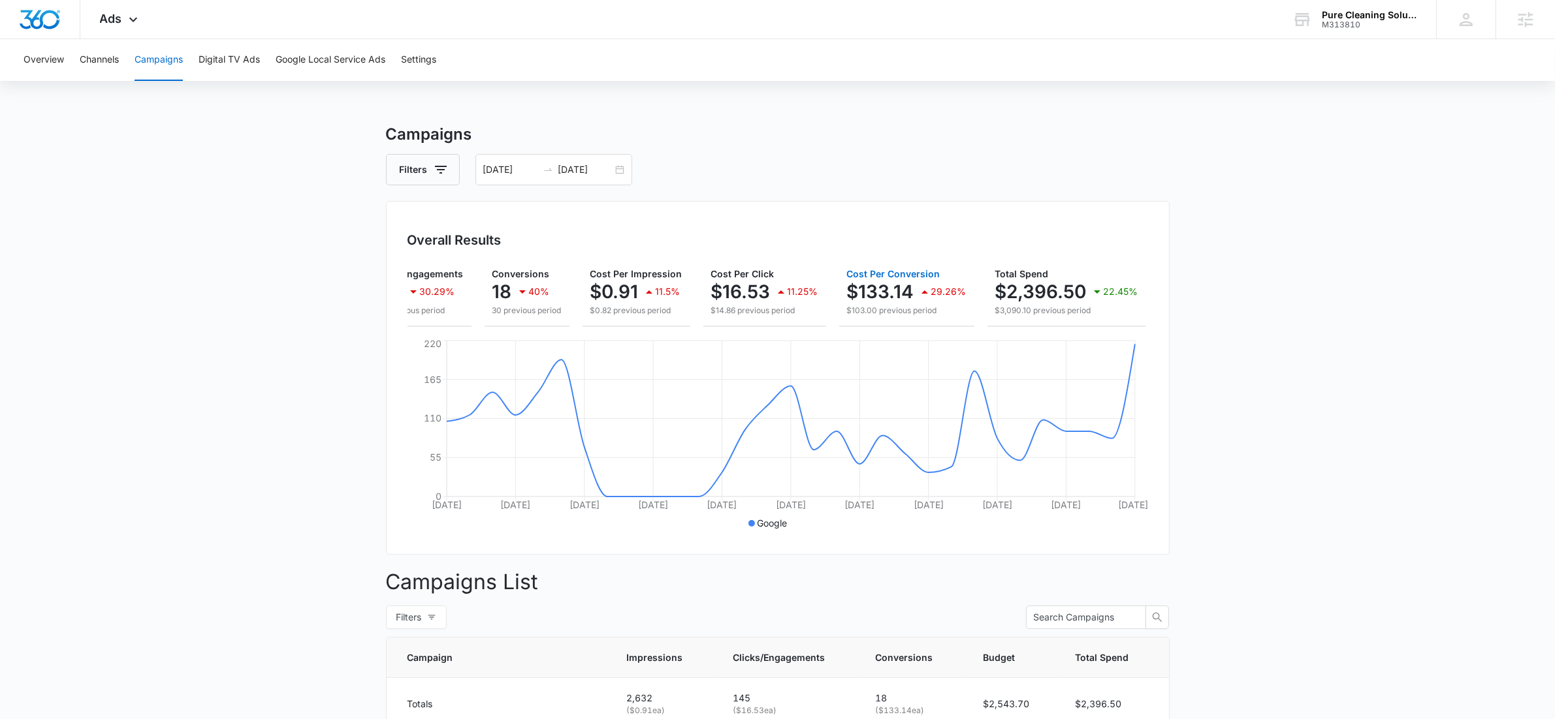
click at [844, 326] on div "Impressions 2.6k 30.44% 3.8k previous period Clicks/Engagements 145 30.29% 208 …" at bounding box center [777, 294] width 740 height 67
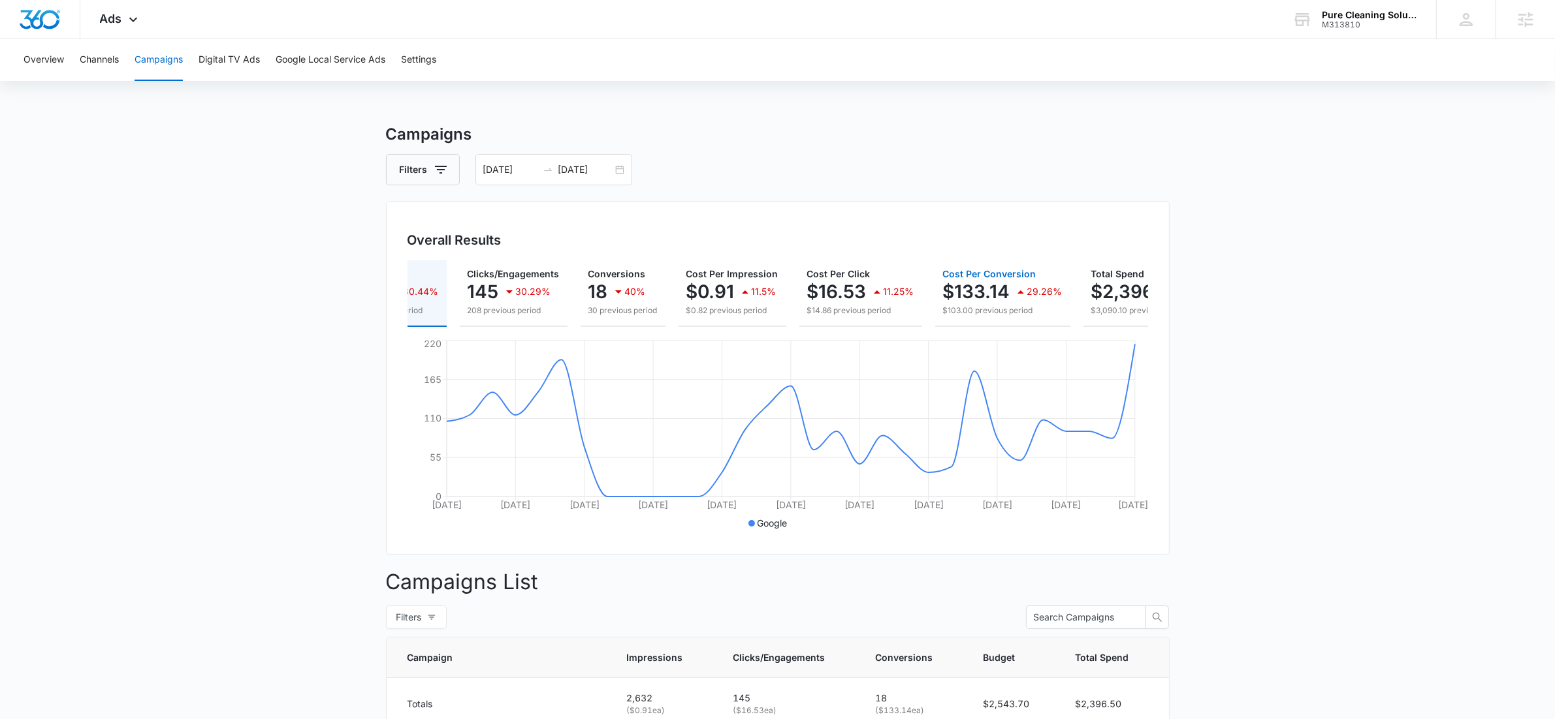
scroll to position [0, 0]
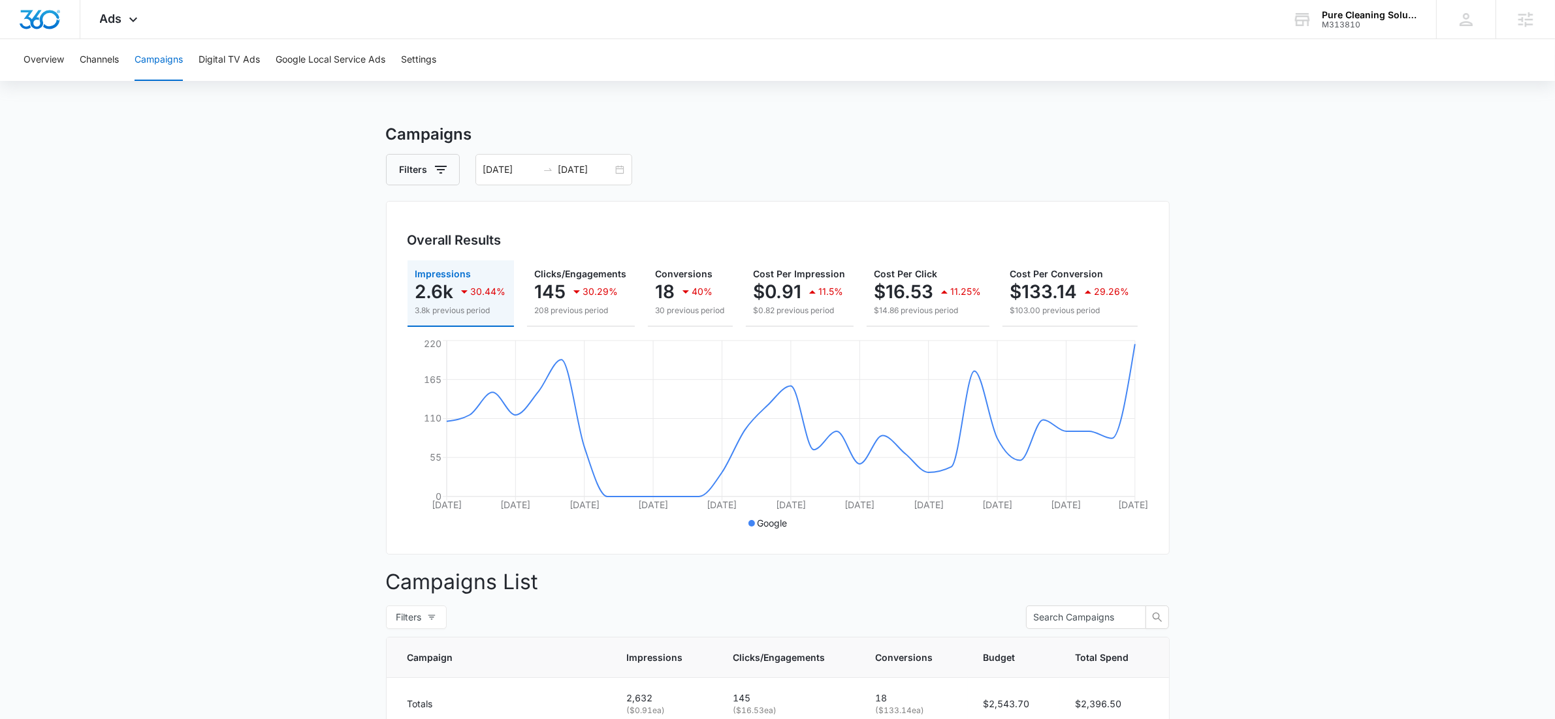
click at [234, 255] on main "Campaigns Filters 09/13/2025 10/13/2025 Overall Results Impressions 2.6k 30.44%…" at bounding box center [777, 615] width 1555 height 985
drag, startPoint x: 751, startPoint y: 87, endPoint x: 765, endPoint y: 95, distance: 16.7
click at [751, 87] on div "Overview Channels Campaigns Digital TV Ads Google Local Service Ads Settings Ca…" at bounding box center [777, 573] width 1555 height 1068
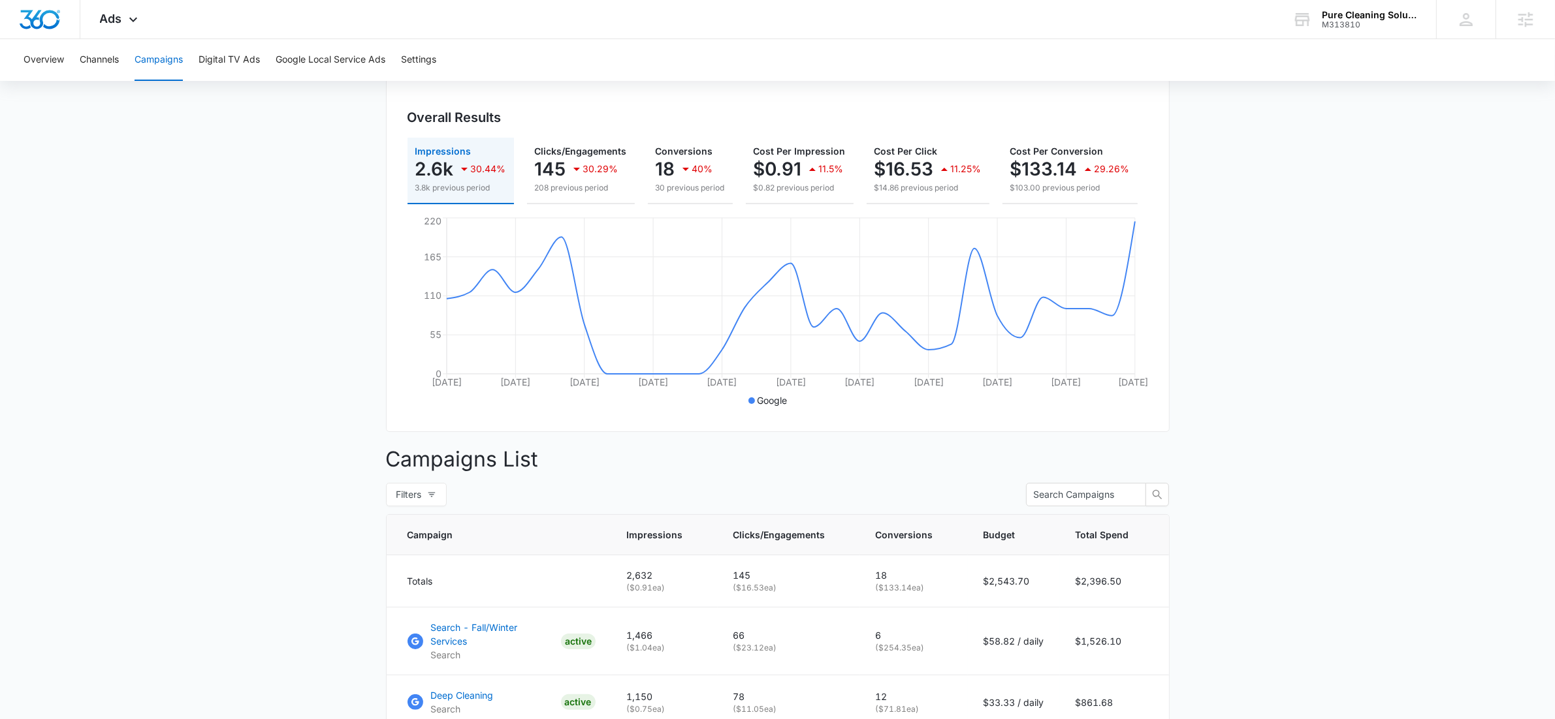
scroll to position [387, 0]
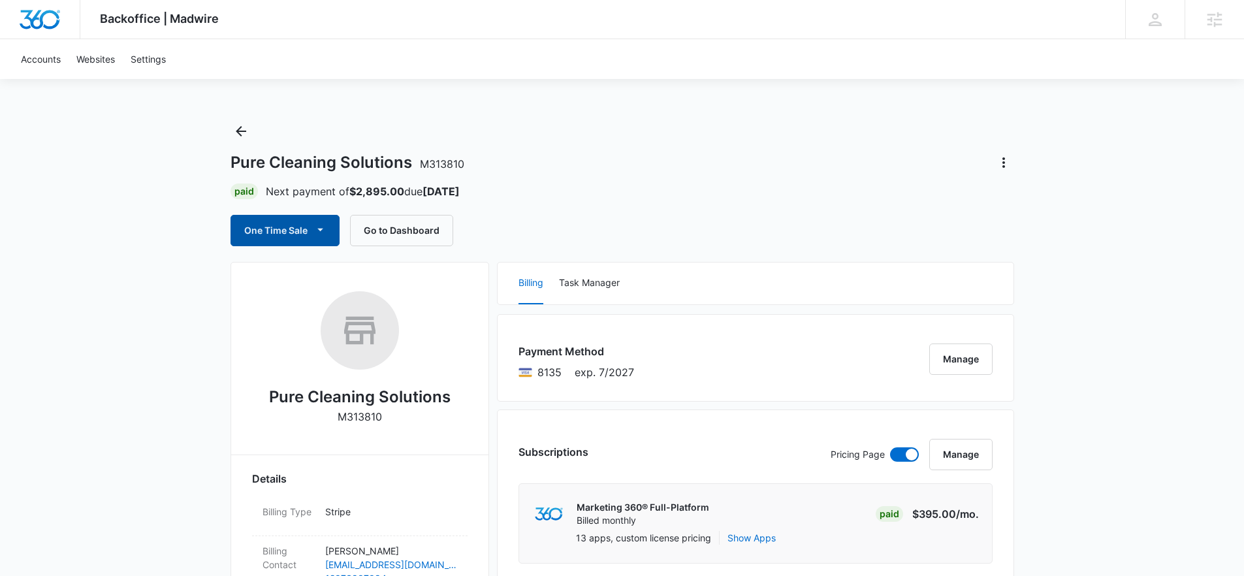
click at [324, 227] on icon "button" at bounding box center [320, 230] width 14 height 14
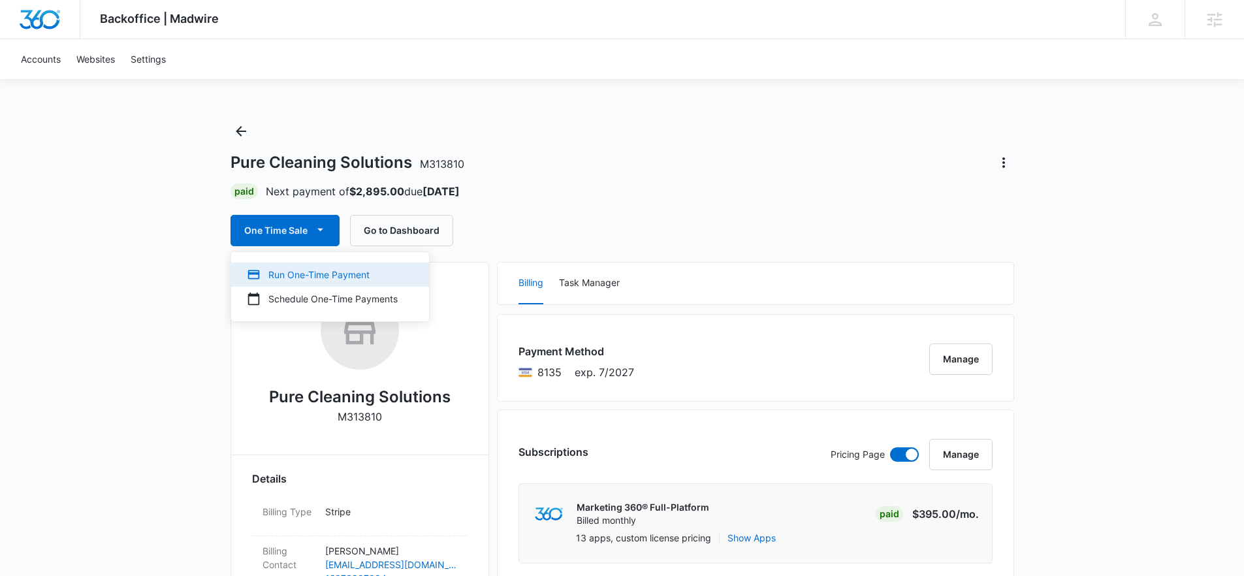
click at [326, 266] on button "Run One-Time Payment" at bounding box center [330, 274] width 198 height 24
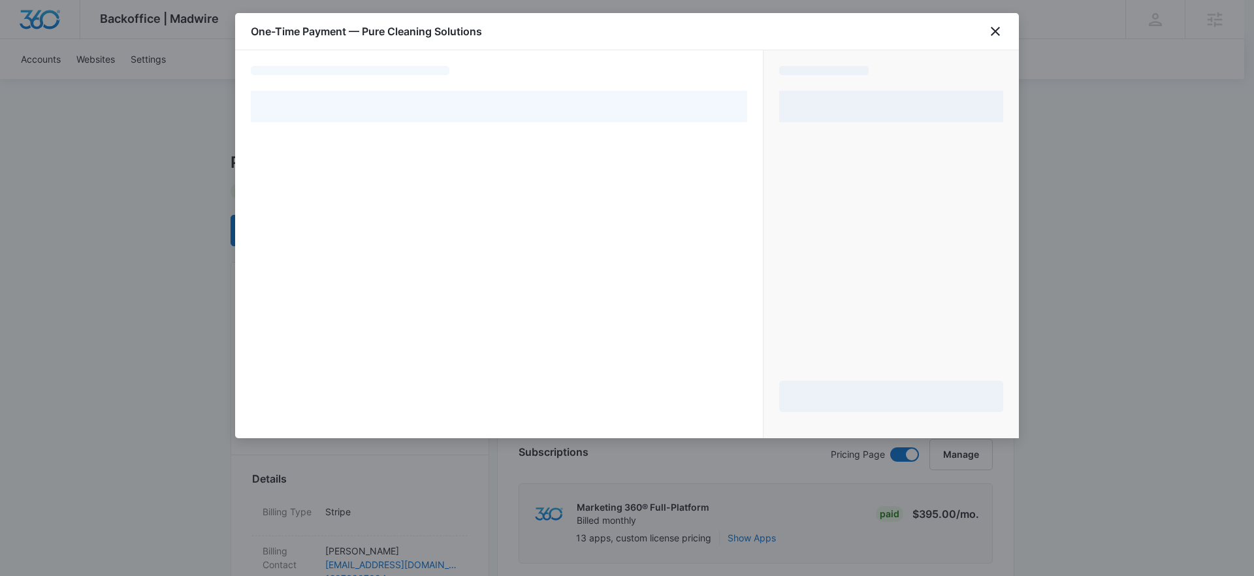
select select "pm_1QG0UcA4n8RTgNjUEmq8v8CF"
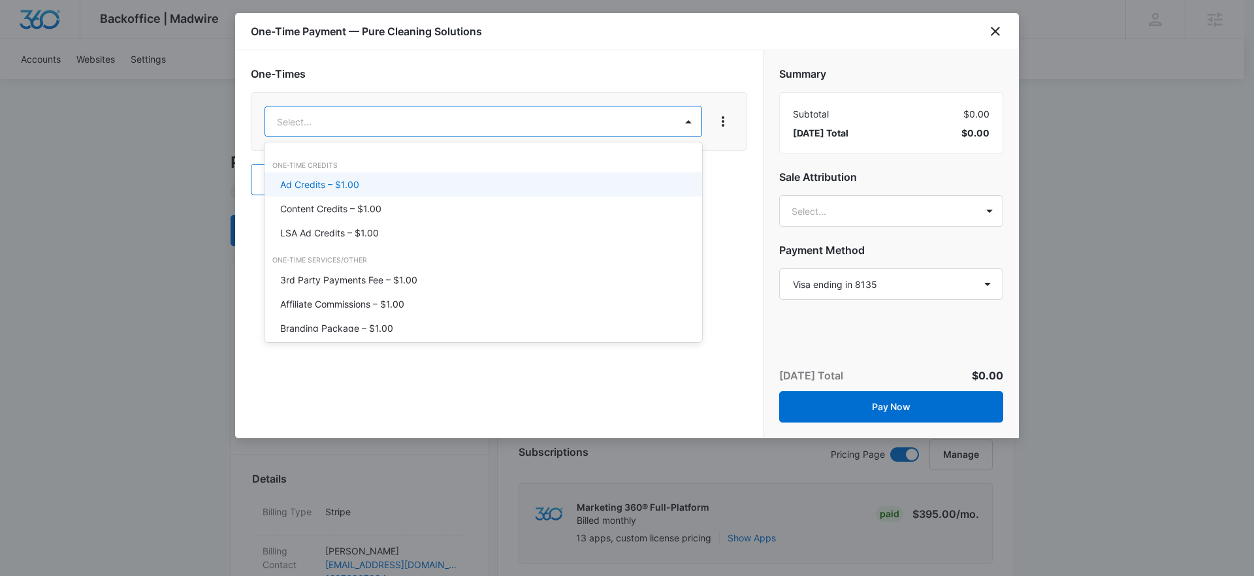
click at [434, 180] on div "Ad Credits – $1.00" at bounding box center [481, 185] width 403 height 14
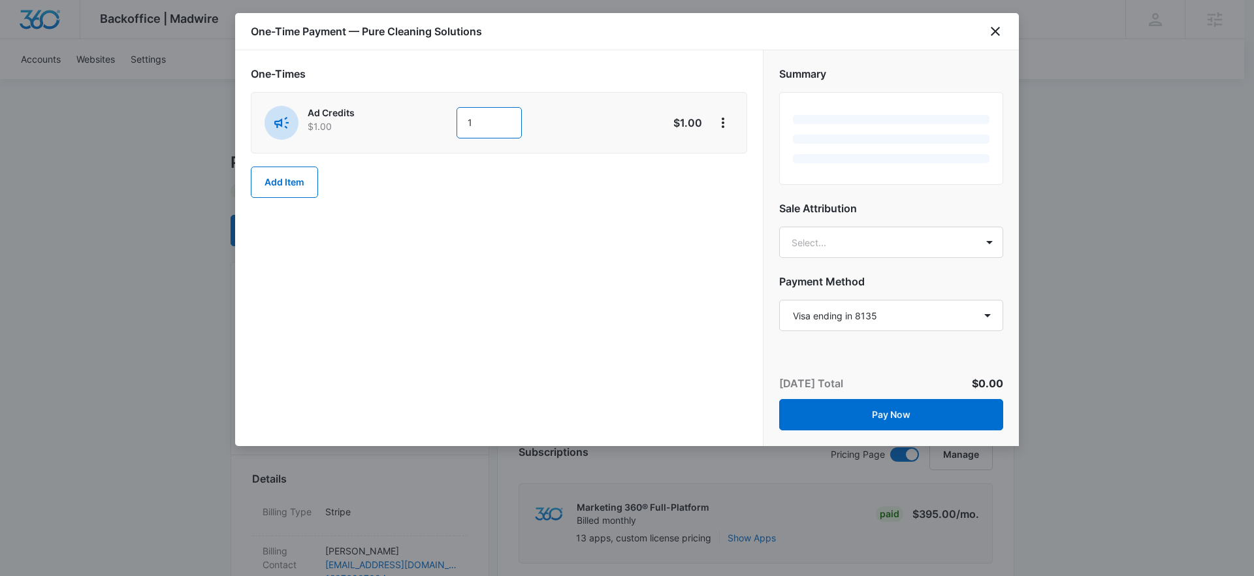
click at [477, 126] on input "1" at bounding box center [488, 122] width 65 height 31
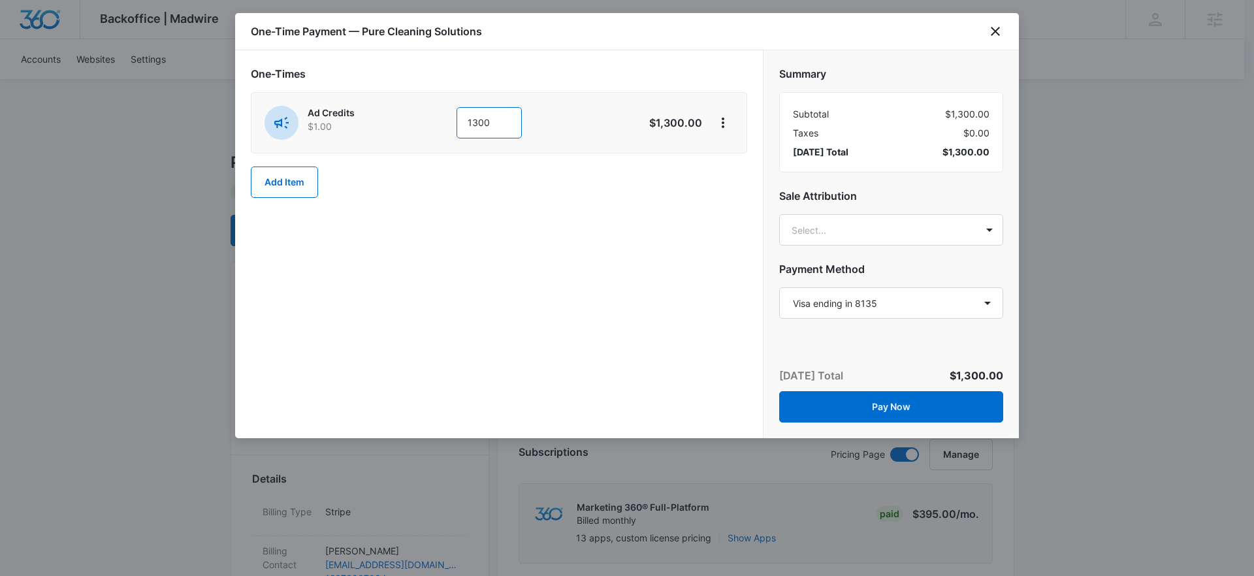
type input "1300"
click at [643, 254] on div "One-Times Ad Credits $1.00 1300 $1,300.00 Add Item" at bounding box center [499, 244] width 528 height 388
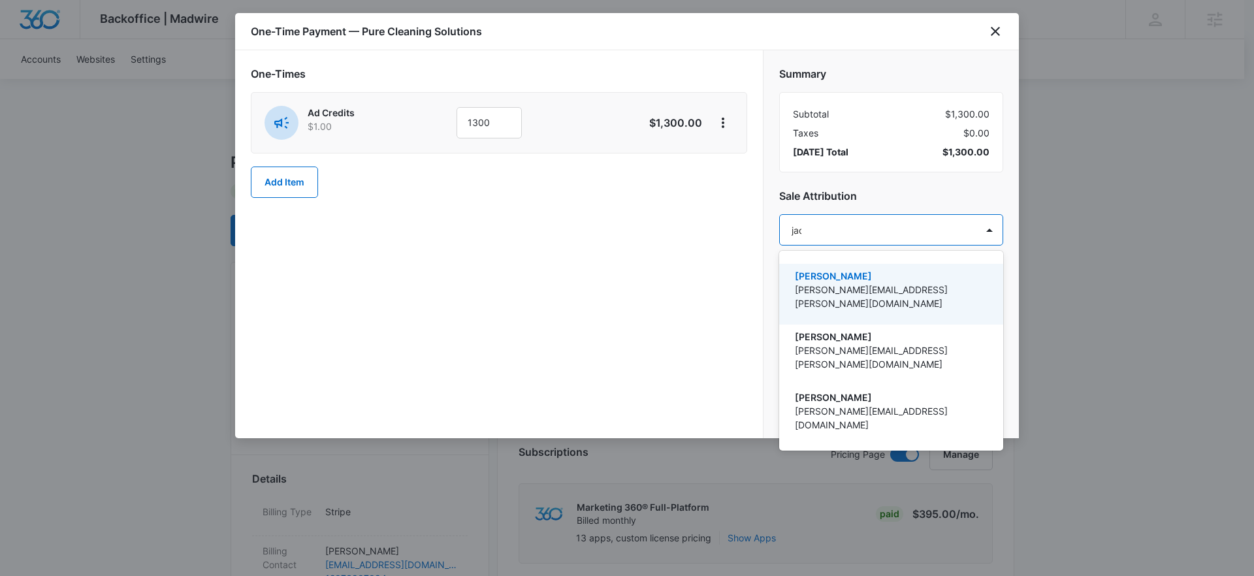
type input "jack"
click at [907, 276] on p "[PERSON_NAME]" at bounding box center [890, 276] width 190 height 14
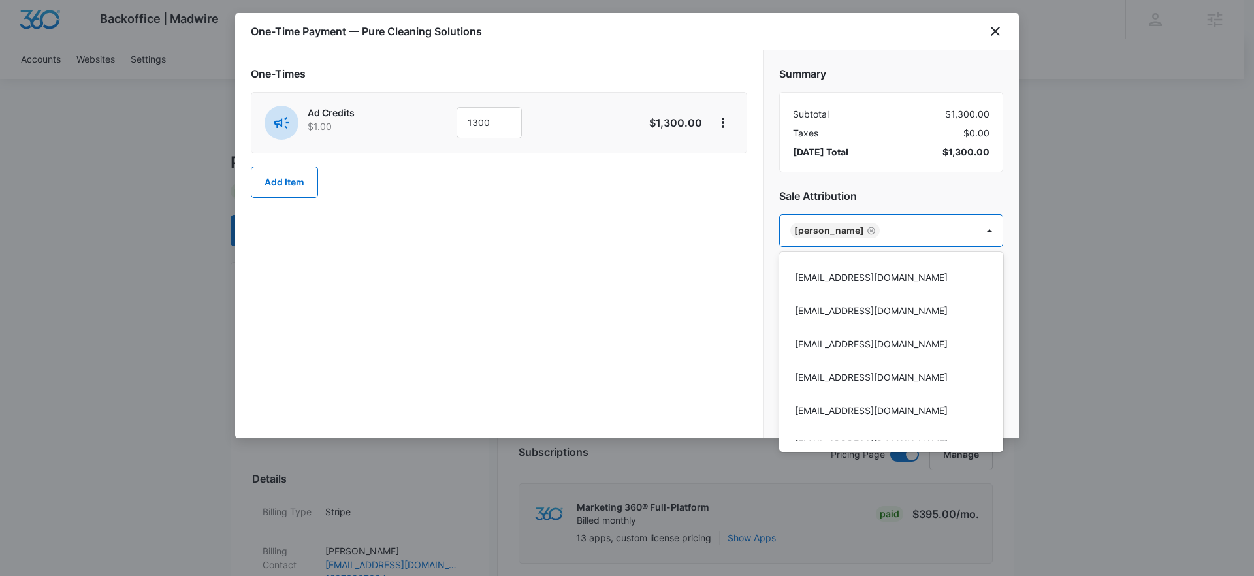
click at [743, 296] on div at bounding box center [627, 288] width 1254 height 576
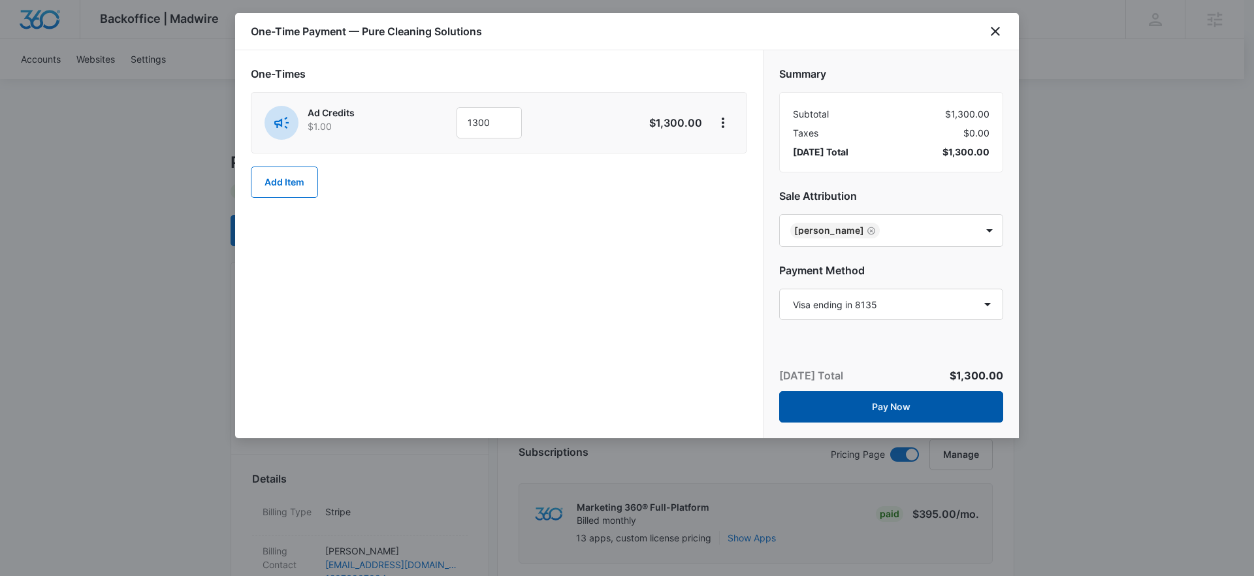
click at [893, 406] on button "Pay Now" at bounding box center [891, 406] width 224 height 31
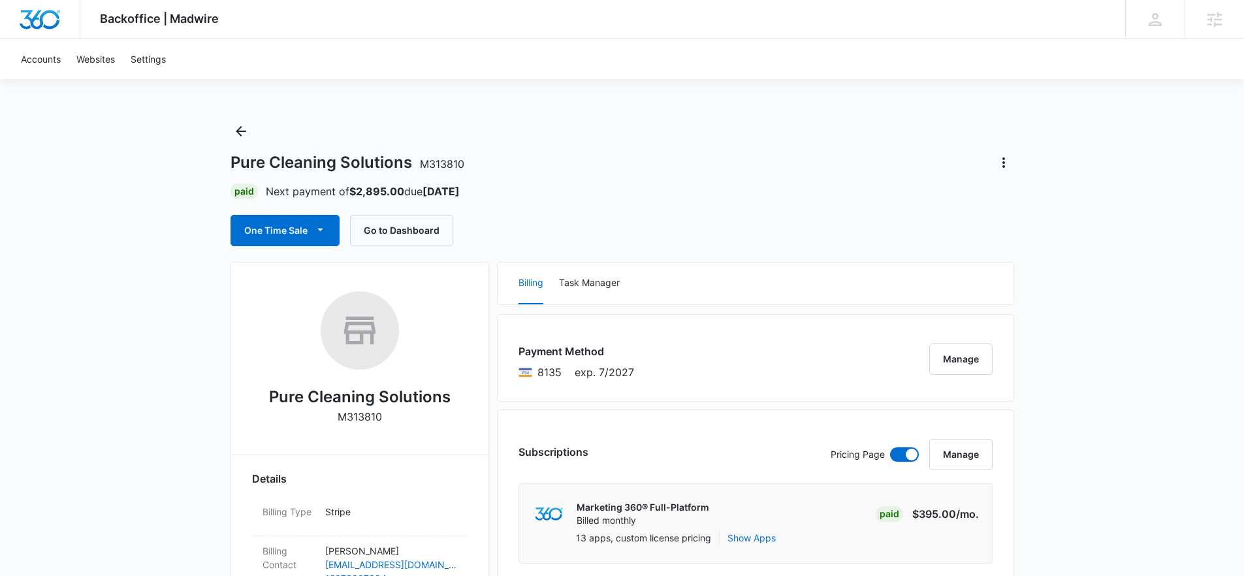
click at [657, 51] on div "Accounts Websites Settings" at bounding box center [622, 59] width 1218 height 40
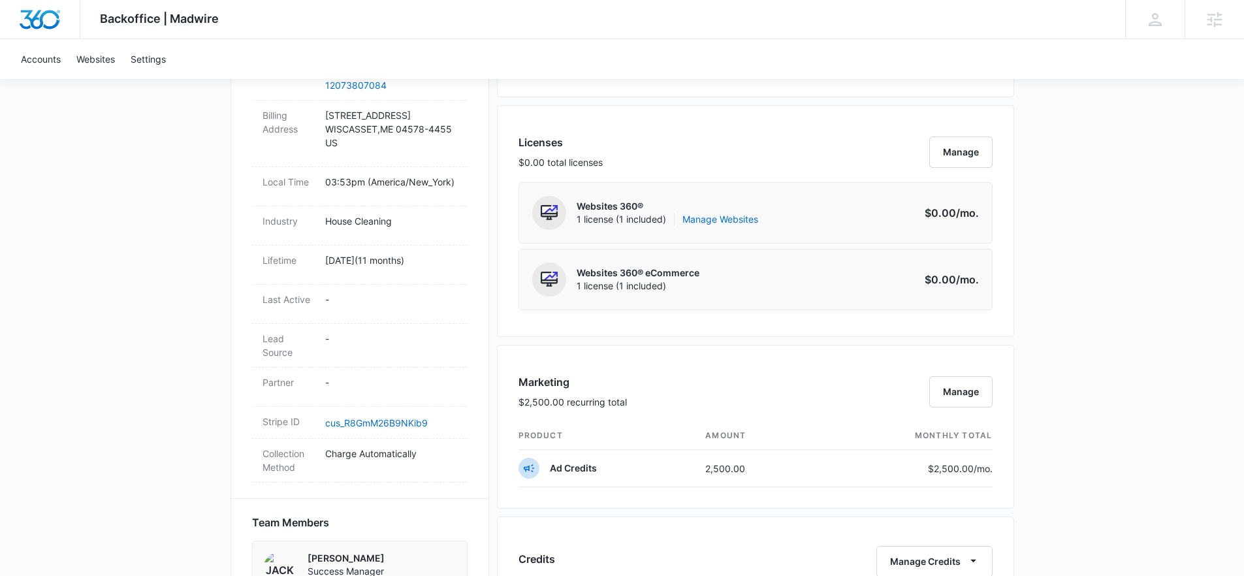
scroll to position [529, 0]
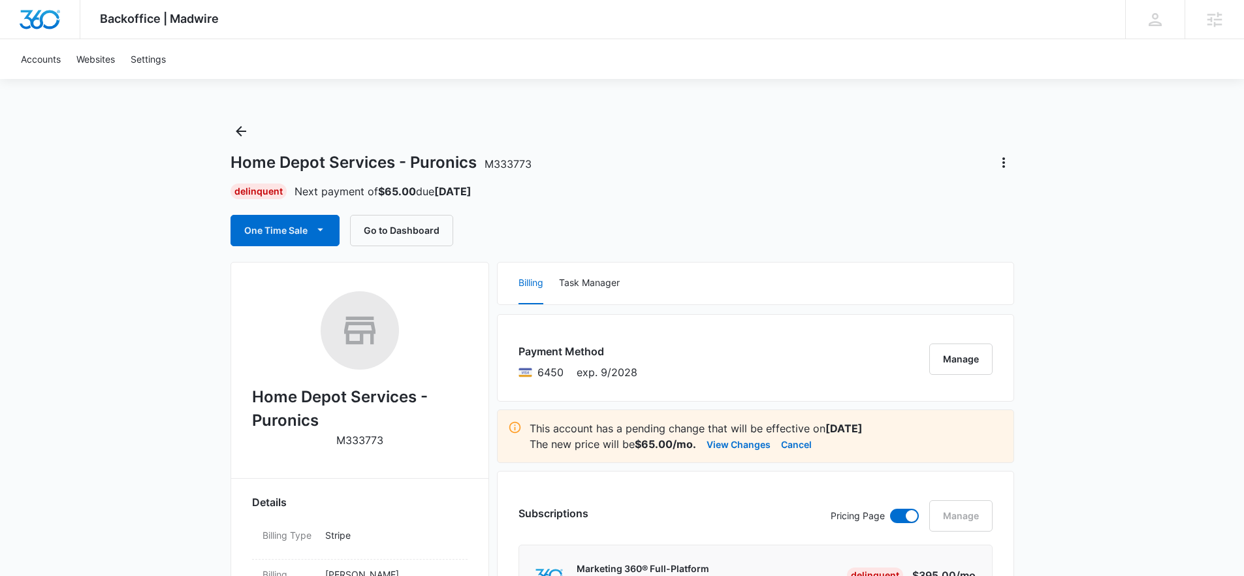
click at [510, 165] on span "M333773" at bounding box center [507, 163] width 47 height 13
click at [513, 164] on span "M333773" at bounding box center [507, 163] width 47 height 13
click at [488, 164] on span "M333773" at bounding box center [507, 163] width 47 height 13
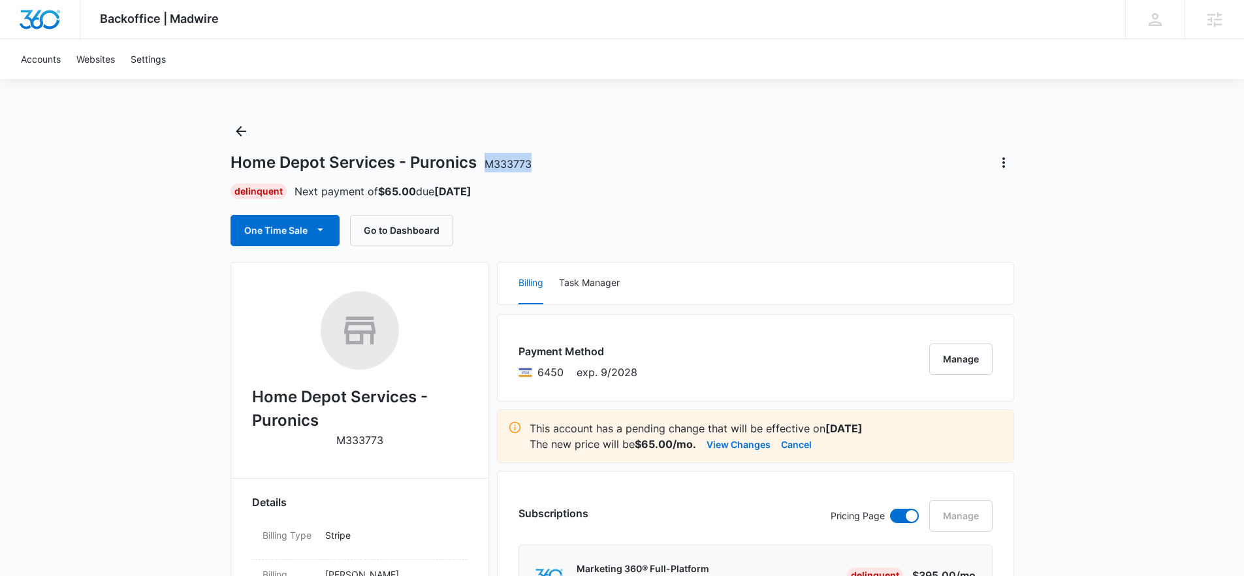
drag, startPoint x: 484, startPoint y: 164, endPoint x: 589, endPoint y: 164, distance: 104.5
click at [589, 164] on div "Home Depot Services - Puronics M333773" at bounding box center [621, 162] width 783 height 21
copy span "M333773"
click at [573, 179] on div "Home Depot Services - Puronics M333773 Delinquent Next payment of $65.00 due [D…" at bounding box center [621, 183] width 783 height 125
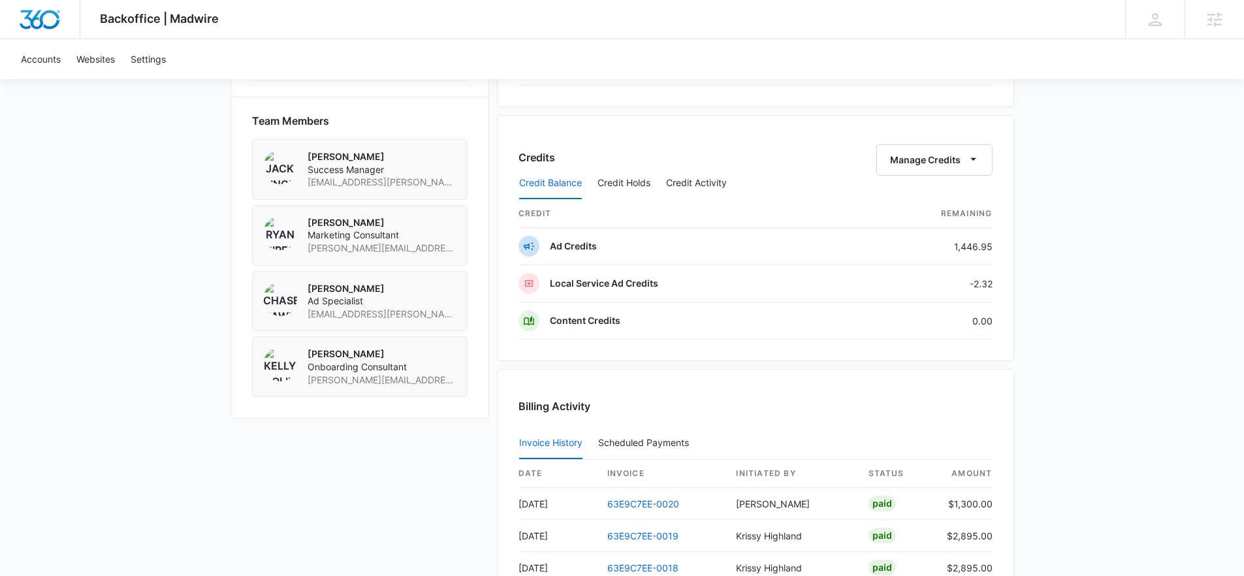
scroll to position [876, 0]
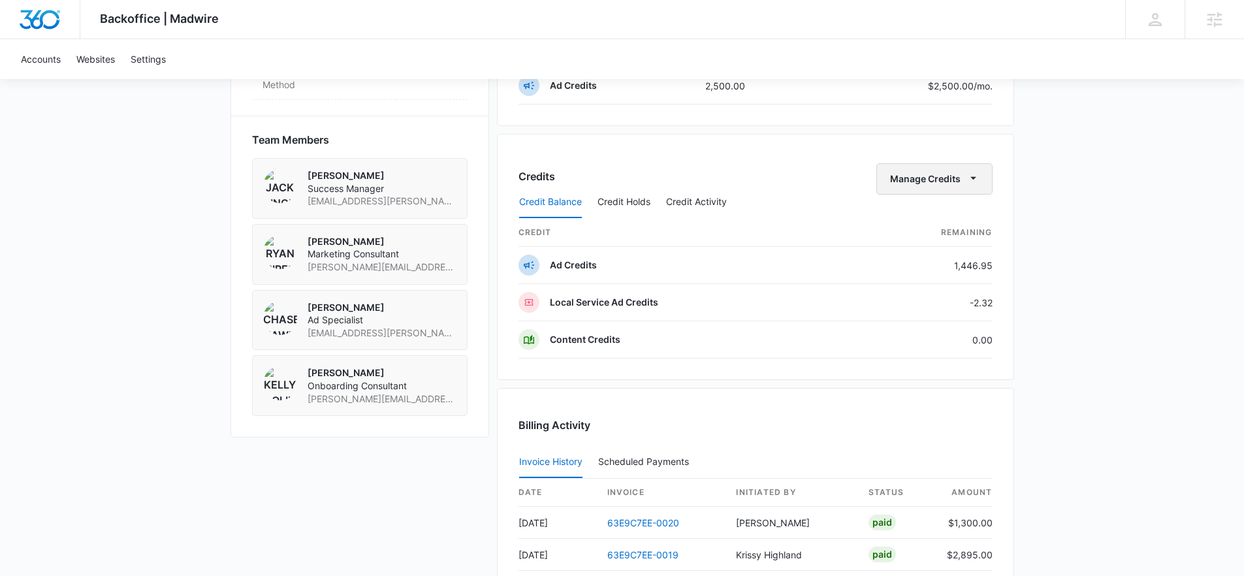
click at [981, 177] on button "Manage Credits" at bounding box center [934, 178] width 116 height 31
click at [964, 211] on button "Transfer Credits" at bounding box center [935, 221] width 116 height 20
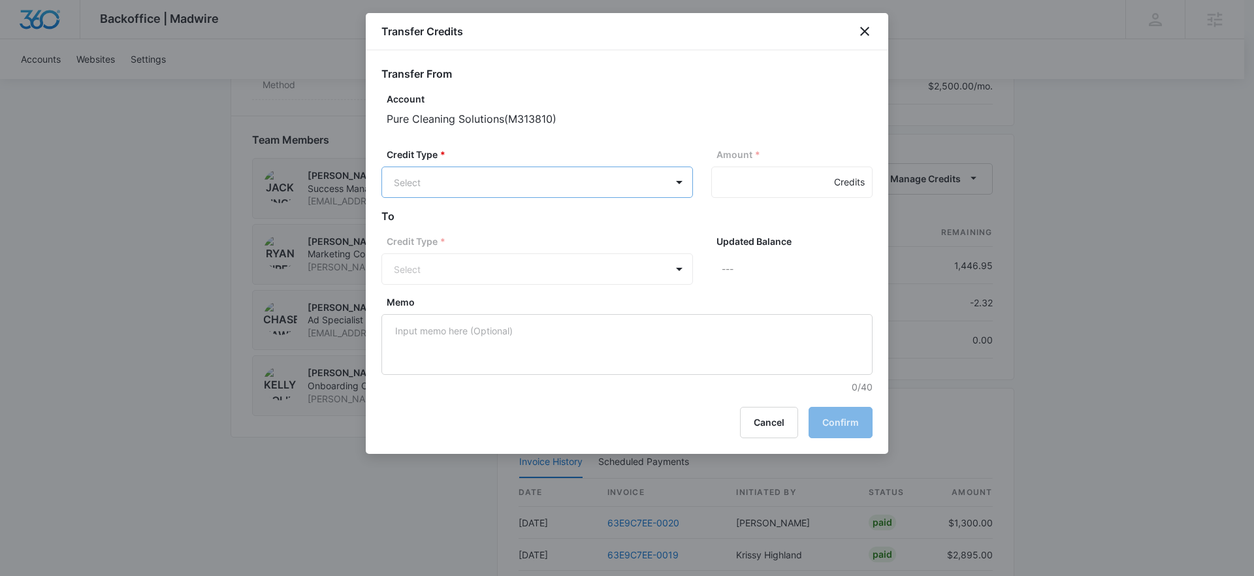
click at [669, 193] on body "Backoffice | Madwire Apps Settings Jack Bingham jack.bingham@madwire.com My Pro…" at bounding box center [627, 88] width 1254 height 1929
click at [584, 225] on div "Ad Credits (1446.95 Credits)" at bounding box center [535, 231] width 277 height 21
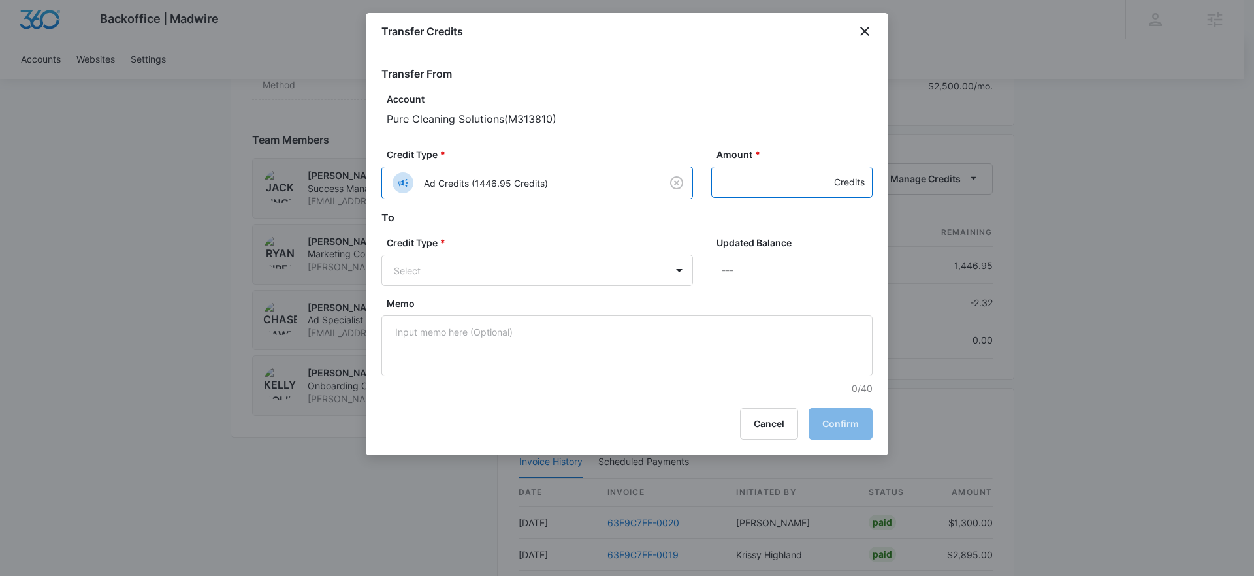
click at [740, 179] on input "Amount *" at bounding box center [791, 181] width 161 height 31
type input "202"
click at [567, 277] on body "Backoffice | Madwire Apps Settings Jack Bingham jack.bingham@madwire.com My Pro…" at bounding box center [627, 88] width 1254 height 1929
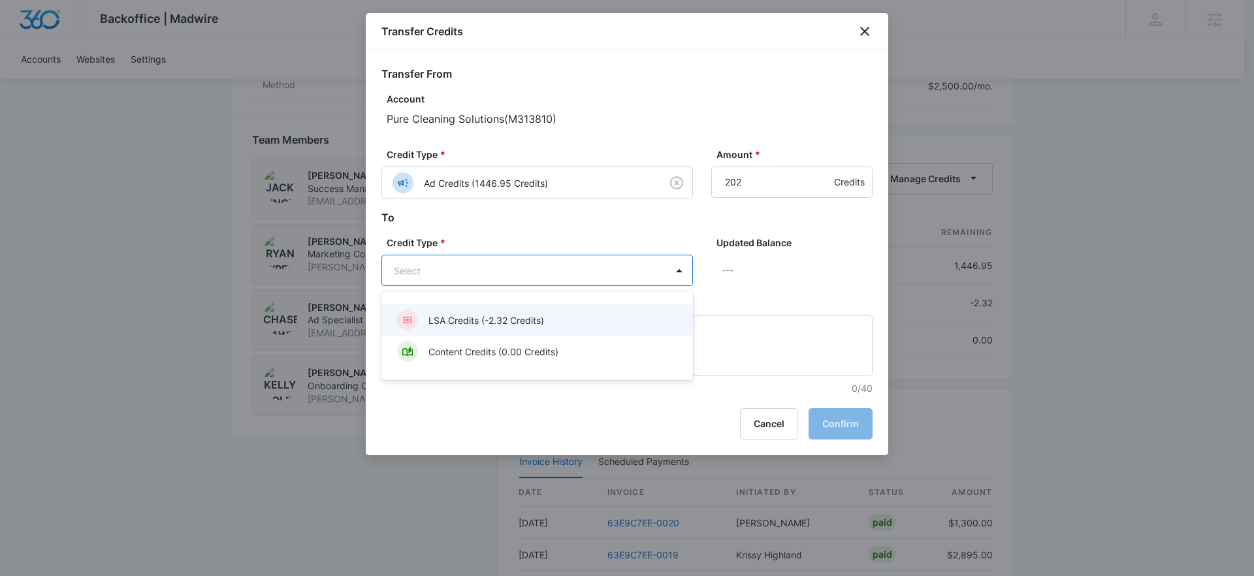
click at [538, 321] on p "LSA Credits (-2.32 Credits)" at bounding box center [486, 320] width 116 height 14
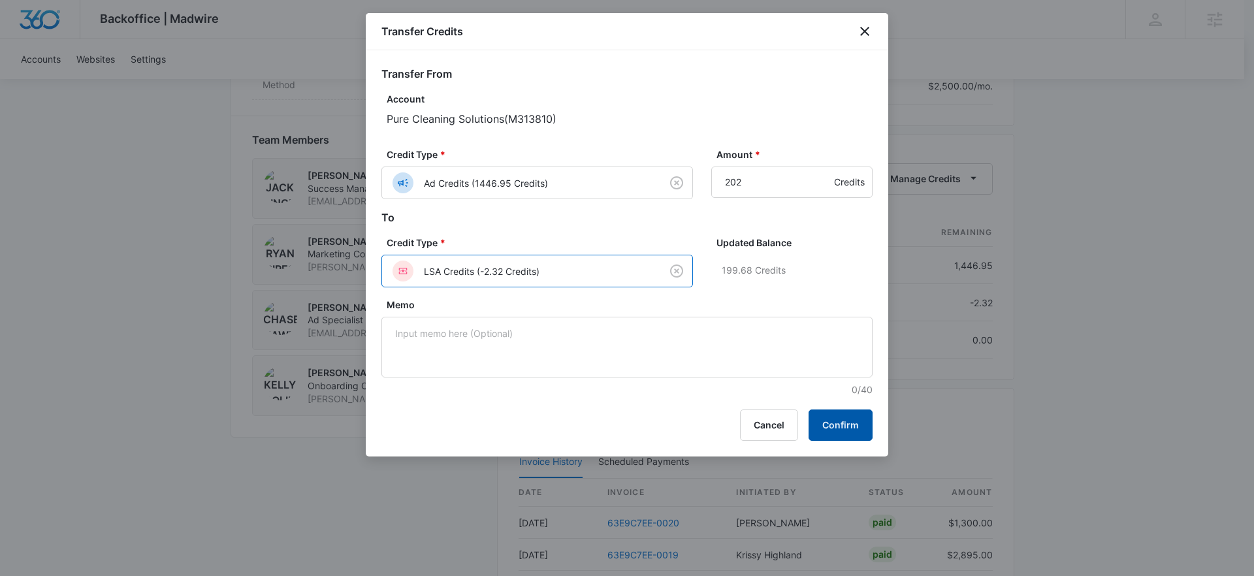
click at [836, 429] on button "Confirm" at bounding box center [840, 424] width 64 height 31
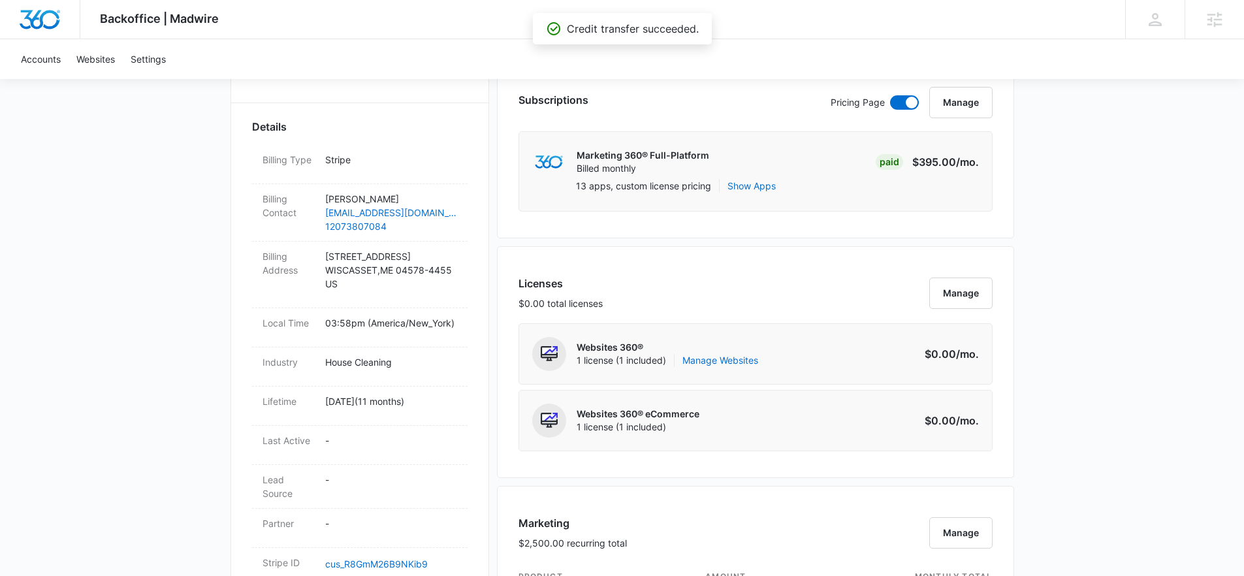
scroll to position [0, 0]
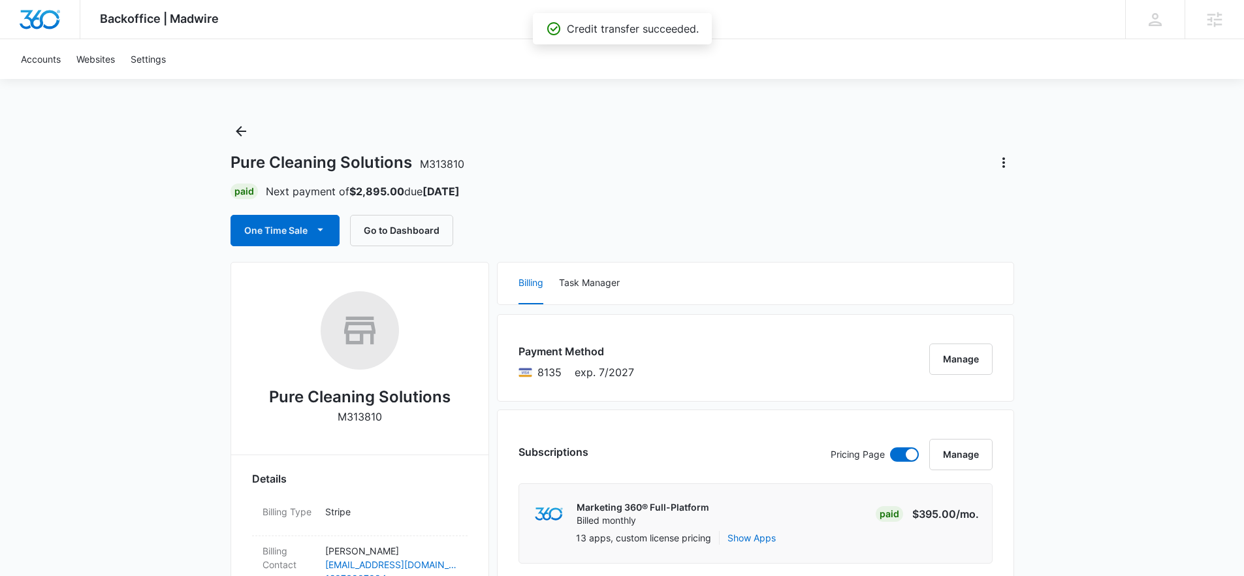
click at [336, 63] on div "Accounts Websites Settings" at bounding box center [622, 59] width 1218 height 40
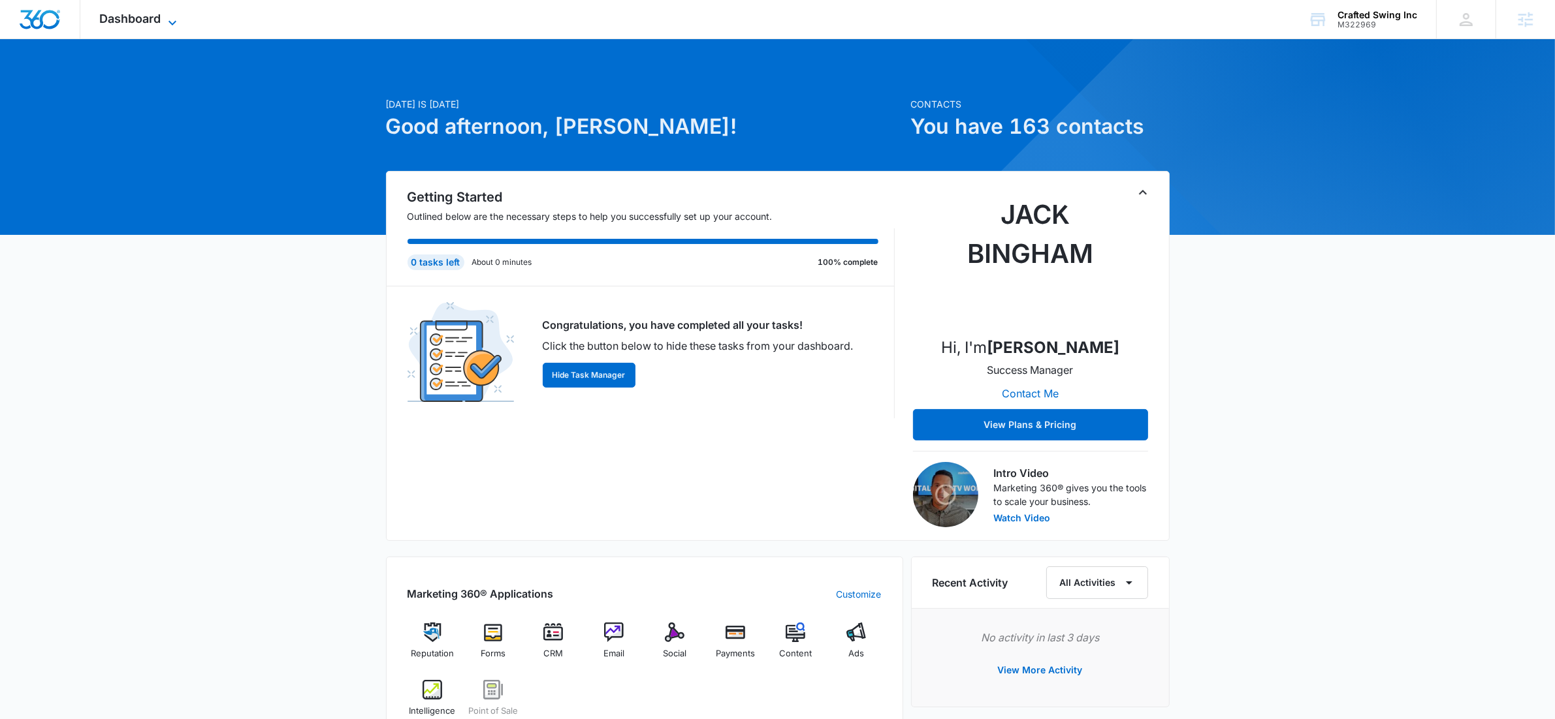
click at [167, 13] on div "Dashboard Apps Reputation Forms CRM Email Social Payments POS Content Ads Intel…" at bounding box center [139, 19] width 119 height 39
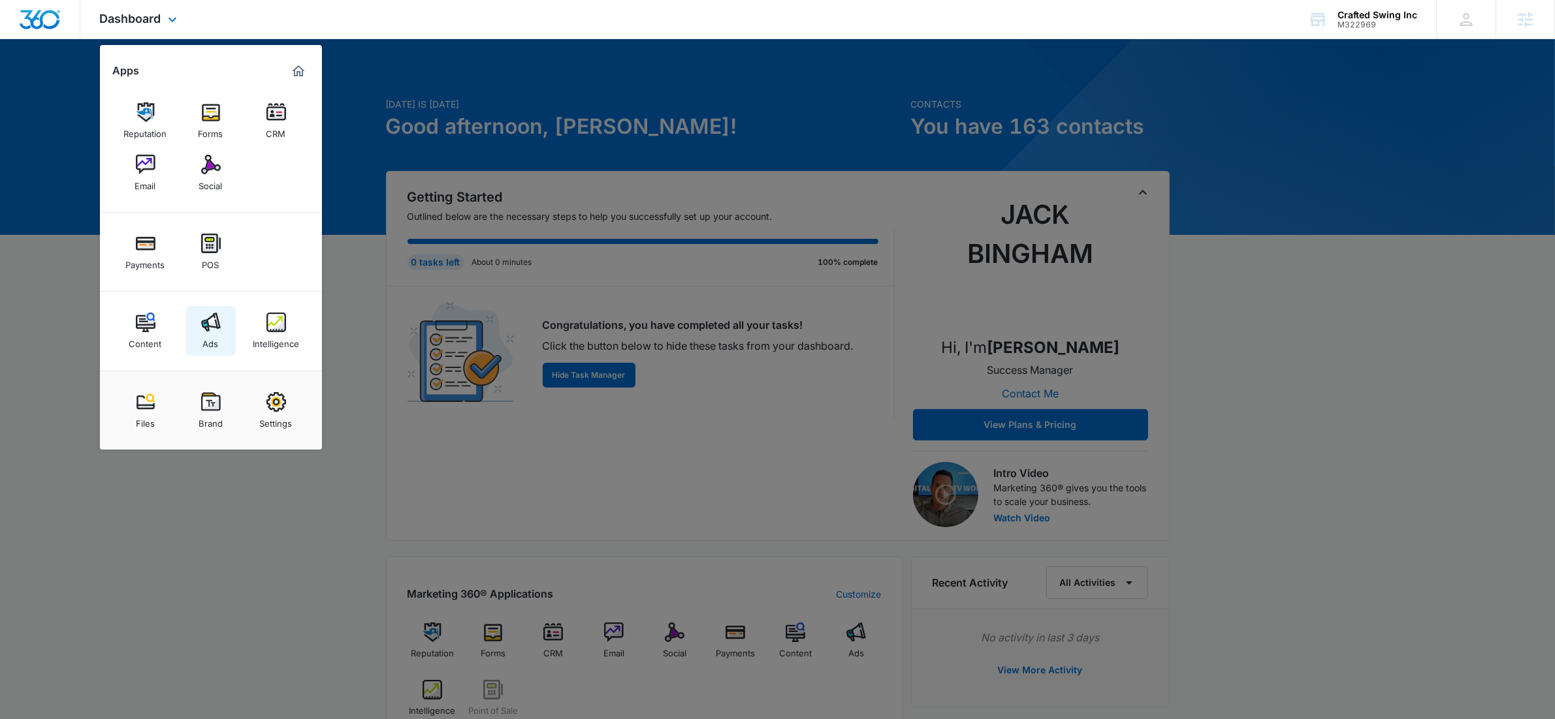
click at [206, 327] on img at bounding box center [211, 323] width 20 height 20
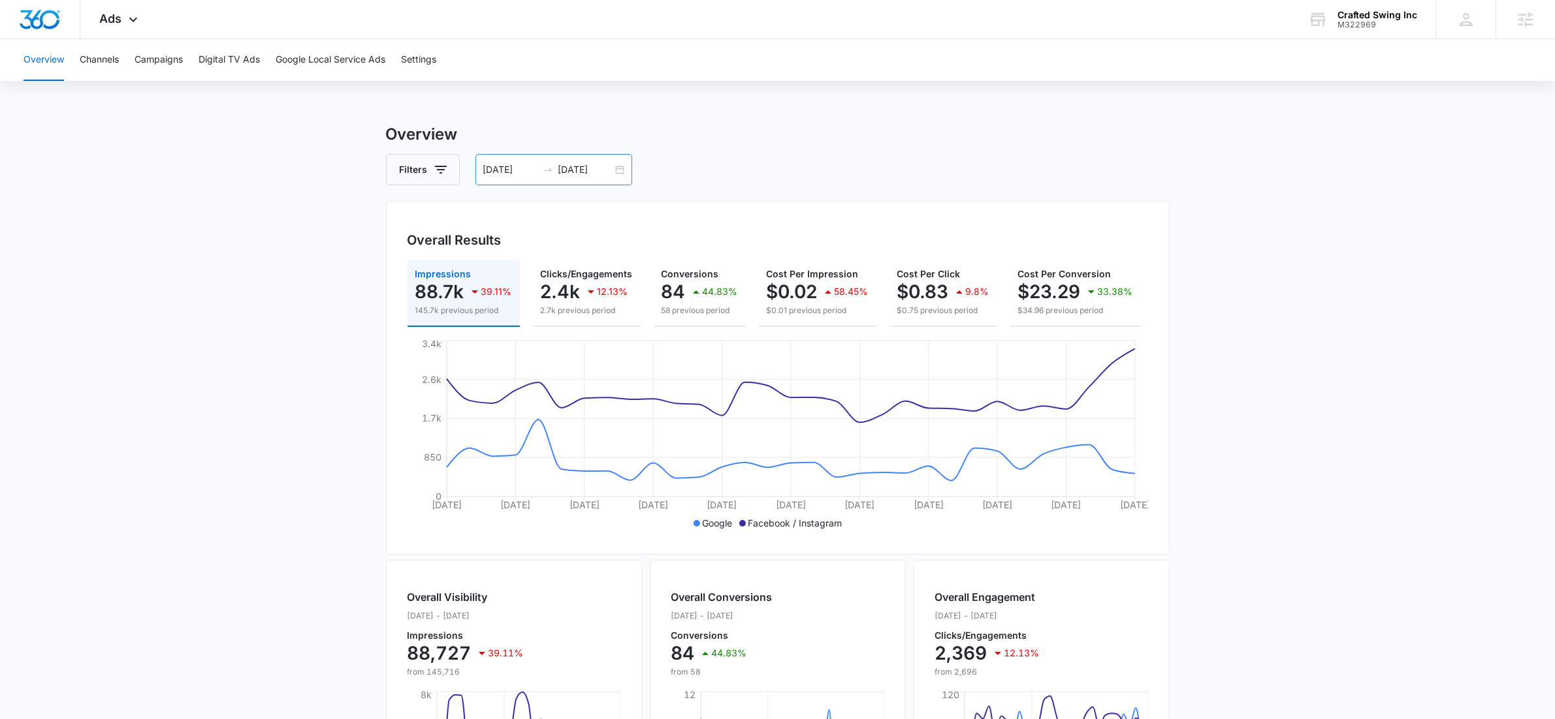
click at [619, 169] on div "[DATE] [DATE]" at bounding box center [553, 169] width 157 height 31
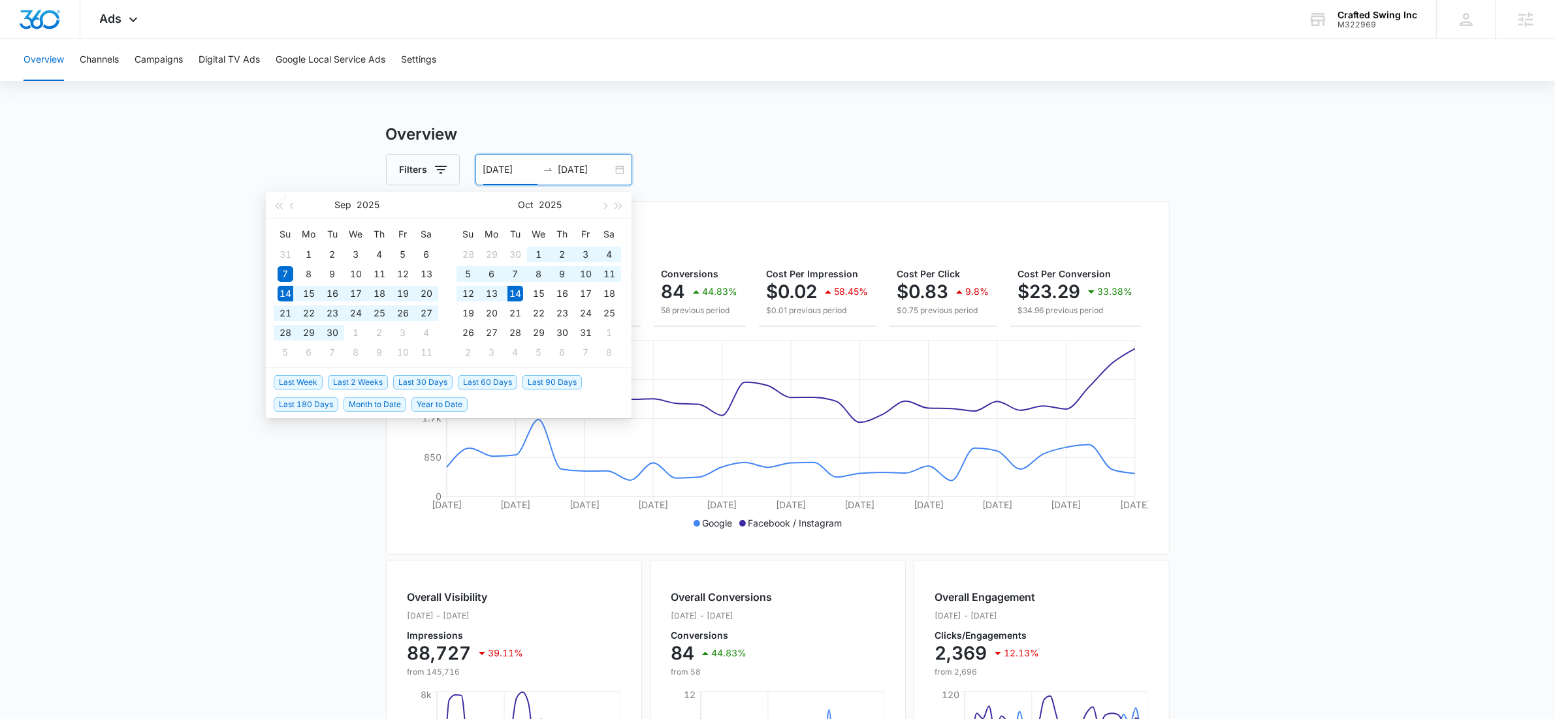
click at [428, 385] on span "Last 30 Days" at bounding box center [422, 382] width 59 height 14
type input "[DATE]"
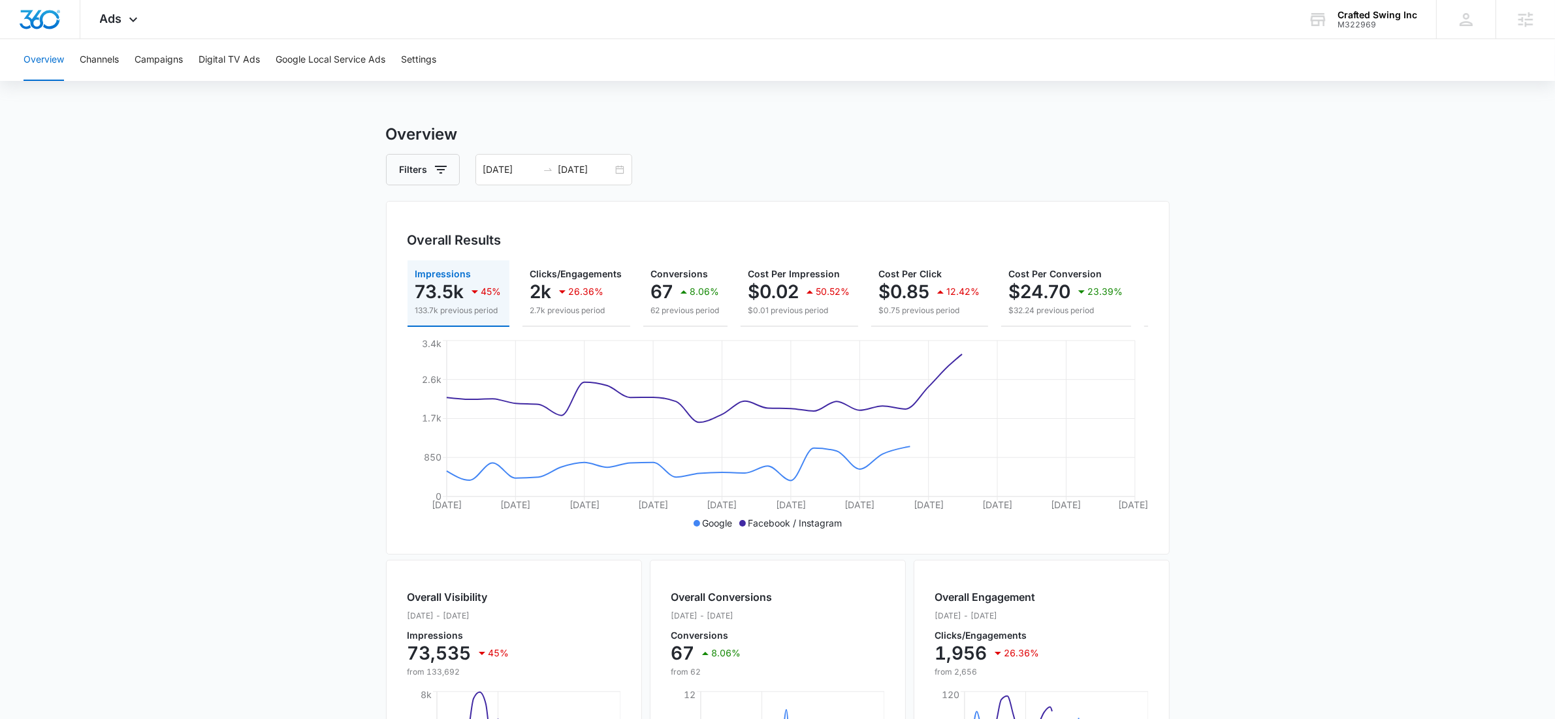
click at [172, 249] on main "Overview Filters [DATE] [DATE] Overall Results Impressions 73.5k 45% 133.7k pre…" at bounding box center [777, 592] width 1555 height 938
click at [157, 55] on button "Campaigns" at bounding box center [158, 60] width 48 height 42
